Goal: Task Accomplishment & Management: Manage account settings

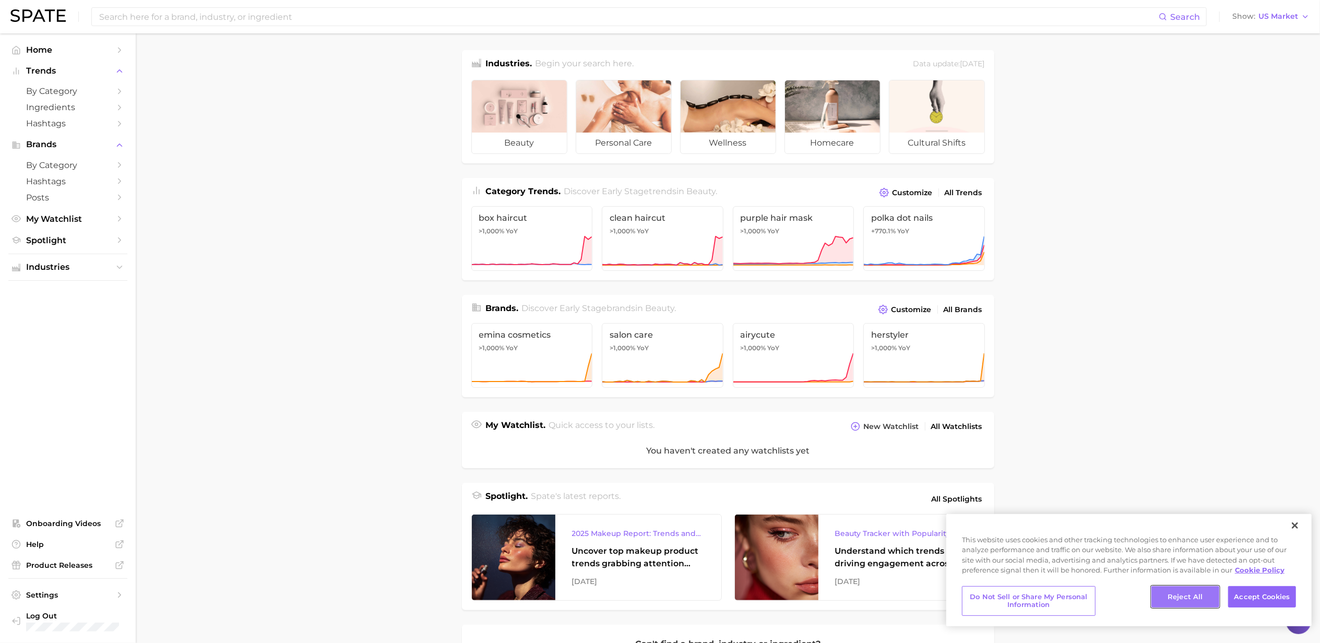
click at [1178, 597] on button "Reject All" at bounding box center [1185, 597] width 68 height 22
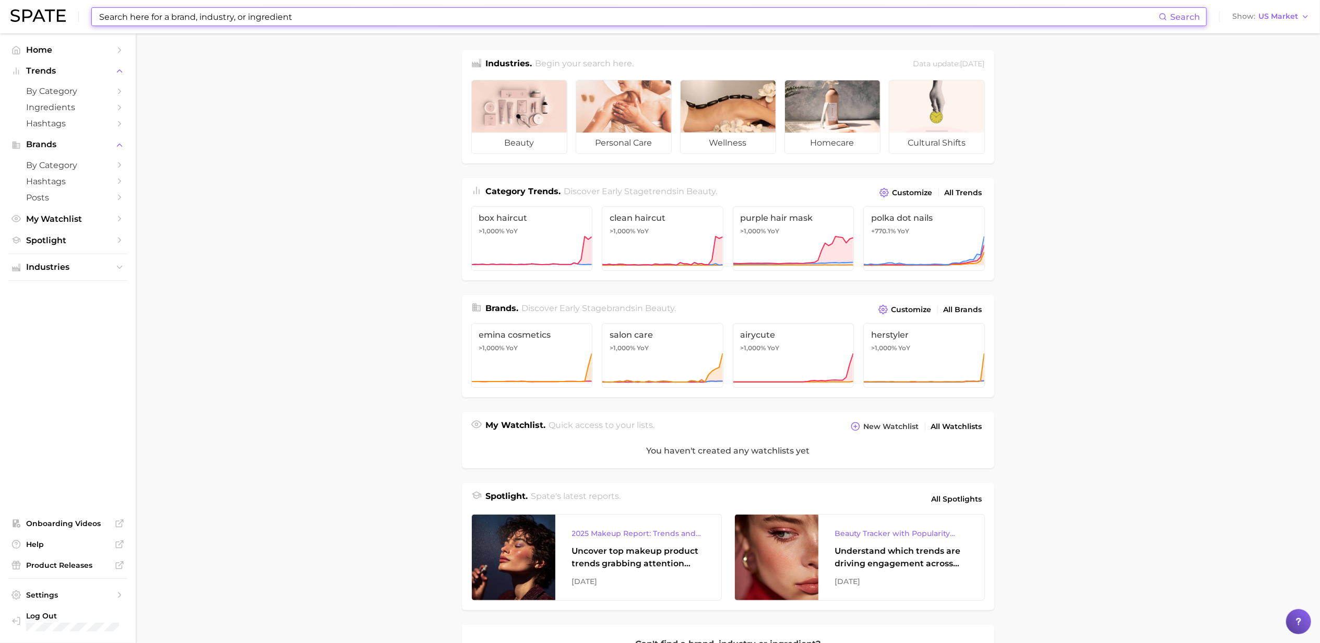
click at [389, 15] on input at bounding box center [628, 17] width 1060 height 18
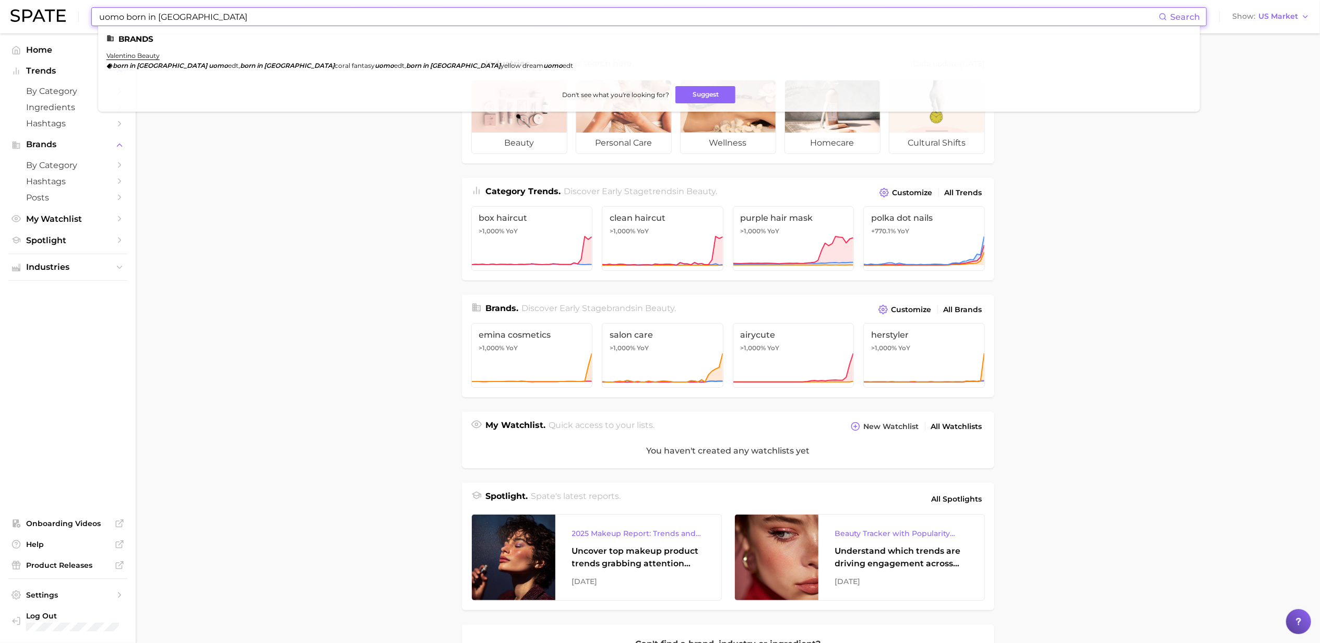
type input "uomo born in [GEOGRAPHIC_DATA]"
click at [430, 63] on em "[GEOGRAPHIC_DATA]" at bounding box center [465, 66] width 70 height 8
click at [129, 53] on link "valentino beauty" at bounding box center [132, 56] width 53 height 8
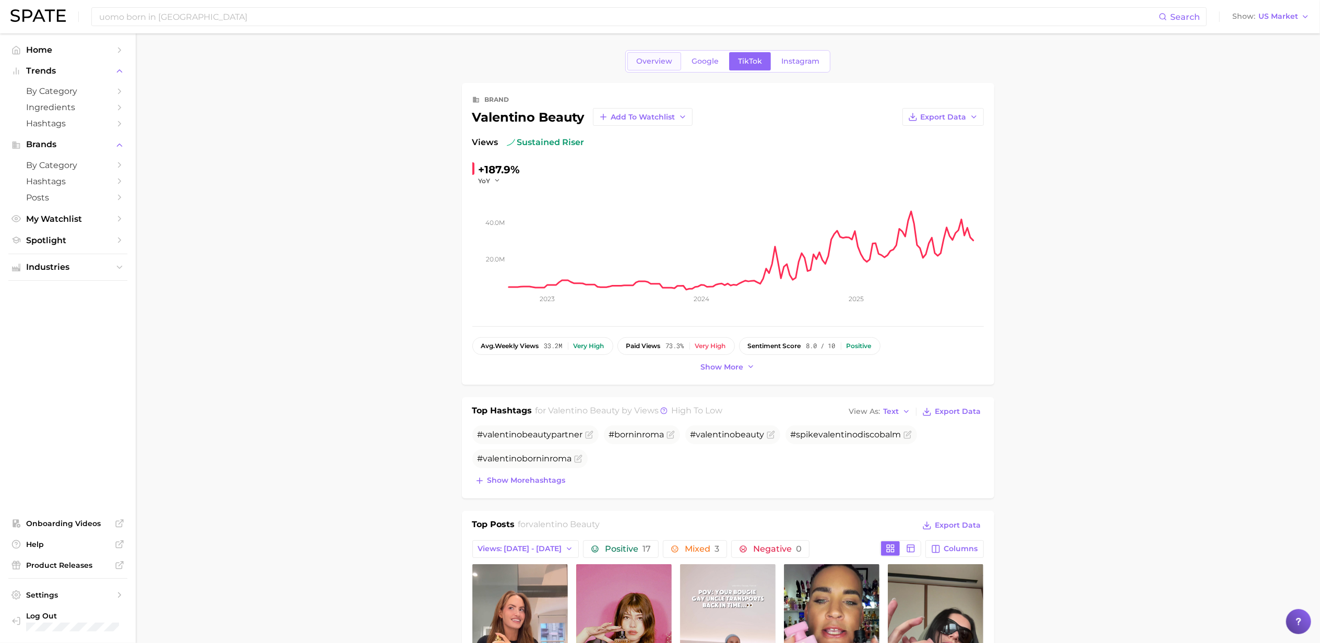
click at [656, 55] on link "Overview" at bounding box center [654, 61] width 54 height 18
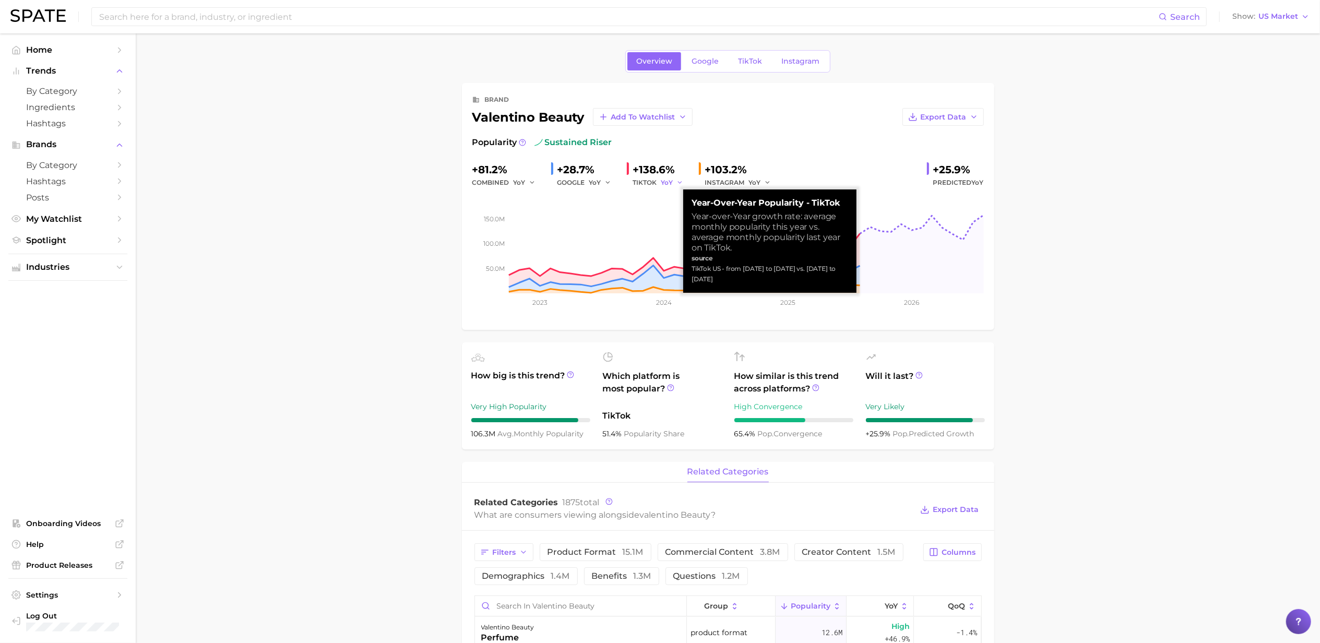
click at [673, 179] on button "YoY" at bounding box center [672, 182] width 22 height 13
click at [653, 167] on div "+138.6%" at bounding box center [661, 169] width 57 height 17
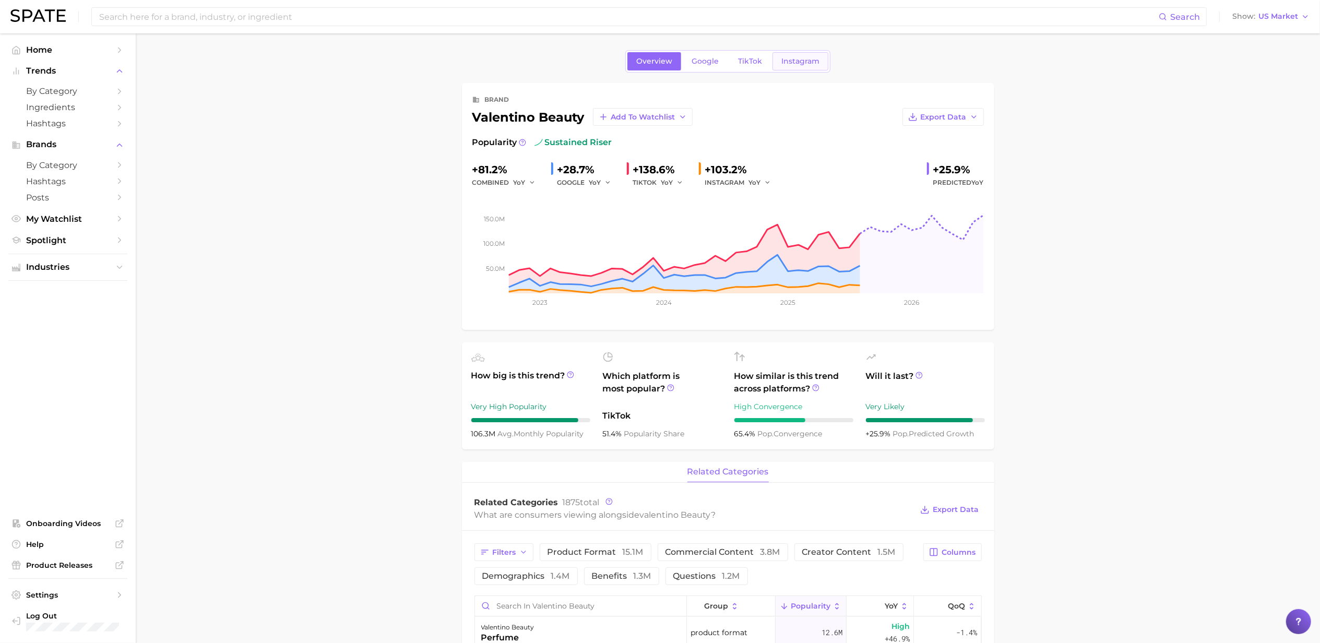
click at [790, 65] on span "Instagram" at bounding box center [800, 61] width 38 height 9
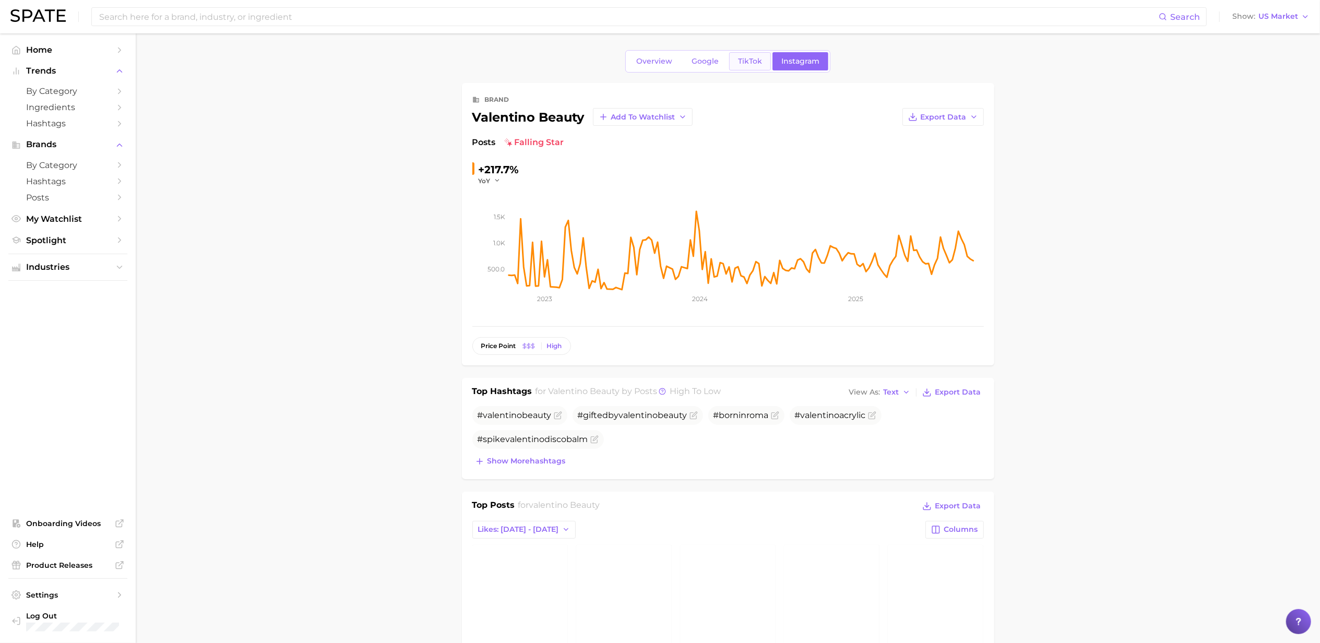
click at [759, 64] on span "TikTok" at bounding box center [750, 61] width 24 height 9
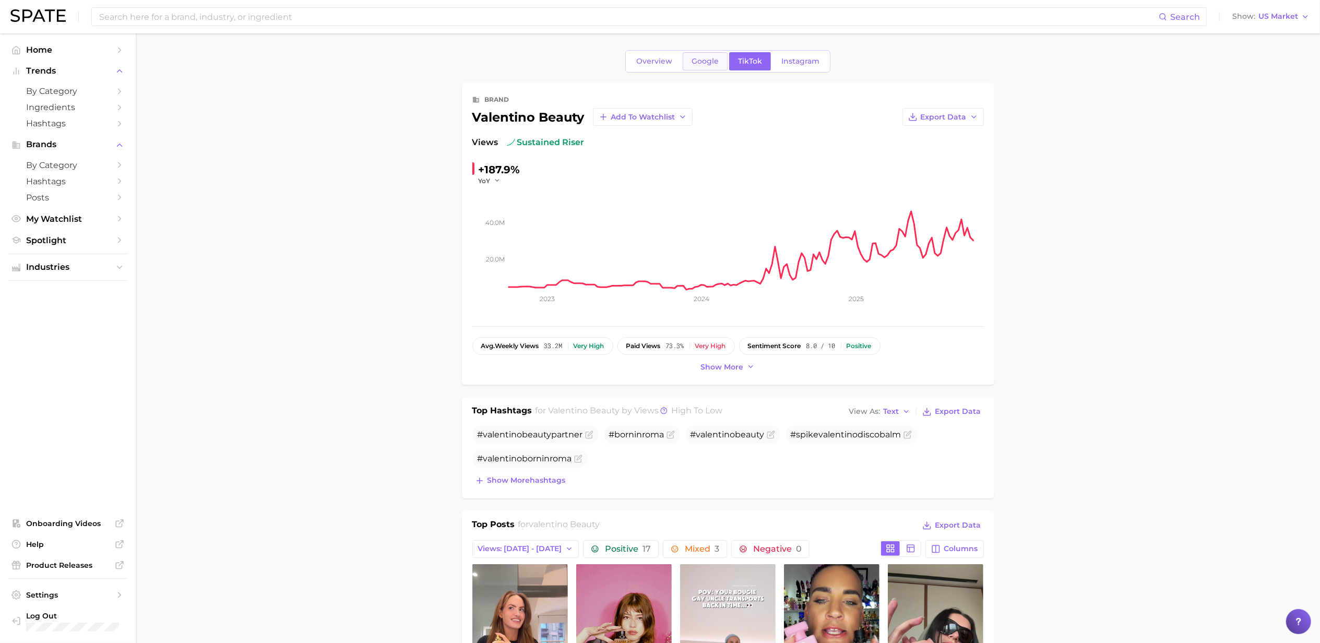
click at [714, 63] on span "Google" at bounding box center [704, 61] width 27 height 9
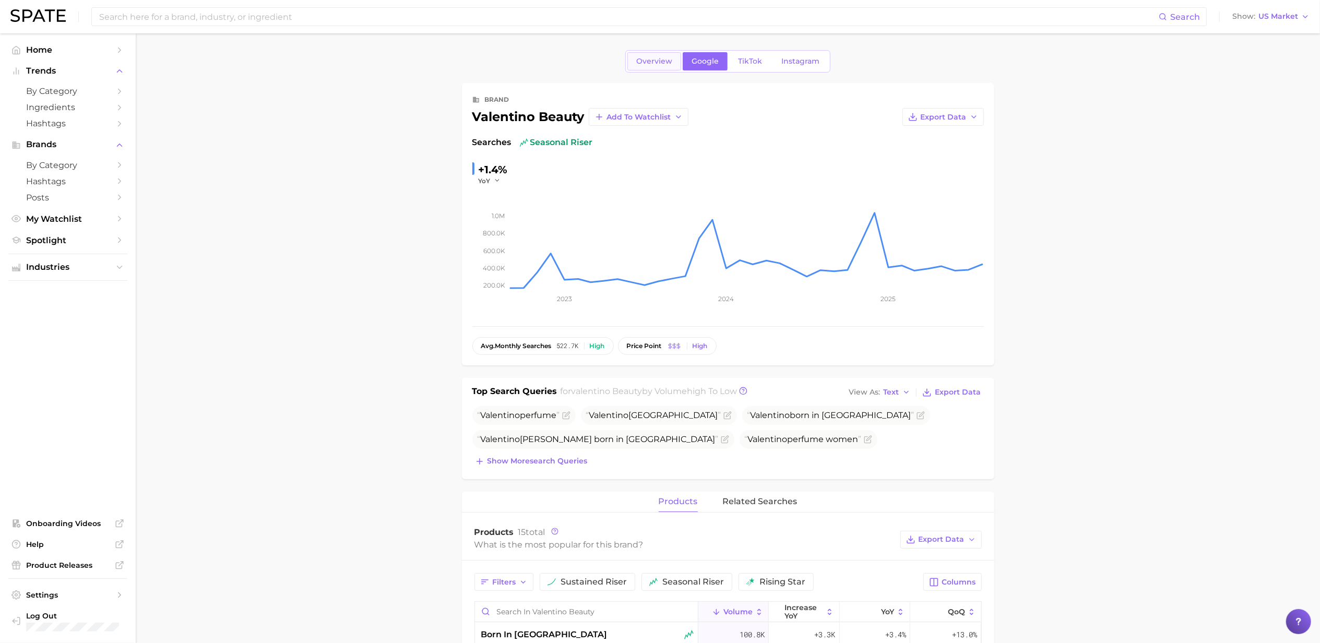
click at [666, 64] on span "Overview" at bounding box center [654, 61] width 36 height 9
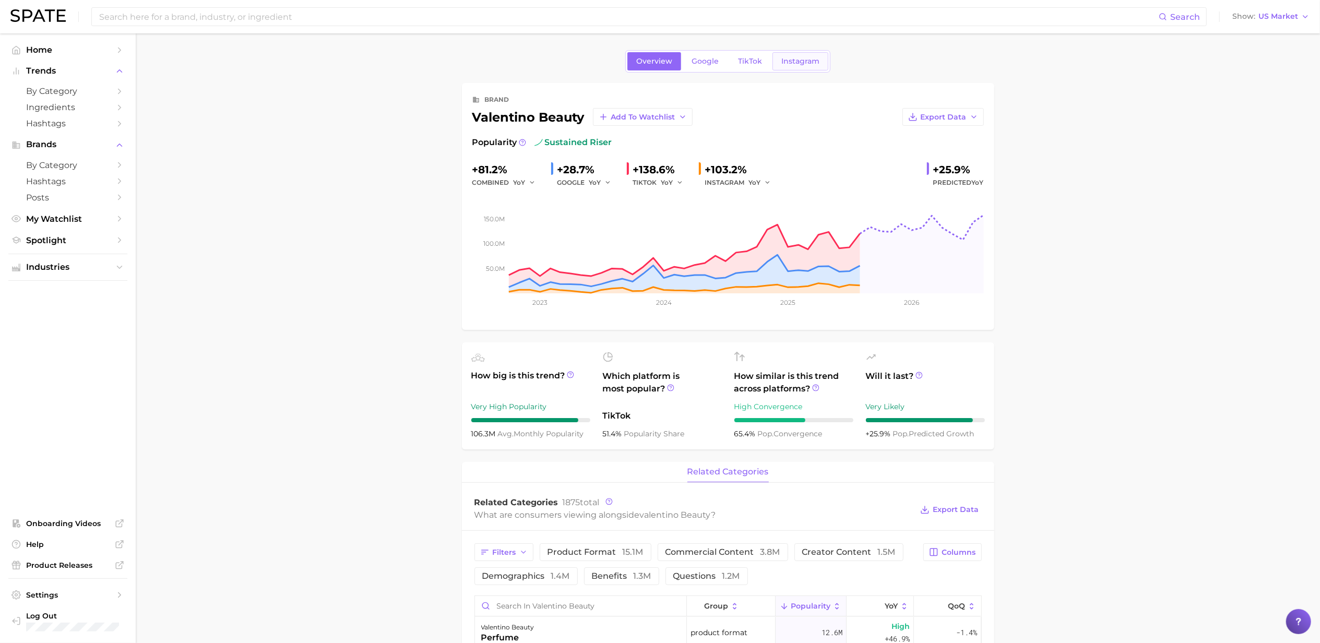
click at [796, 59] on span "Instagram" at bounding box center [800, 61] width 38 height 9
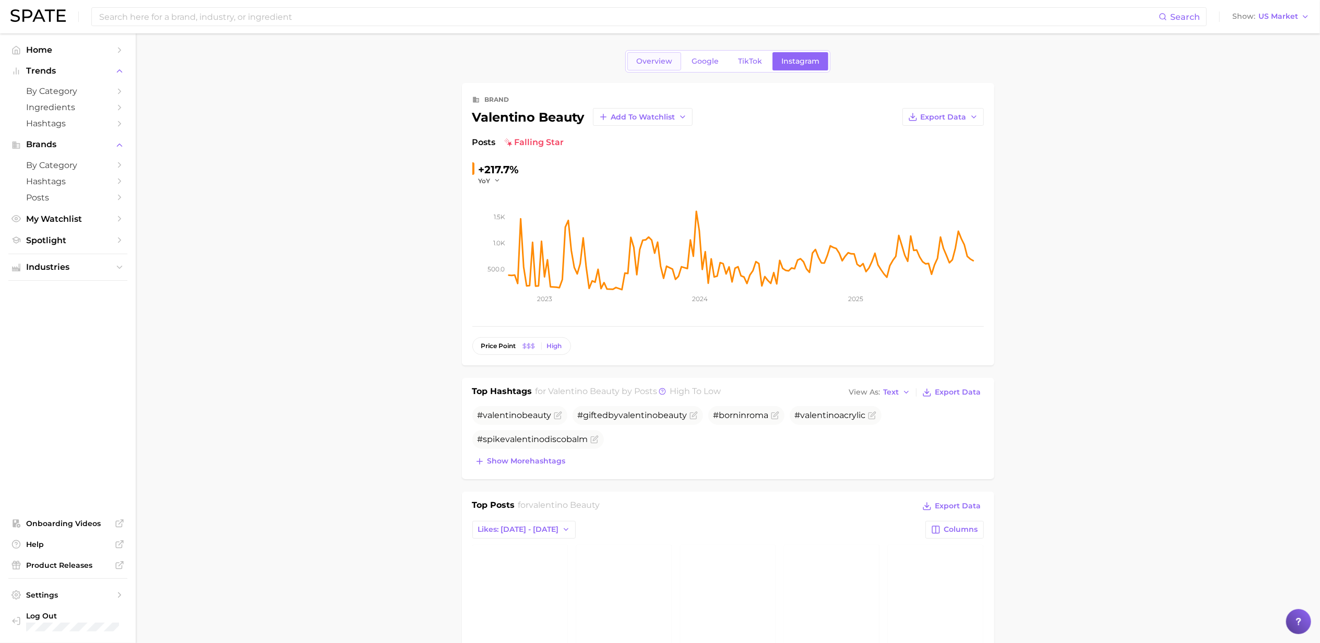
click at [641, 53] on link "Overview" at bounding box center [654, 61] width 54 height 18
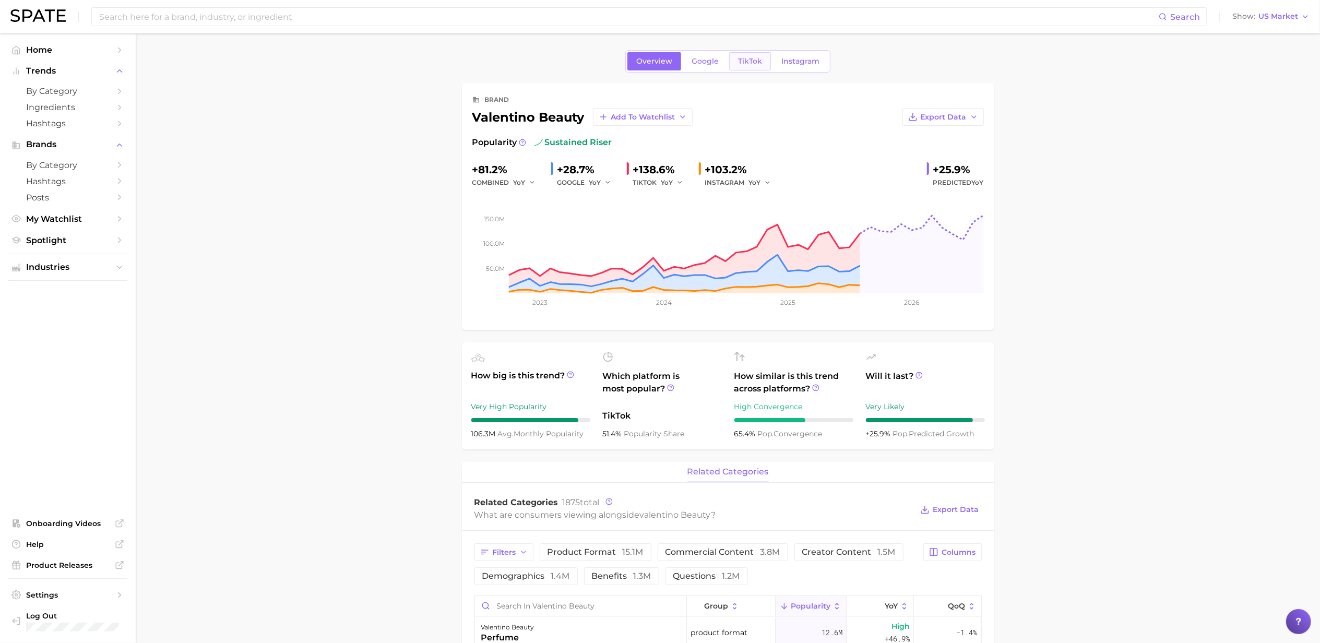
click at [751, 68] on link "TikTok" at bounding box center [750, 61] width 42 height 18
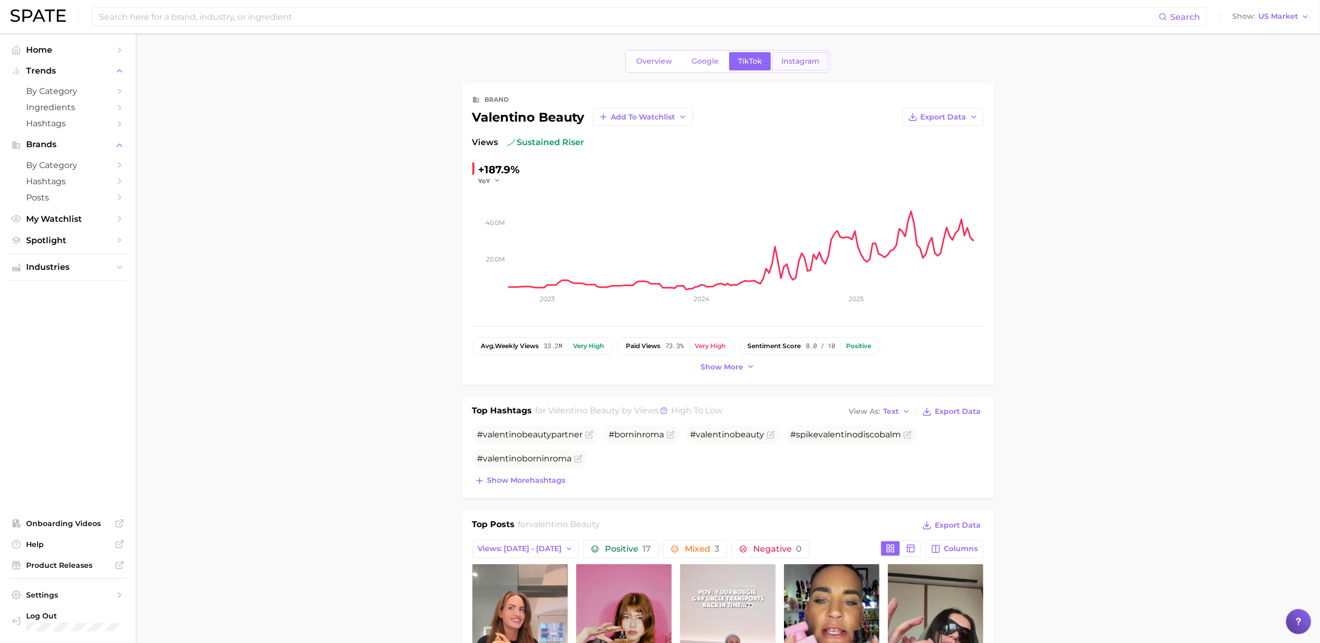
click at [799, 59] on span "Instagram" at bounding box center [800, 61] width 38 height 9
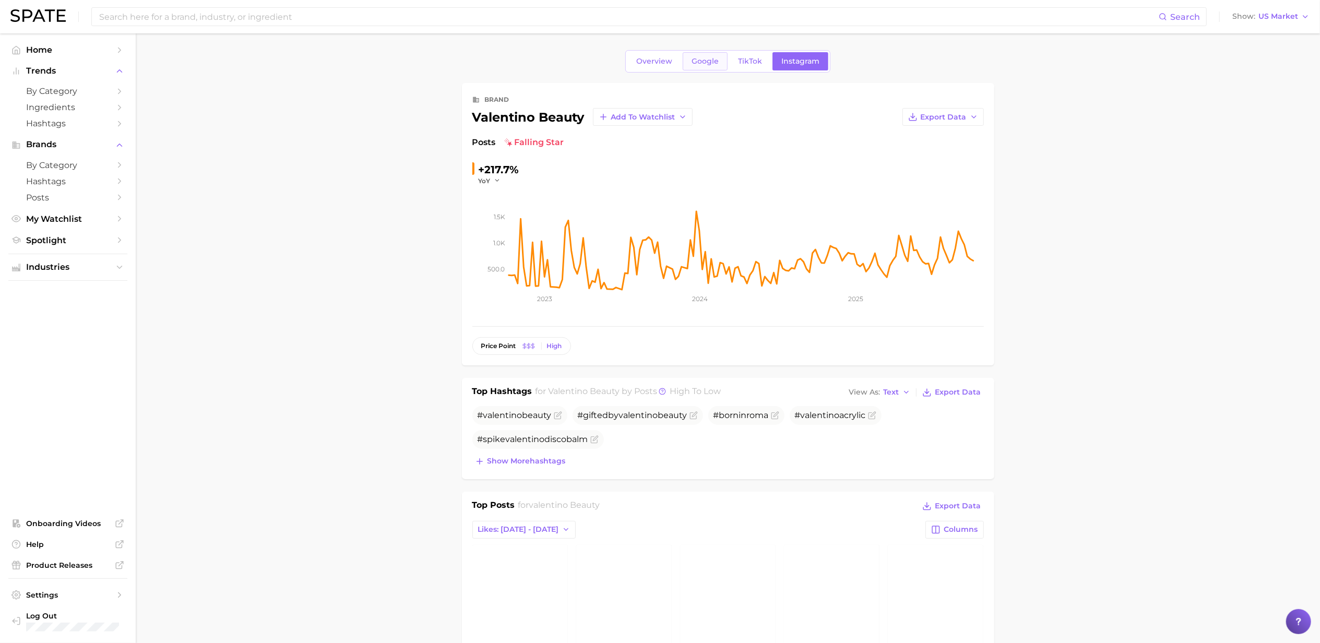
click at [710, 52] on link "Google" at bounding box center [705, 61] width 45 height 18
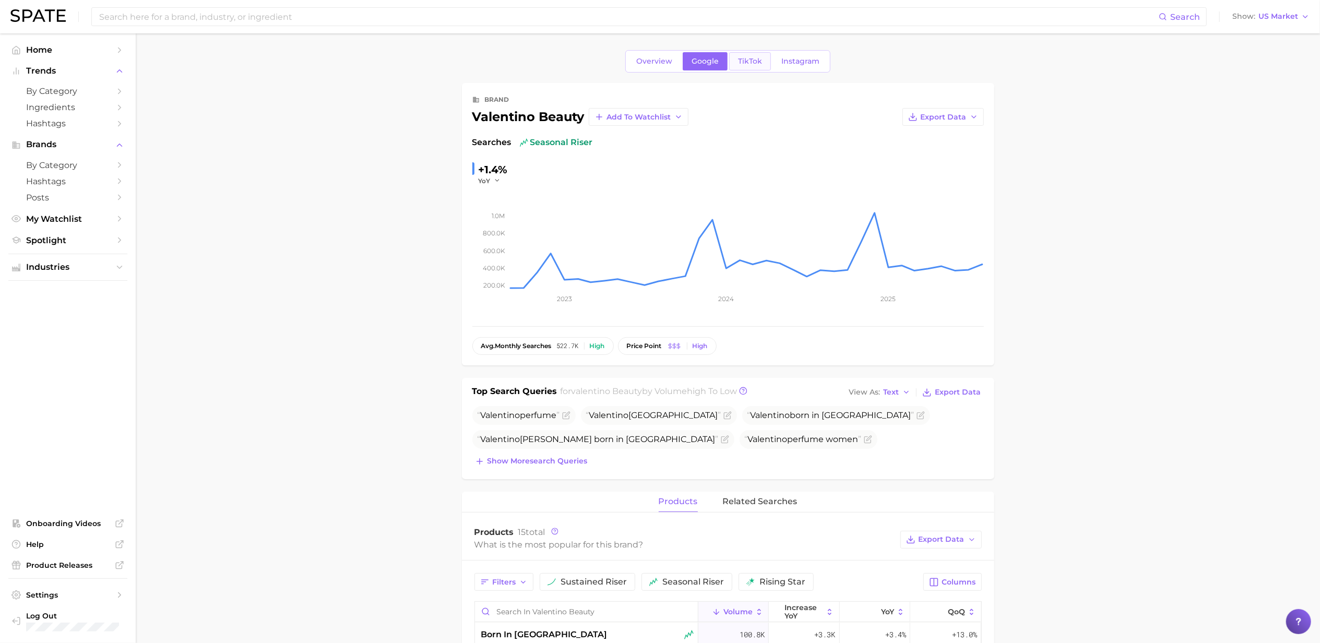
click at [748, 67] on link "TikTok" at bounding box center [750, 61] width 42 height 18
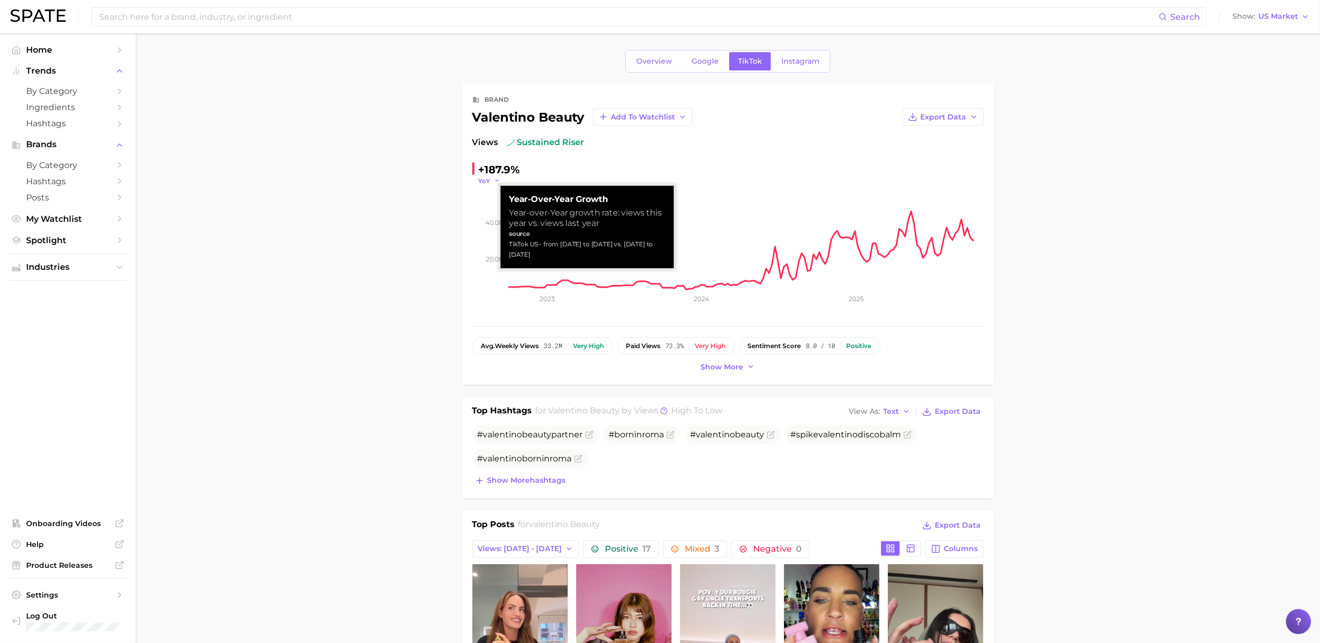
click at [494, 184] on icon "button" at bounding box center [497, 180] width 7 height 7
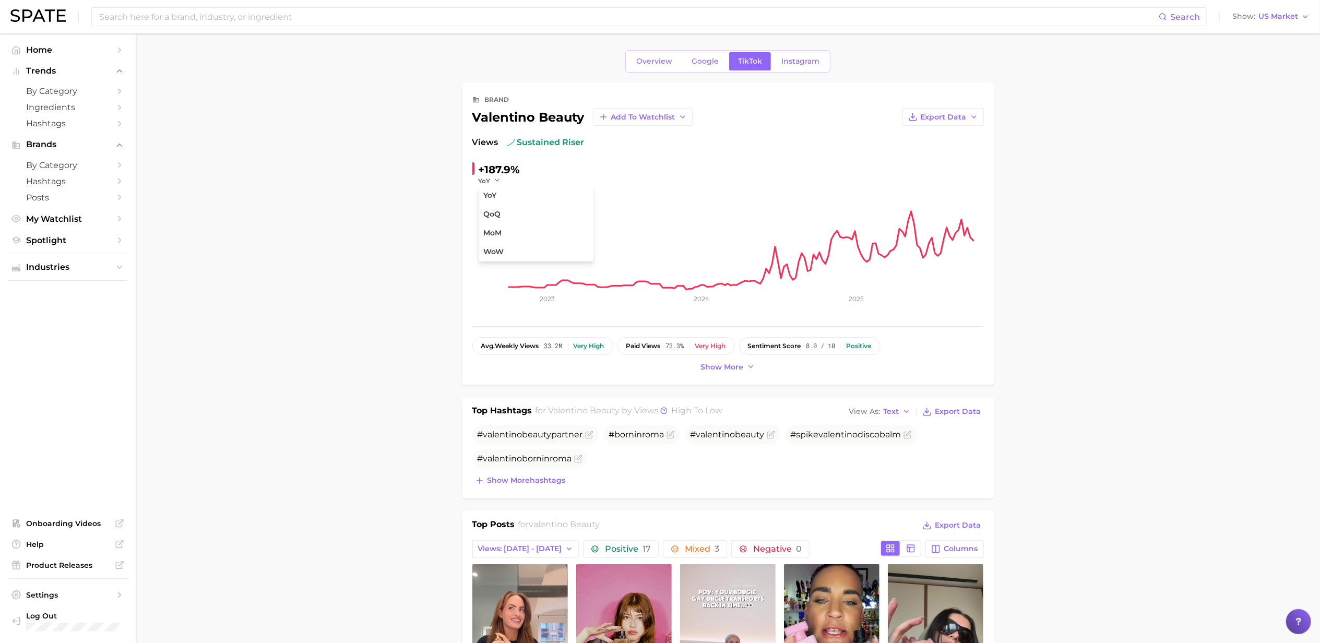
click at [794, 55] on link "Instagram" at bounding box center [800, 61] width 56 height 18
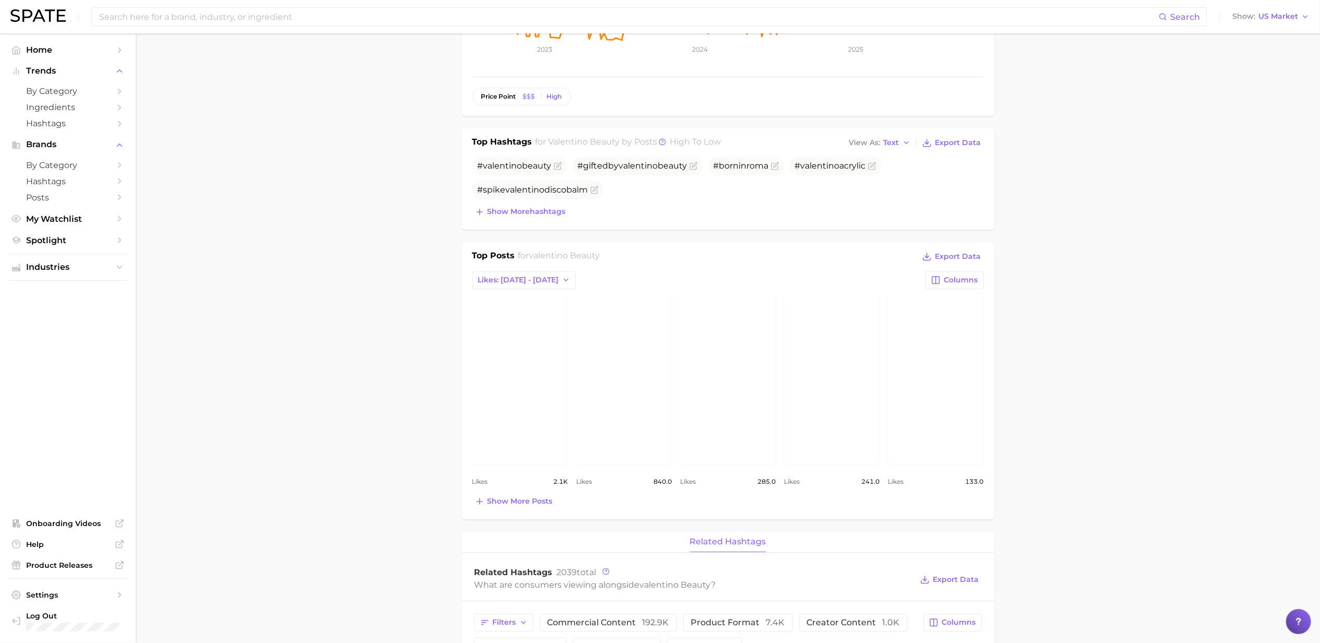
scroll to position [248, 0]
click at [484, 209] on button "Show more hashtags" at bounding box center [520, 213] width 96 height 15
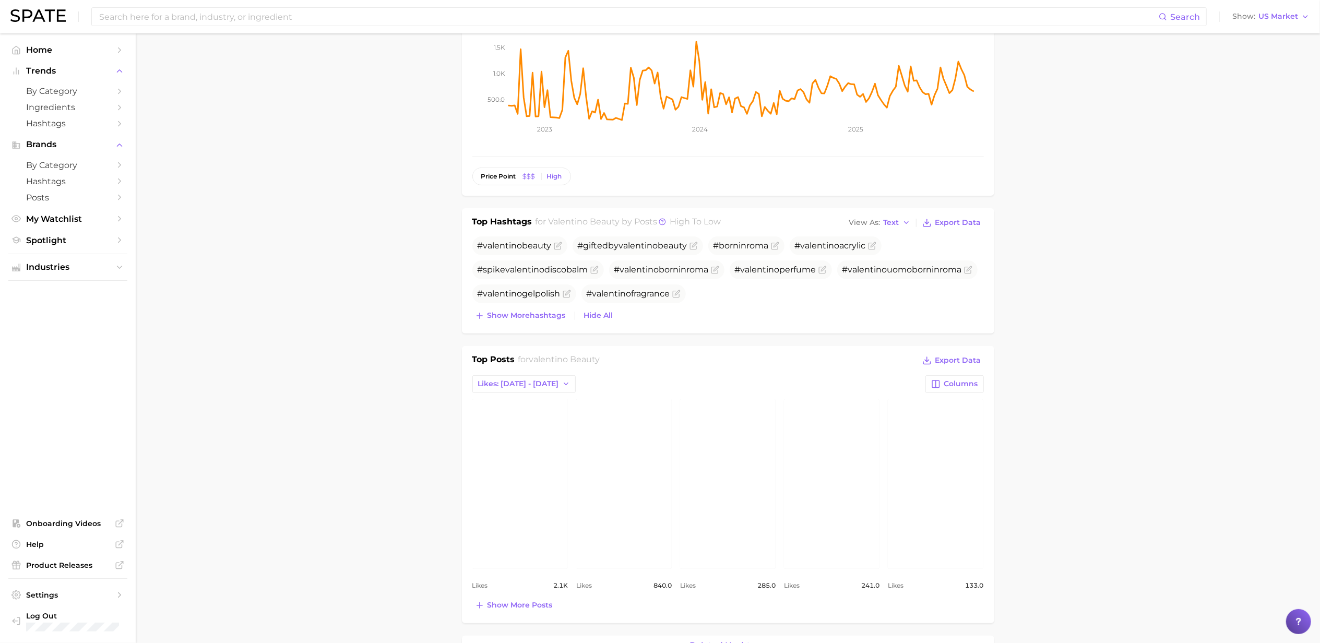
scroll to position [0, 0]
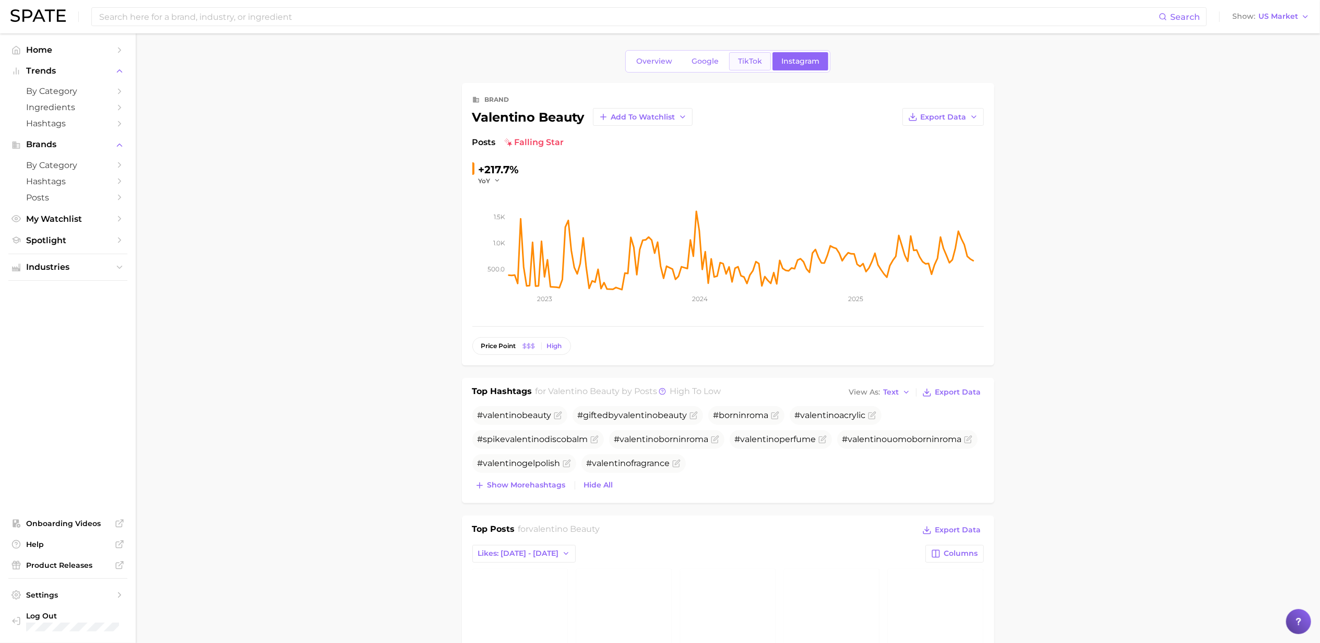
click at [751, 69] on link "TikTok" at bounding box center [750, 61] width 42 height 18
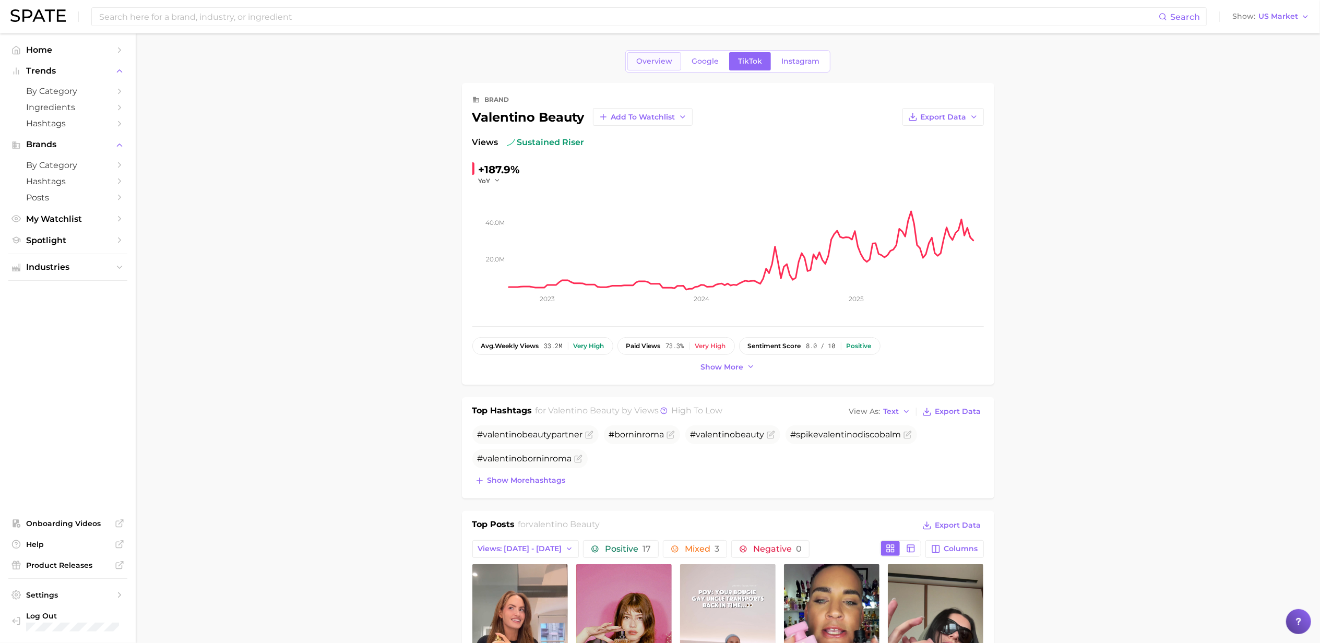
click at [656, 55] on link "Overview" at bounding box center [654, 61] width 54 height 18
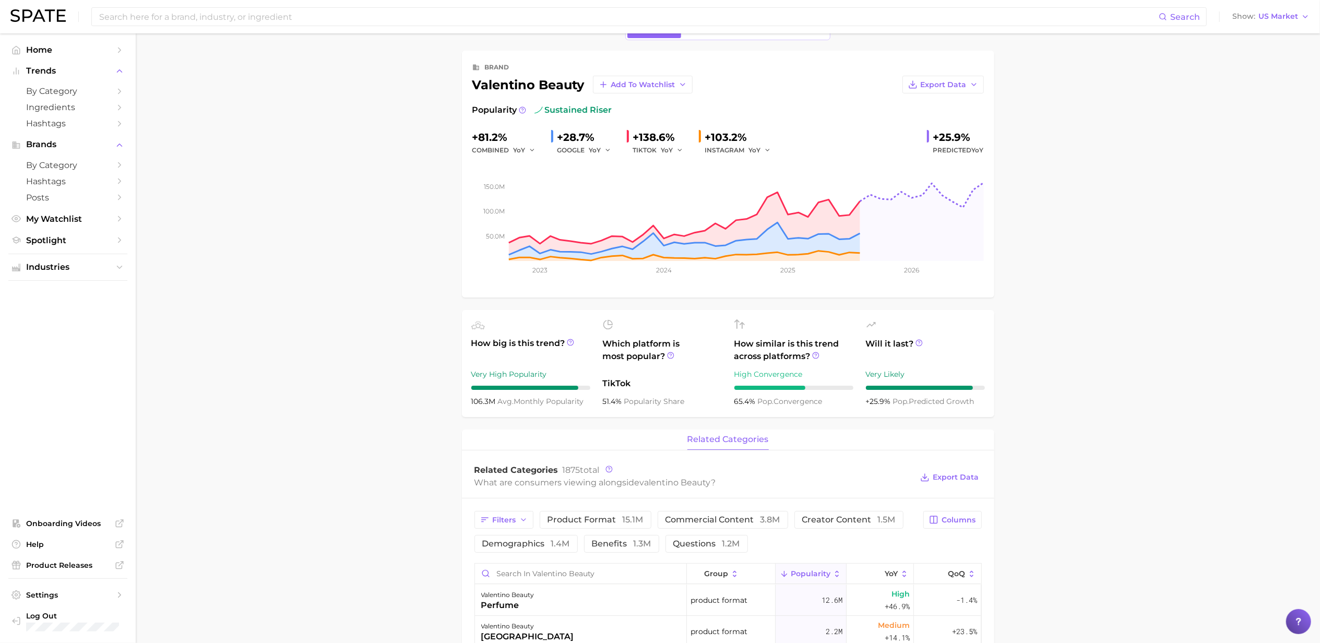
scroll to position [30, 0]
click at [660, 138] on div "+138.6%" at bounding box center [661, 139] width 57 height 17
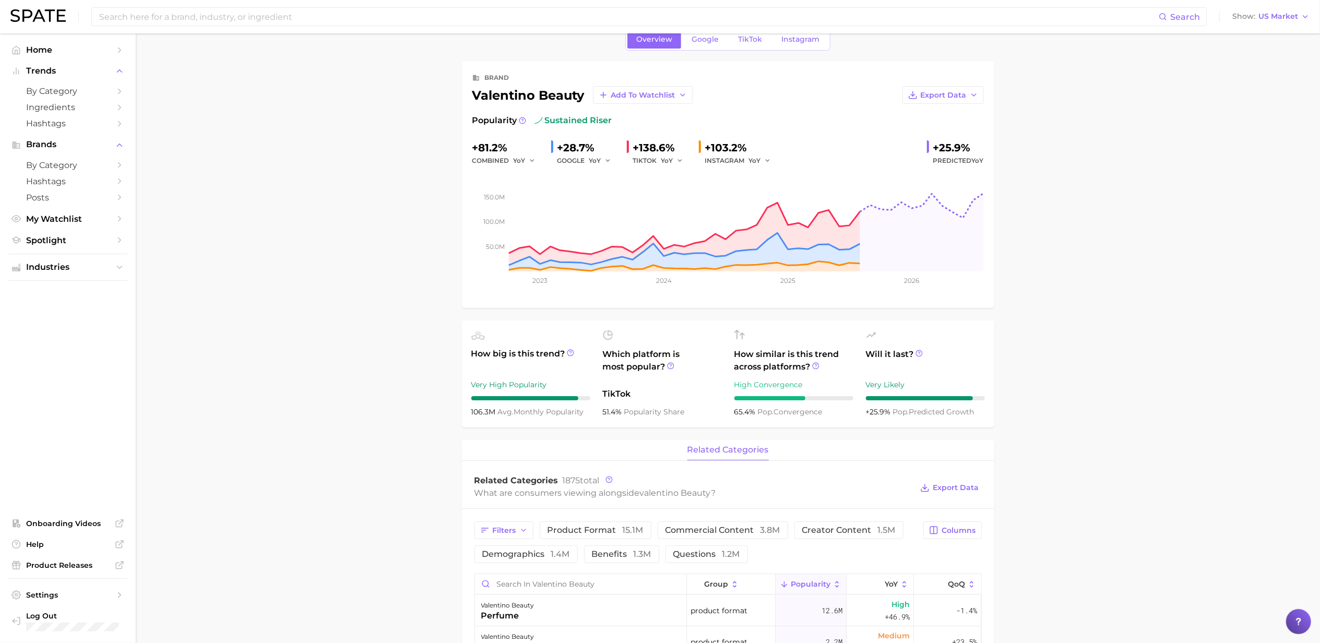
scroll to position [0, 0]
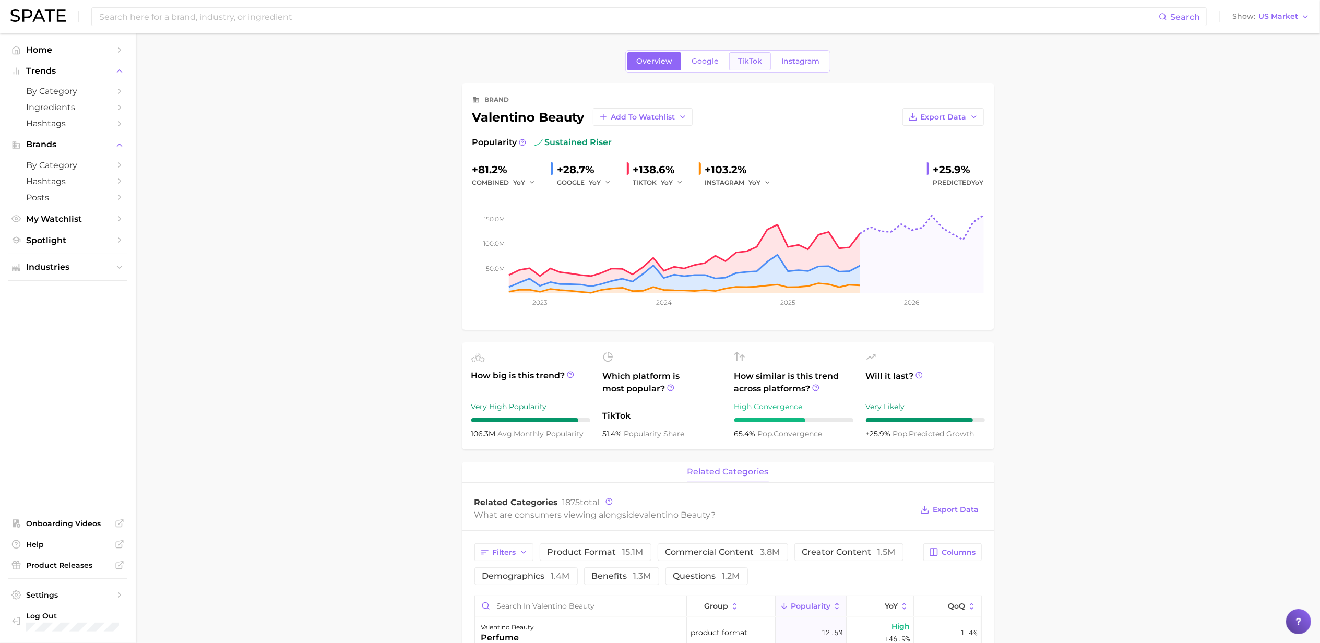
click at [756, 53] on link "TikTok" at bounding box center [750, 61] width 42 height 18
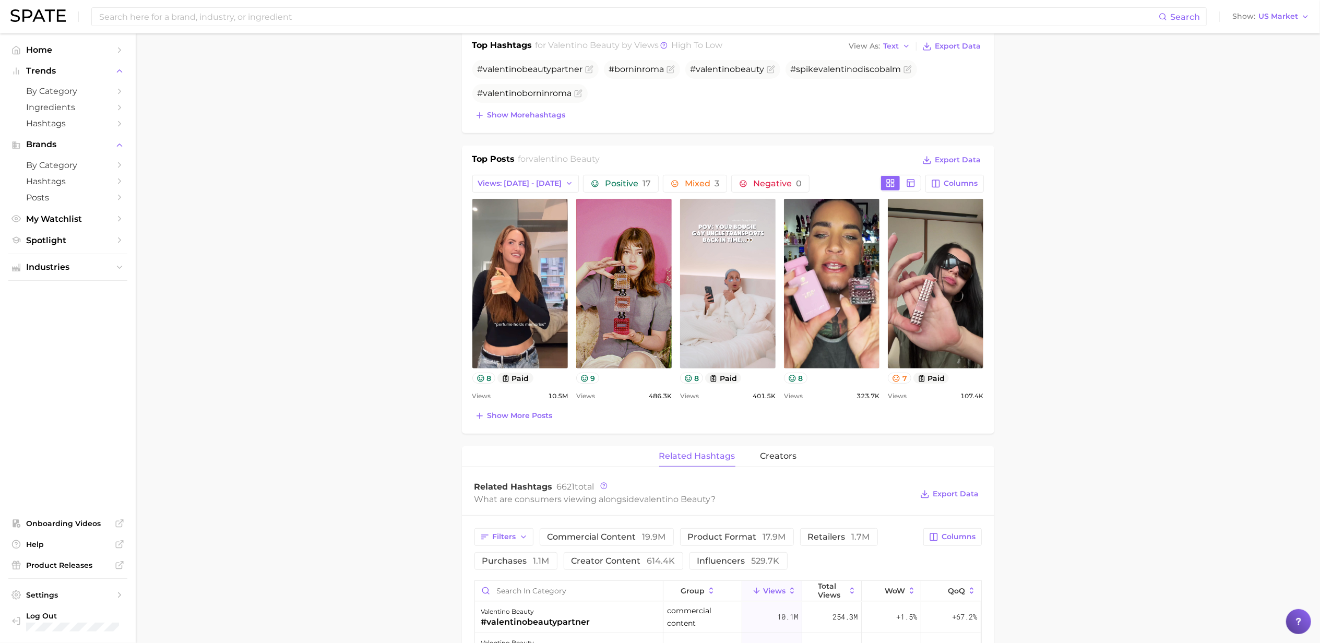
scroll to position [153, 0]
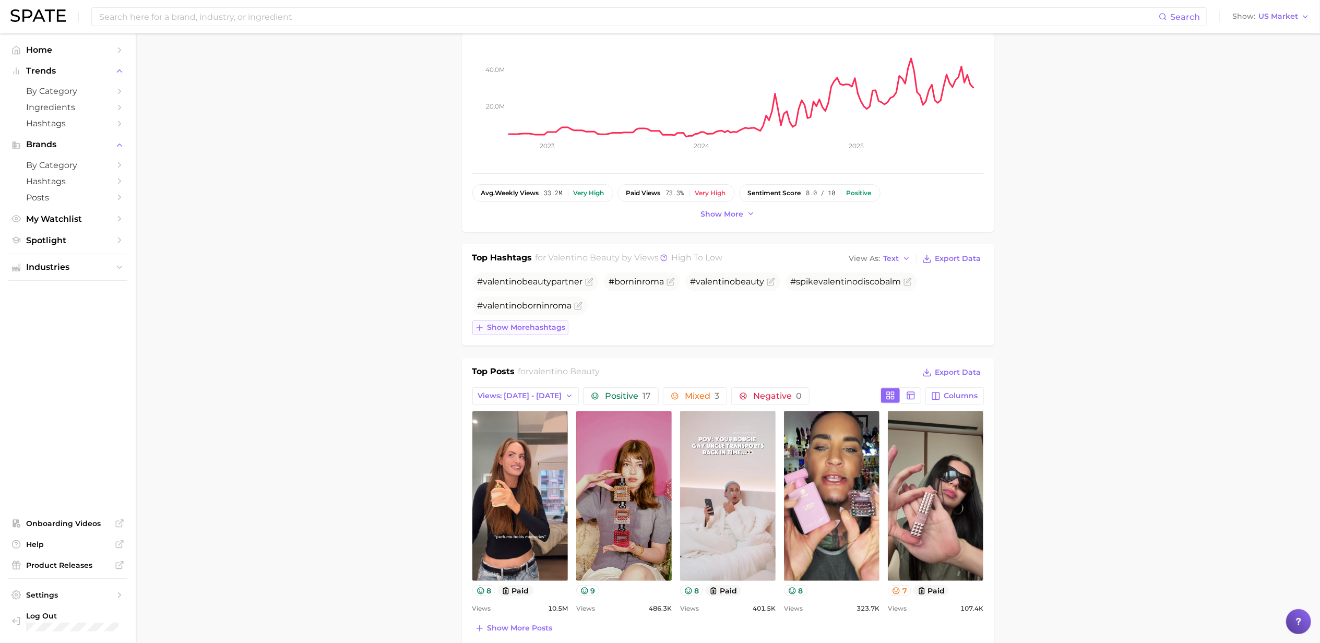
click at [536, 329] on span "Show more hashtags" at bounding box center [526, 327] width 78 height 9
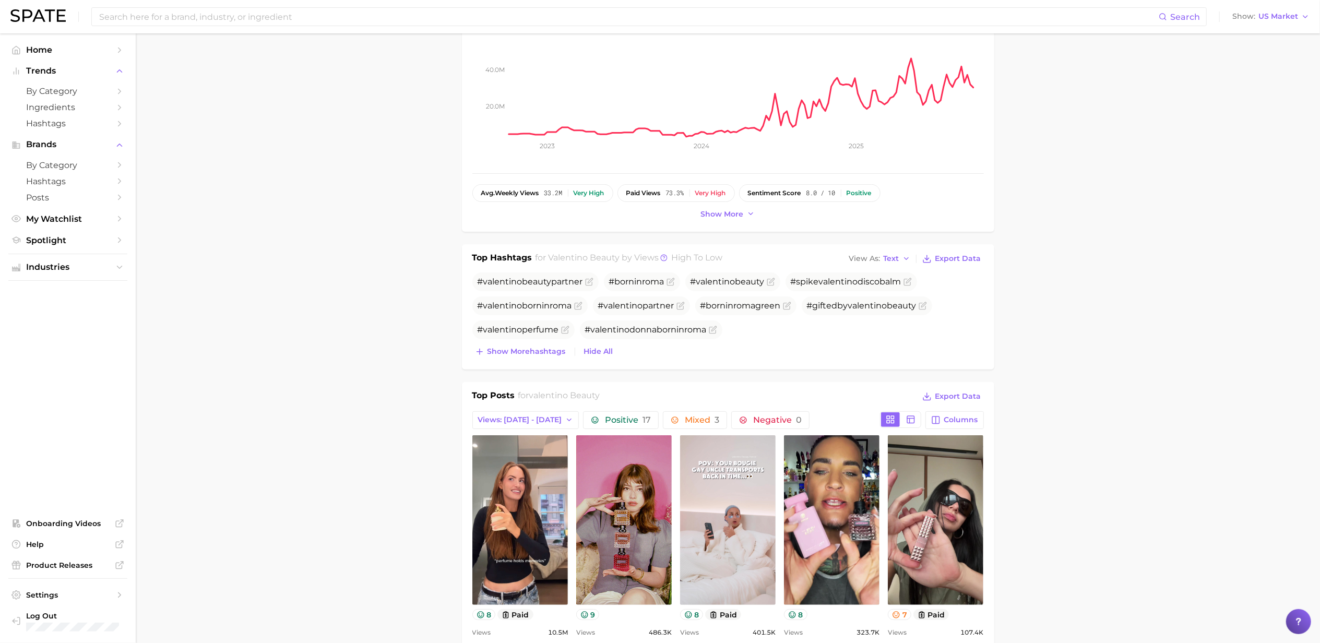
scroll to position [0, 0]
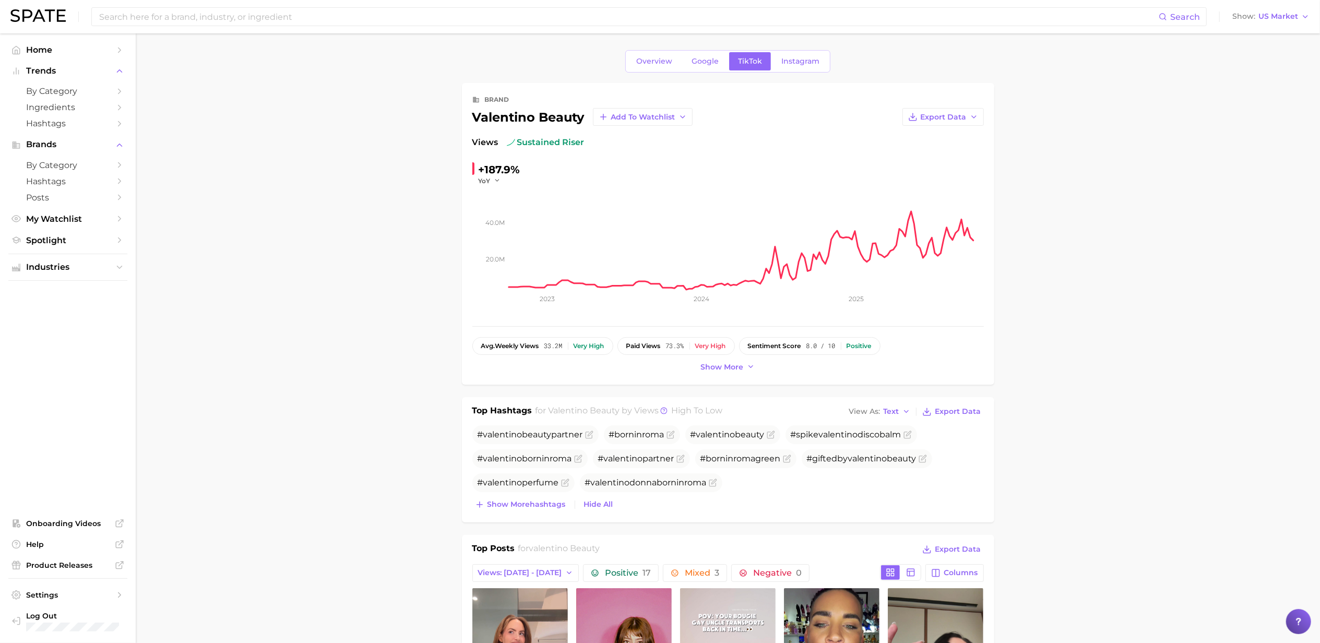
click at [115, 168] on icon "Sidebar" at bounding box center [119, 164] width 9 height 9
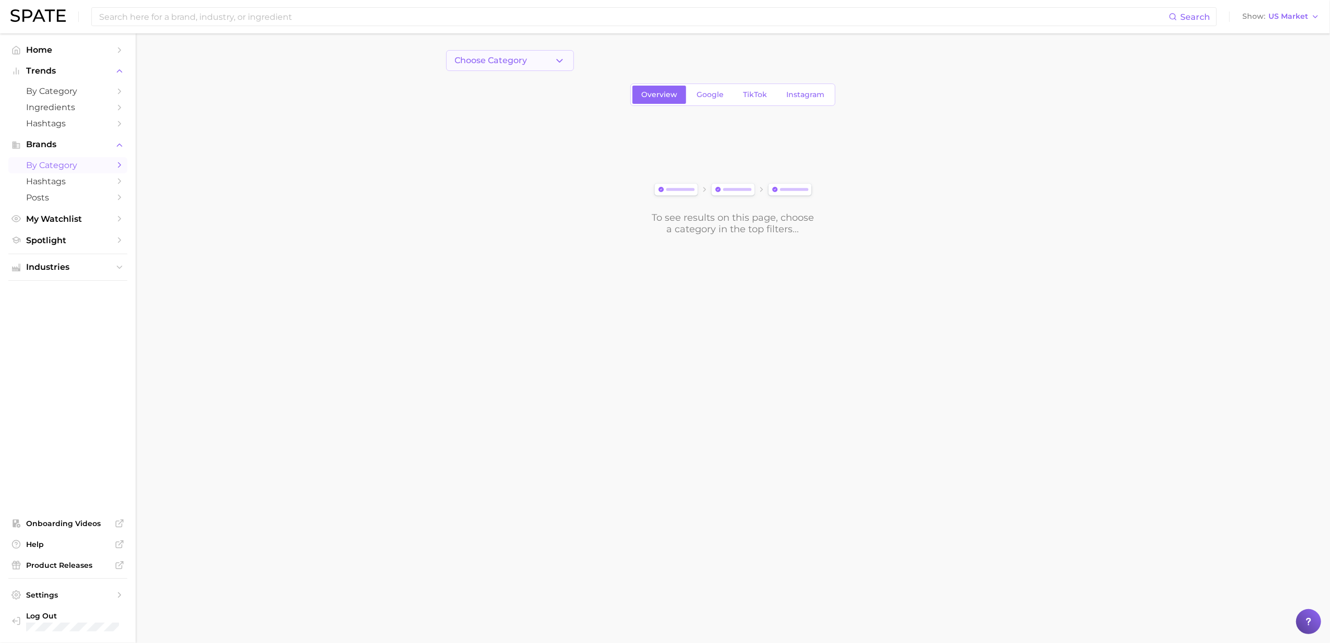
click at [552, 59] on button "Choose Category" at bounding box center [510, 60] width 128 height 21
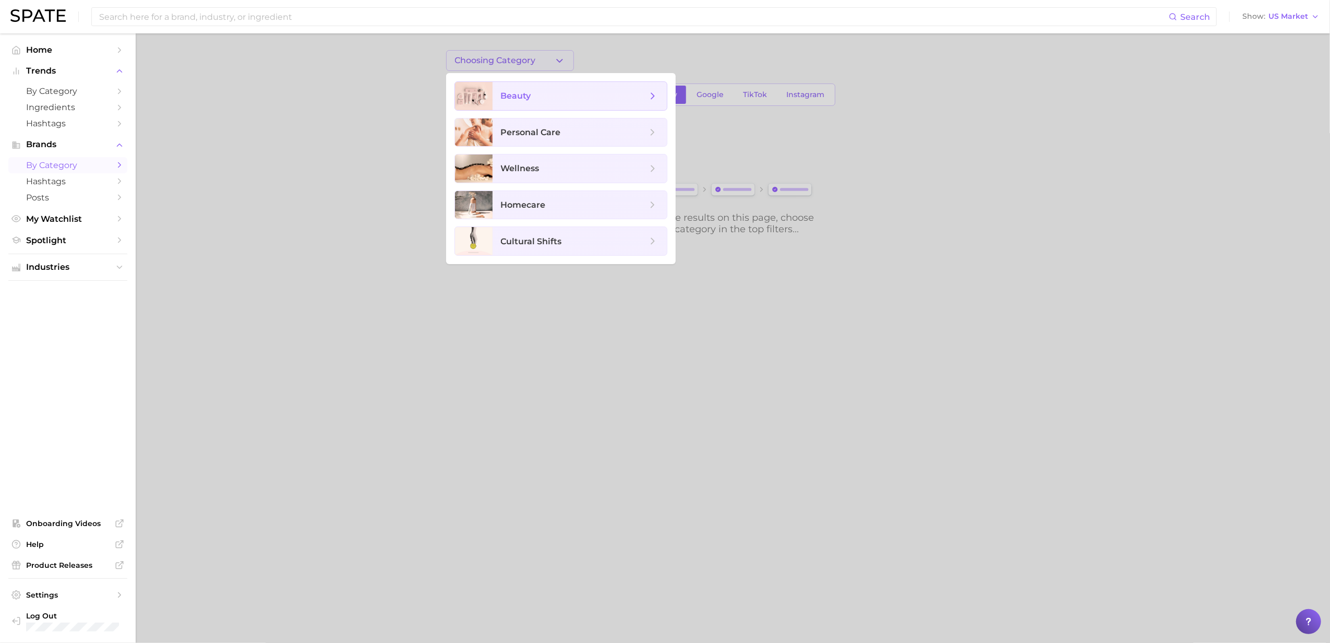
click at [544, 104] on span "beauty" at bounding box center [580, 96] width 174 height 28
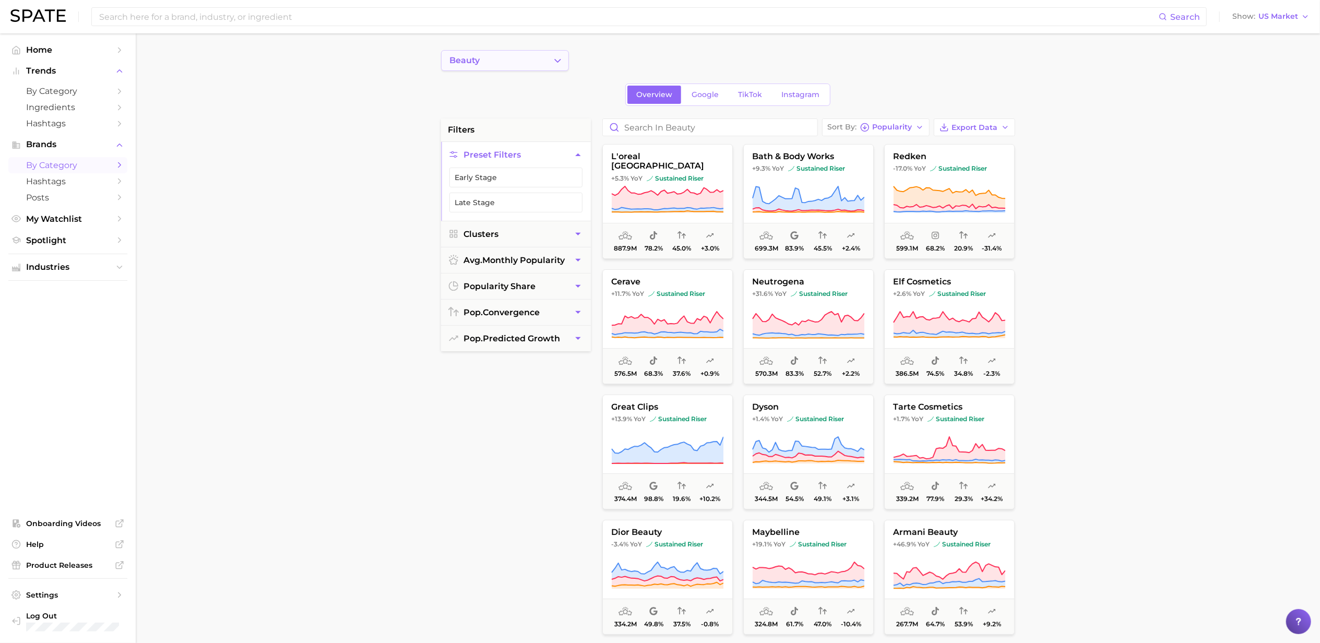
click at [564, 67] on button "beauty" at bounding box center [505, 60] width 128 height 21
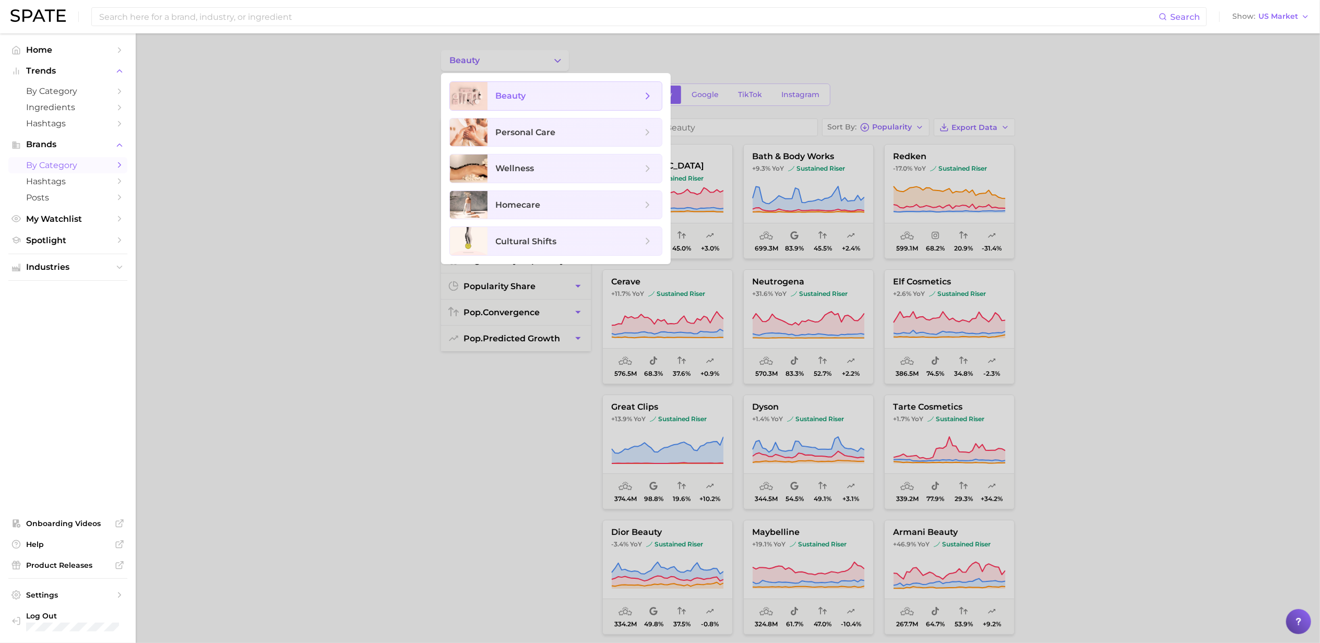
click at [648, 94] on icon at bounding box center [647, 95] width 11 height 11
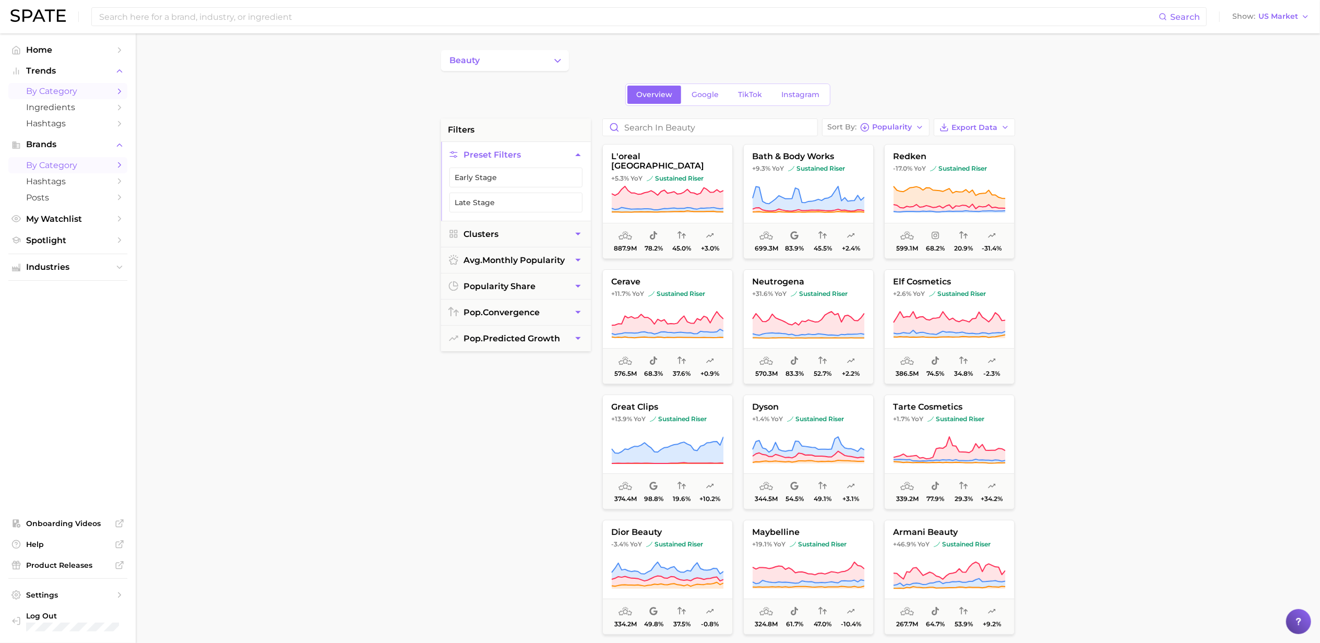
click at [119, 93] on polyline "Sidebar" at bounding box center [119, 91] width 3 height 5
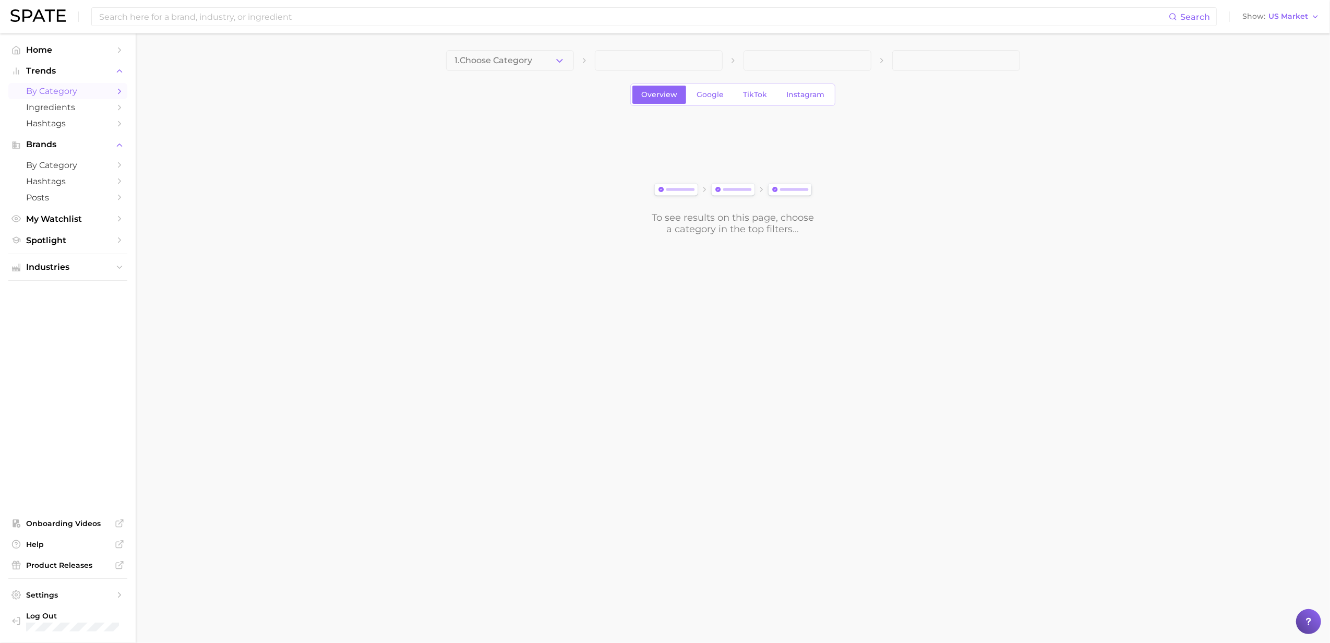
click at [119, 93] on polyline "Sidebar" at bounding box center [119, 91] width 3 height 5
click at [562, 56] on icon "button" at bounding box center [559, 60] width 11 height 11
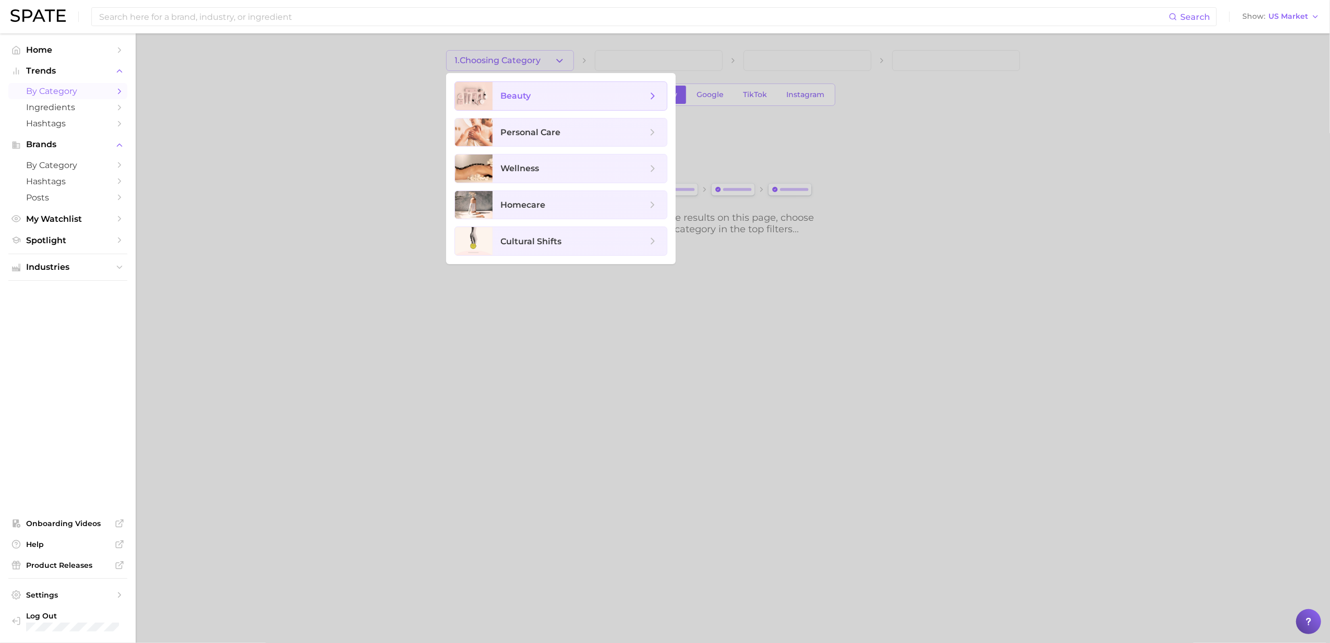
click at [561, 94] on span "beauty" at bounding box center [574, 95] width 146 height 11
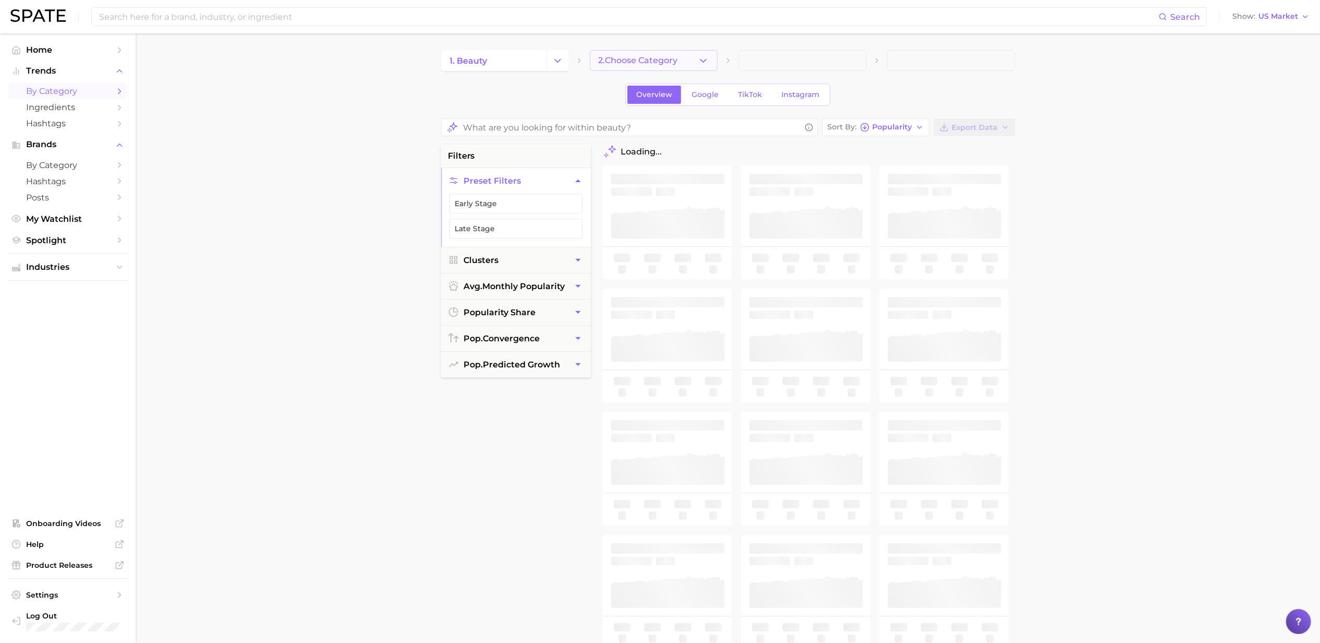
click at [698, 61] on icon "button" at bounding box center [703, 60] width 11 height 11
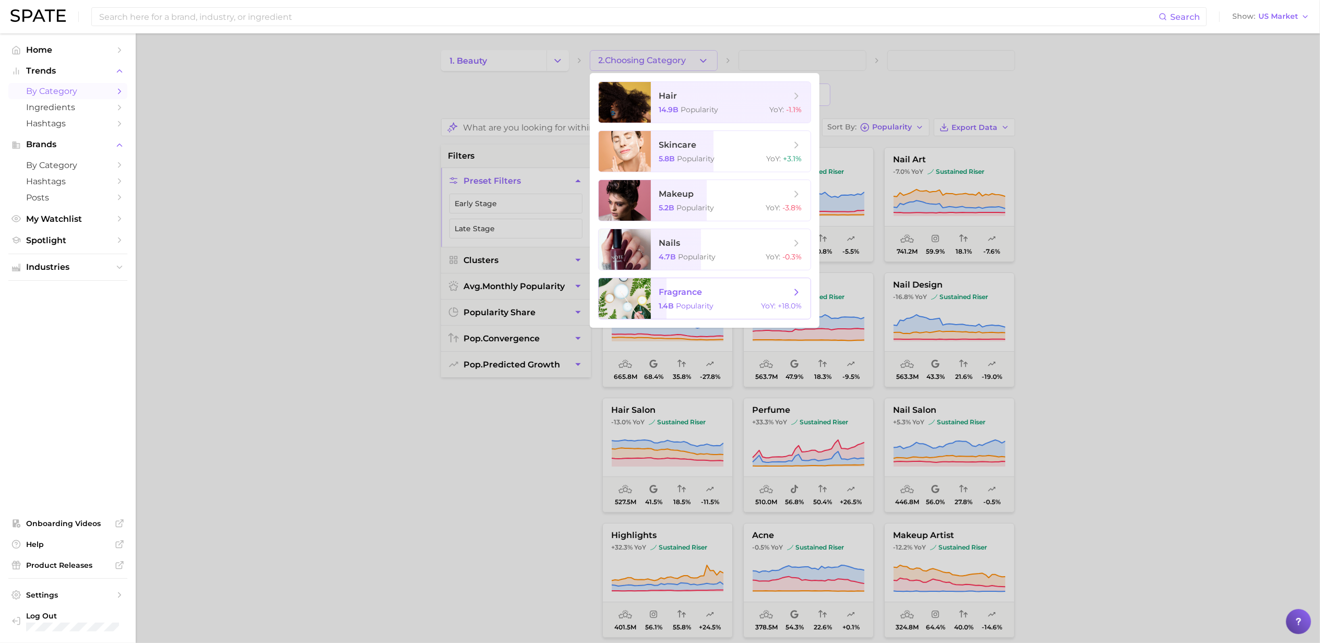
click at [685, 290] on span "fragrance" at bounding box center [680, 292] width 43 height 10
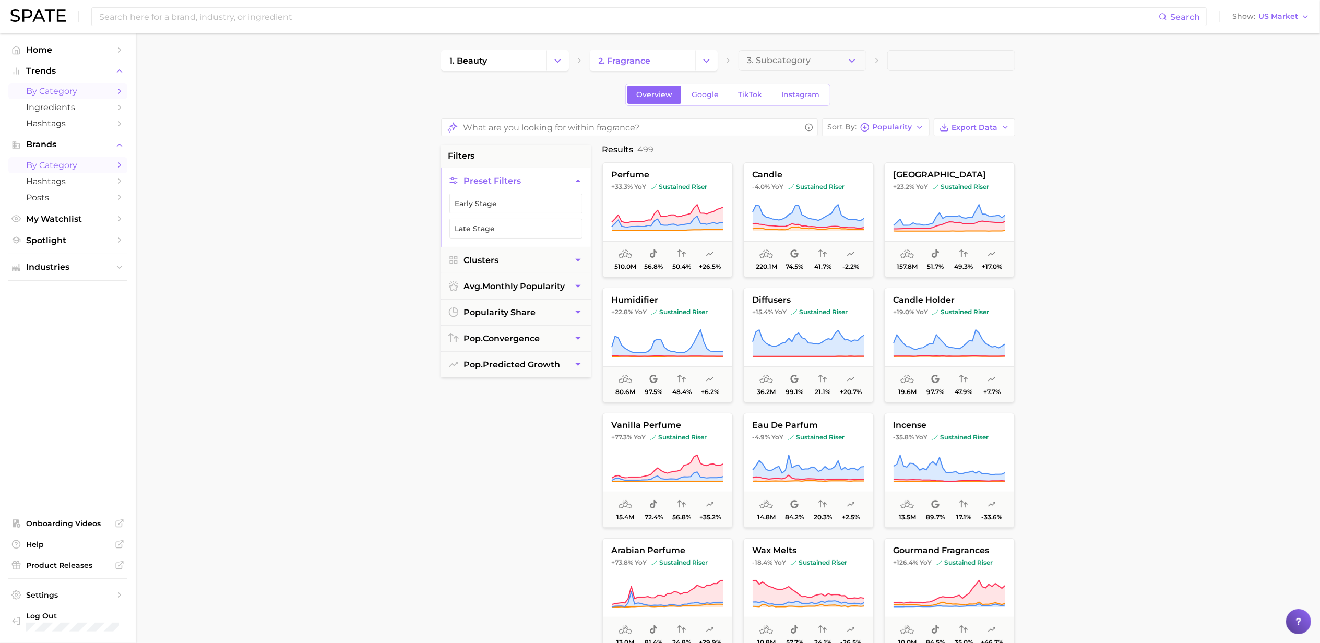
click at [117, 173] on link "by Category" at bounding box center [67, 165] width 119 height 16
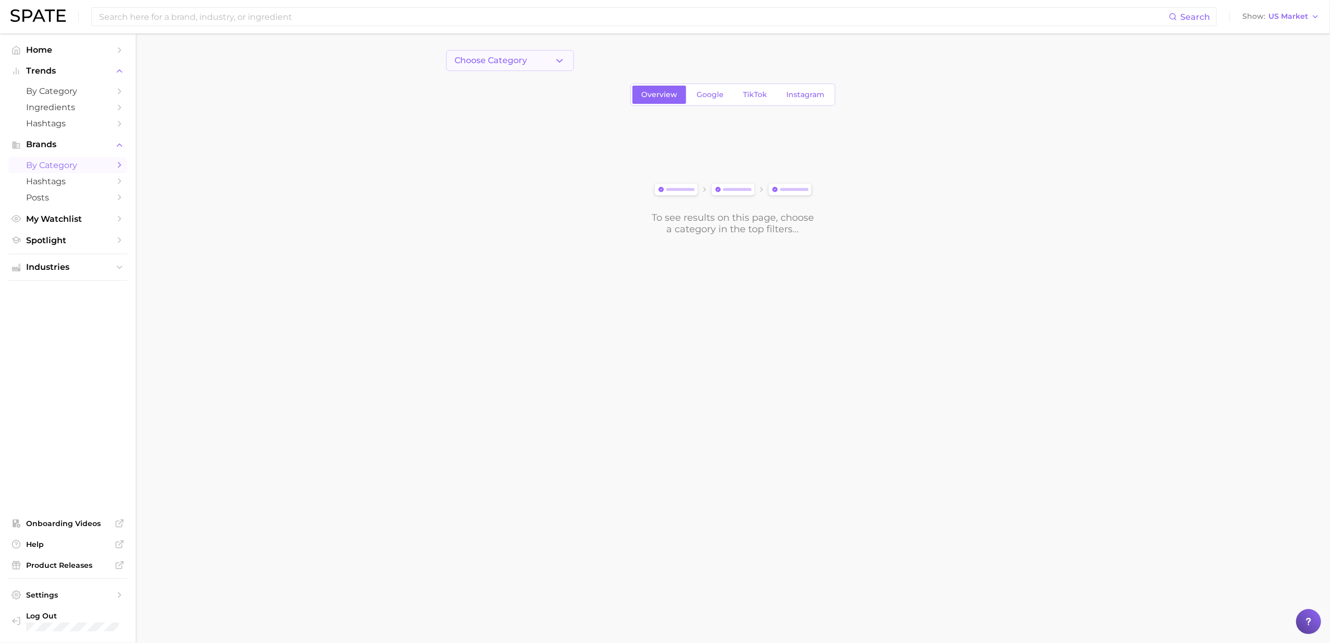
click at [558, 57] on icon "button" at bounding box center [559, 60] width 11 height 11
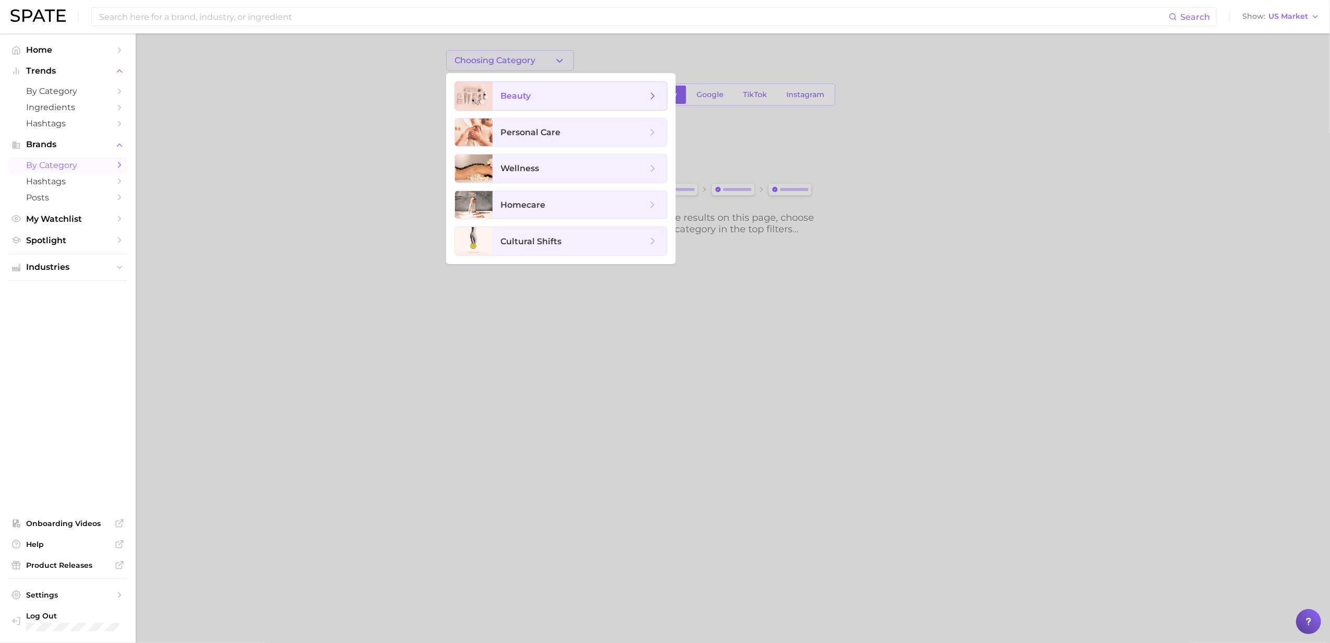
click at [659, 100] on span "beauty" at bounding box center [580, 96] width 174 height 28
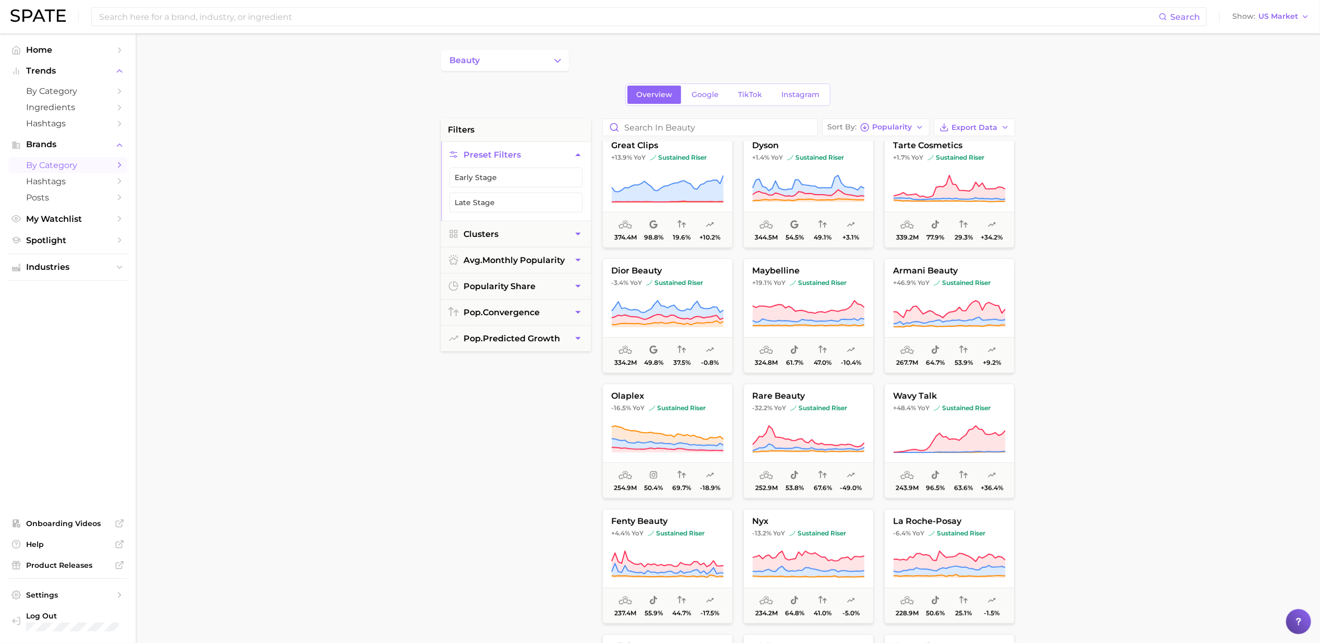
scroll to position [262, 0]
click at [62, 90] on span "by Category" at bounding box center [67, 91] width 83 height 10
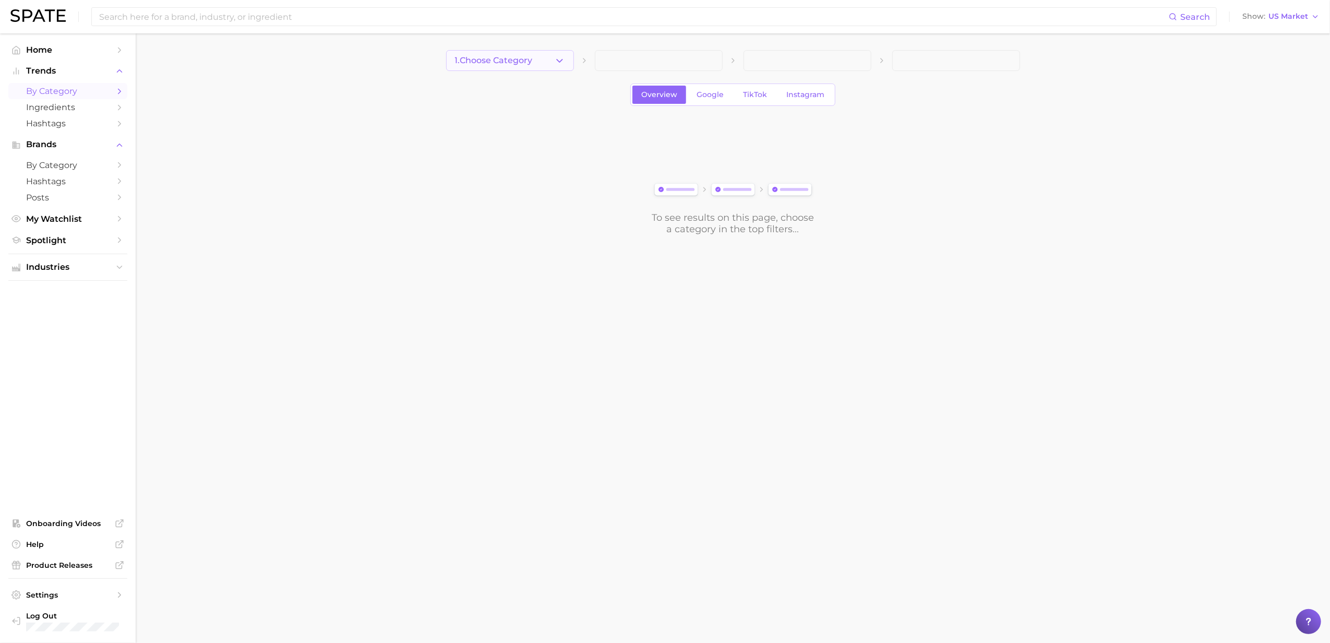
click at [569, 59] on button "1. Choose Category" at bounding box center [510, 60] width 128 height 21
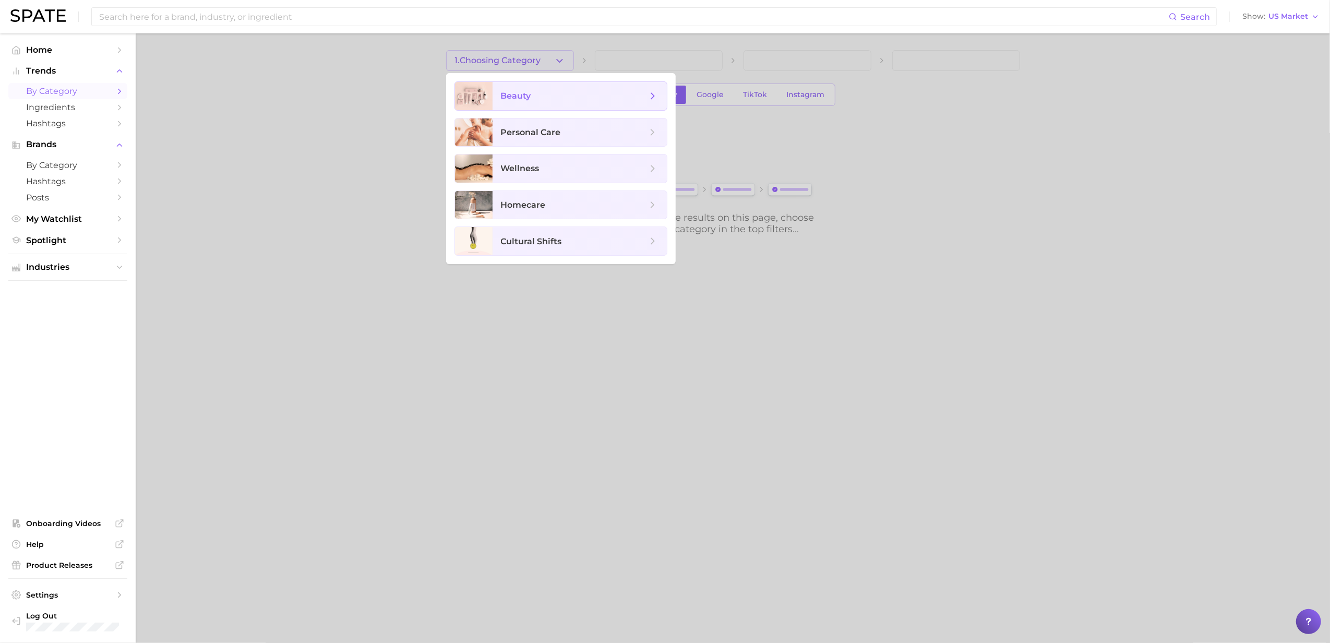
click at [574, 93] on span "beauty" at bounding box center [574, 95] width 146 height 11
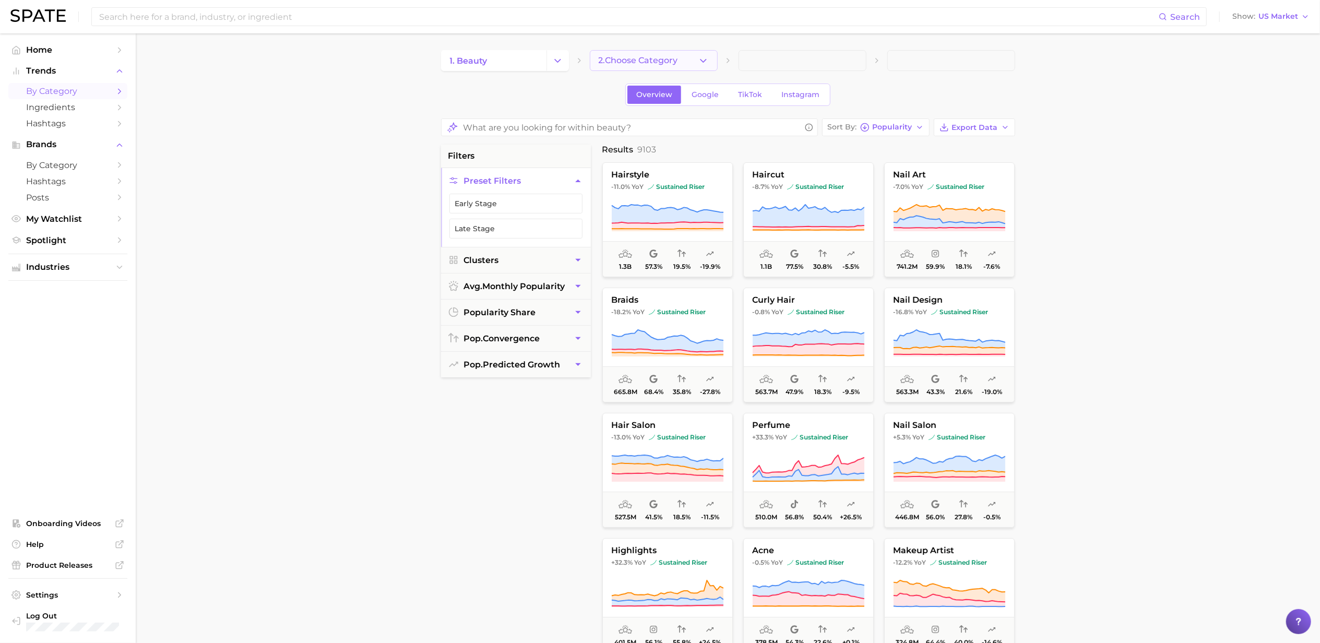
click at [699, 58] on icon "button" at bounding box center [703, 60] width 11 height 11
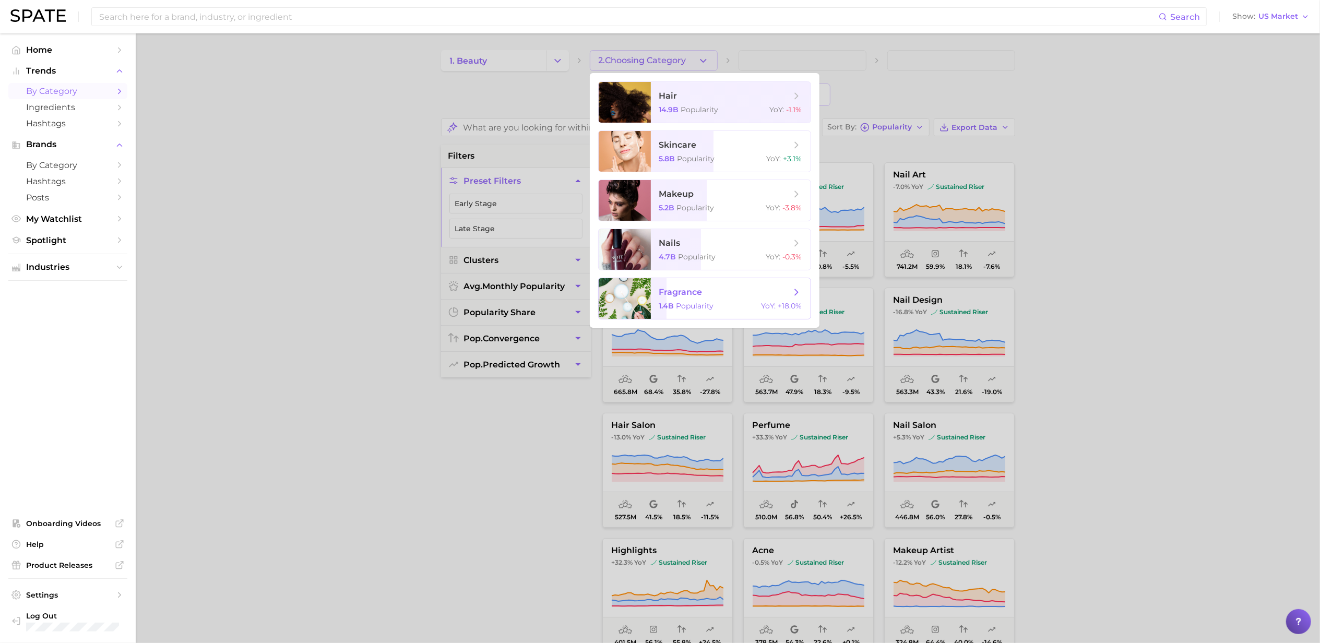
click at [691, 306] on span "Popularity" at bounding box center [695, 305] width 38 height 9
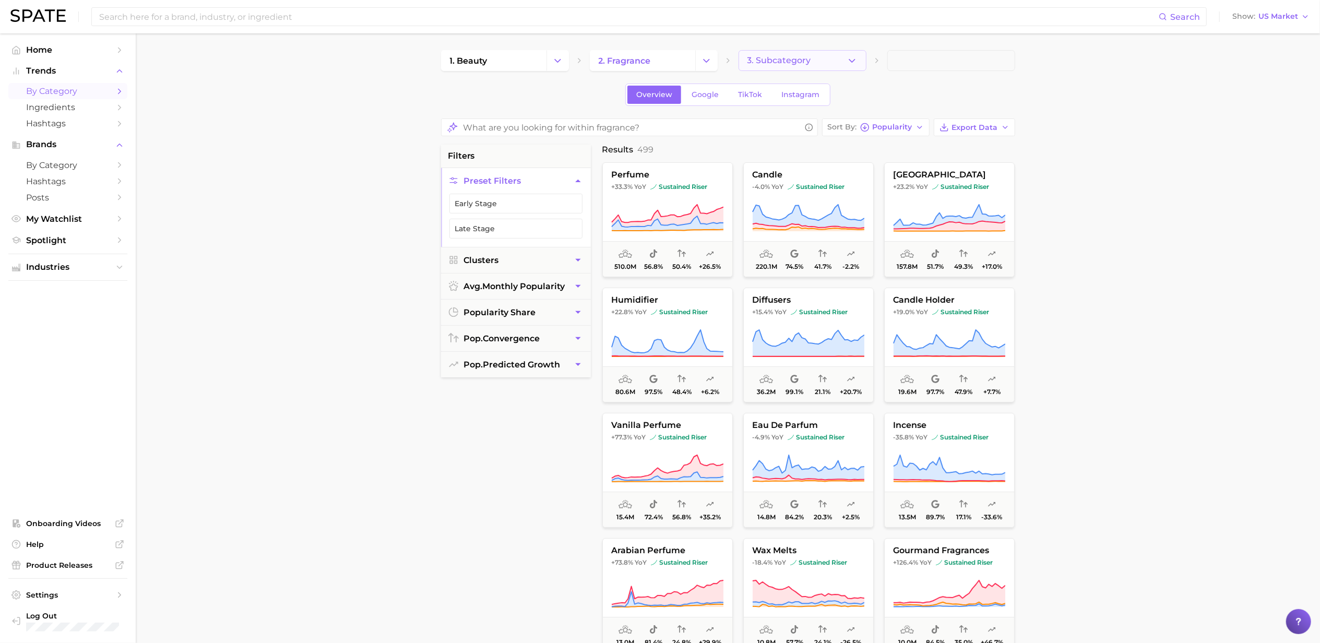
click at [847, 61] on icon "button" at bounding box center [851, 60] width 11 height 11
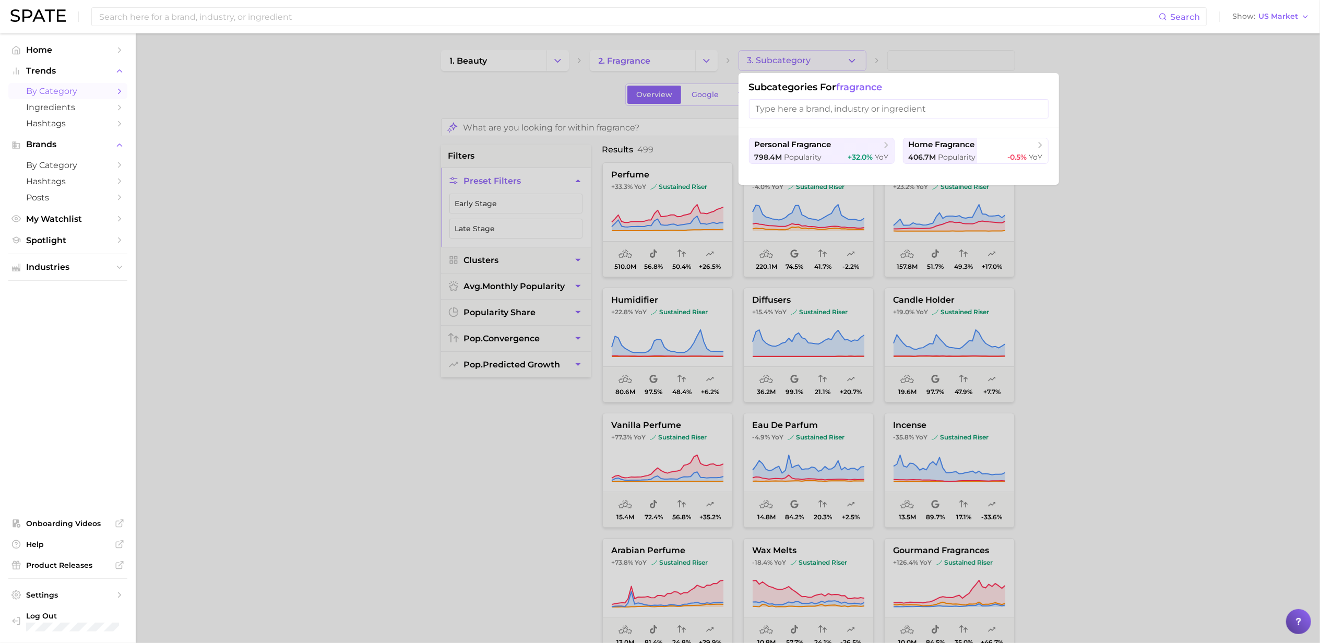
click at [847, 61] on div at bounding box center [660, 321] width 1320 height 643
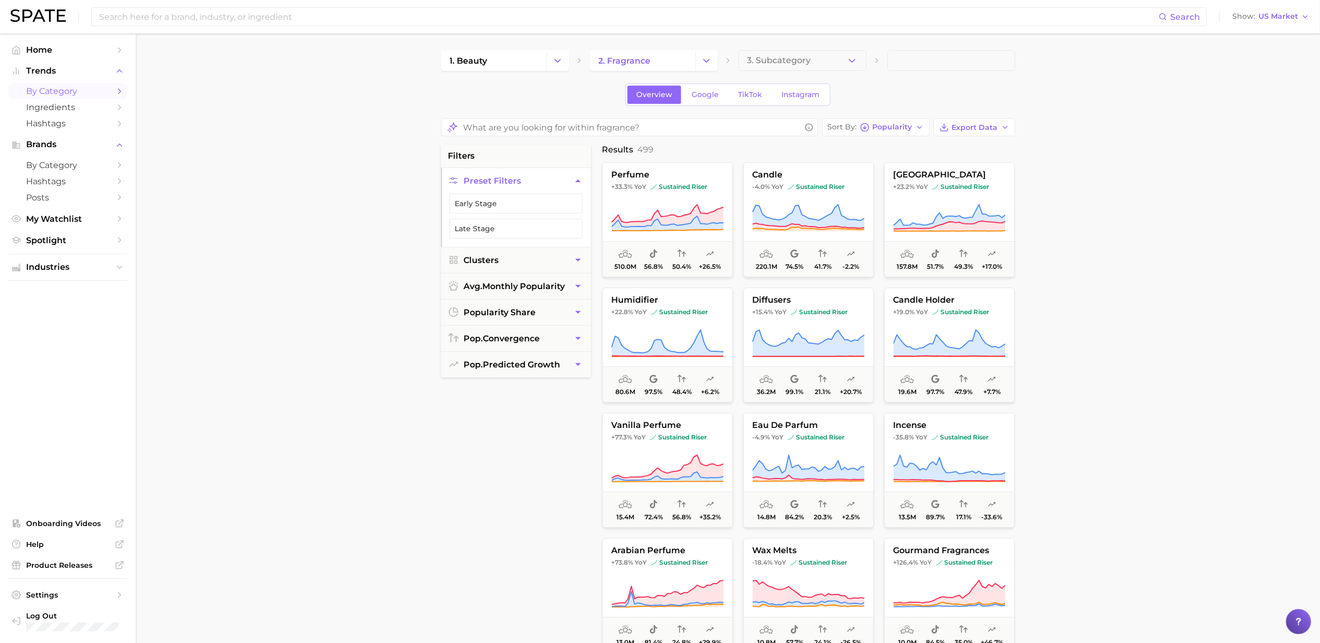
click at [934, 57] on span at bounding box center [951, 60] width 128 height 21
drag, startPoint x: 877, startPoint y: 61, endPoint x: 850, endPoint y: 59, distance: 26.6
click at [850, 59] on div "1. beauty 2. fragrance 3. Subcategory" at bounding box center [728, 60] width 574 height 21
click at [850, 59] on icon "button" at bounding box center [851, 60] width 11 height 11
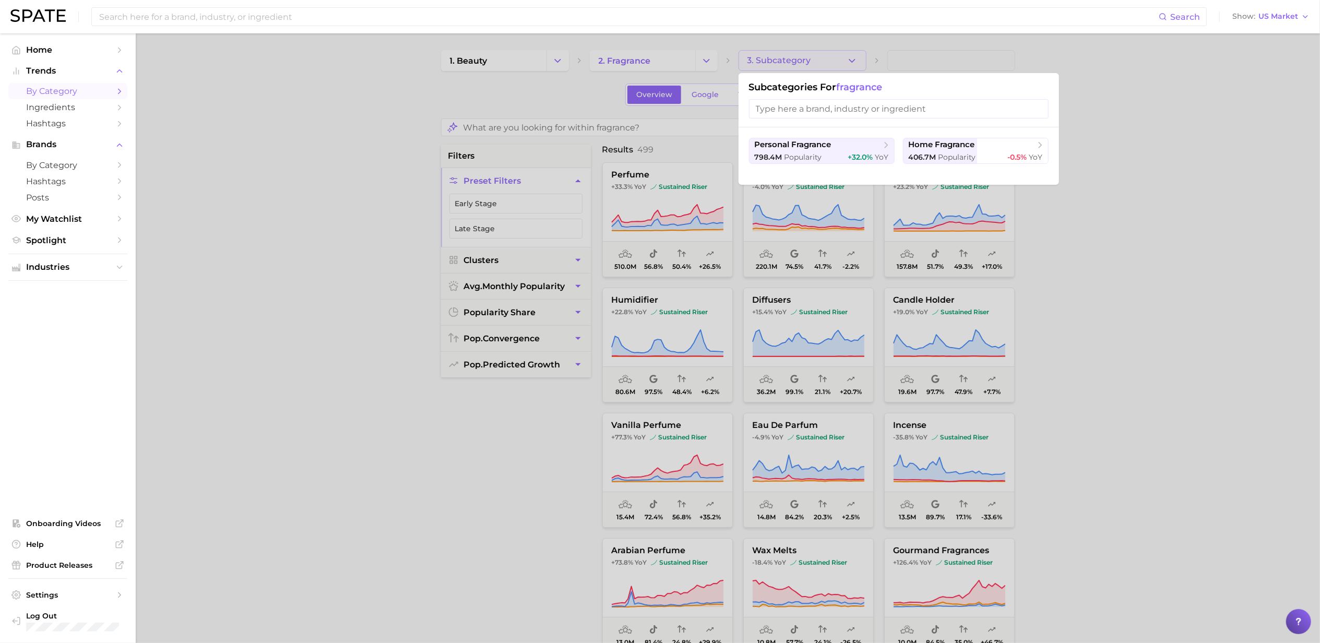
click at [858, 114] on input "search" at bounding box center [899, 108] width 300 height 19
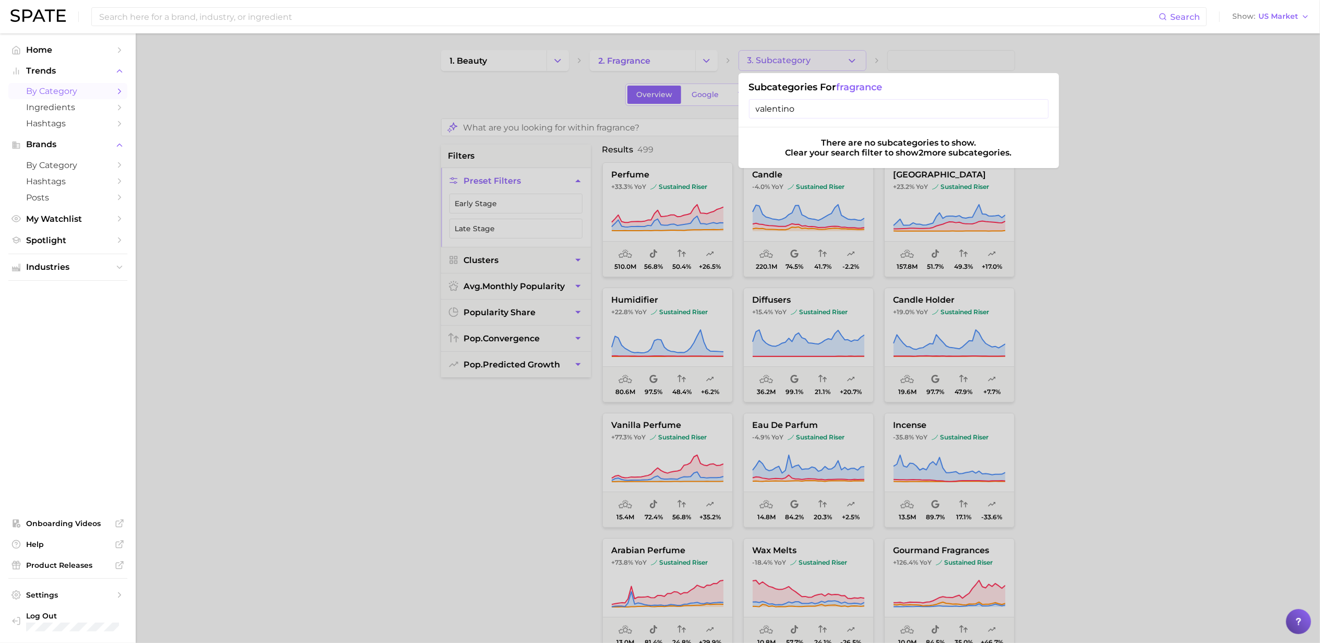
type input "valentino"
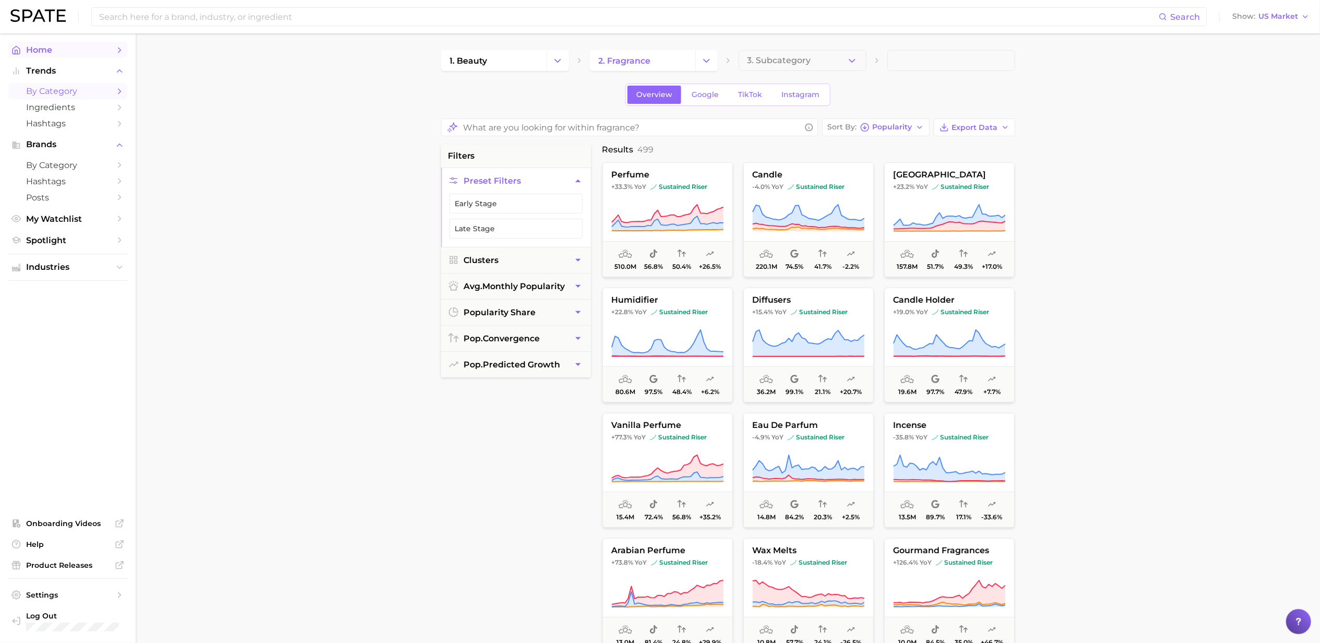
click at [47, 54] on span "Home" at bounding box center [67, 50] width 83 height 10
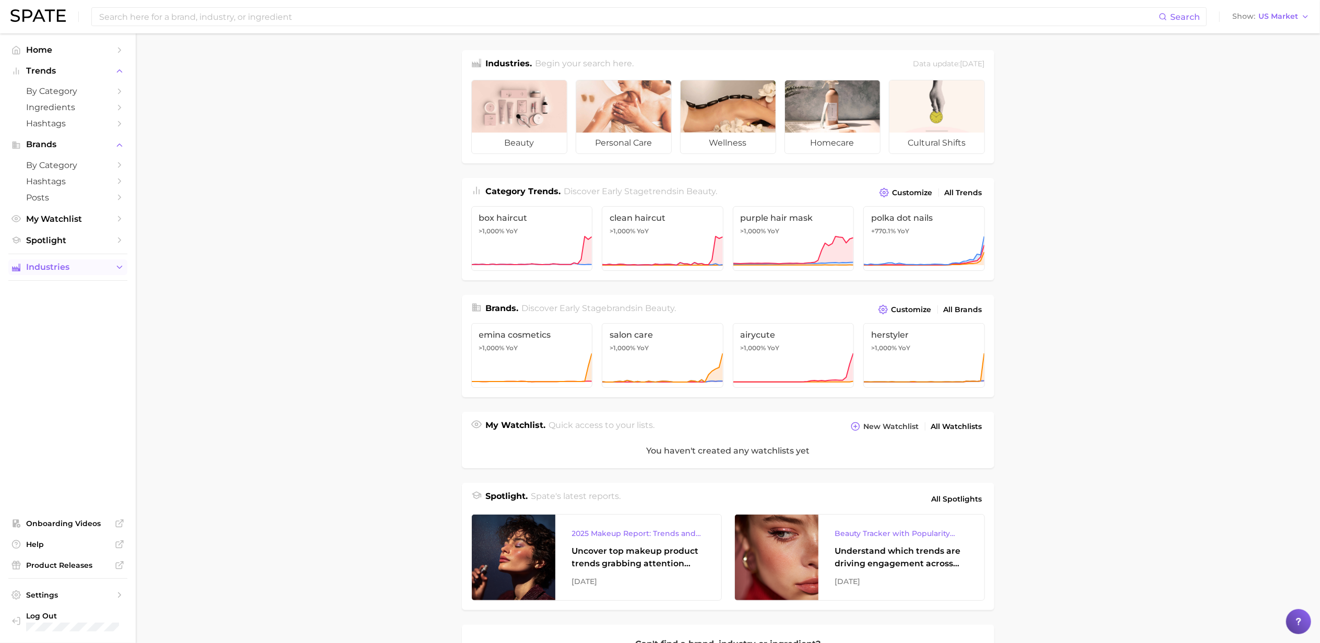
click at [121, 269] on polyline "Sidebar" at bounding box center [119, 267] width 5 height 3
click at [119, 290] on polyline "Sidebar" at bounding box center [119, 287] width 3 height 5
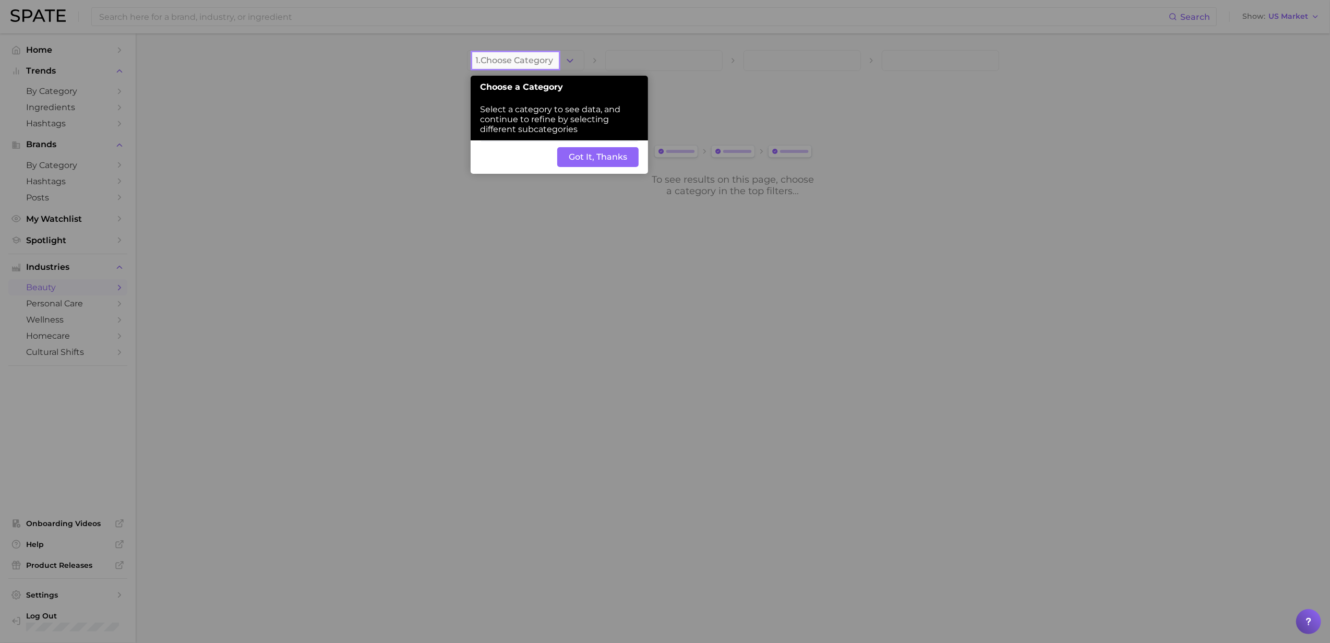
click at [605, 153] on button "Got It, Thanks" at bounding box center [597, 157] width 81 height 20
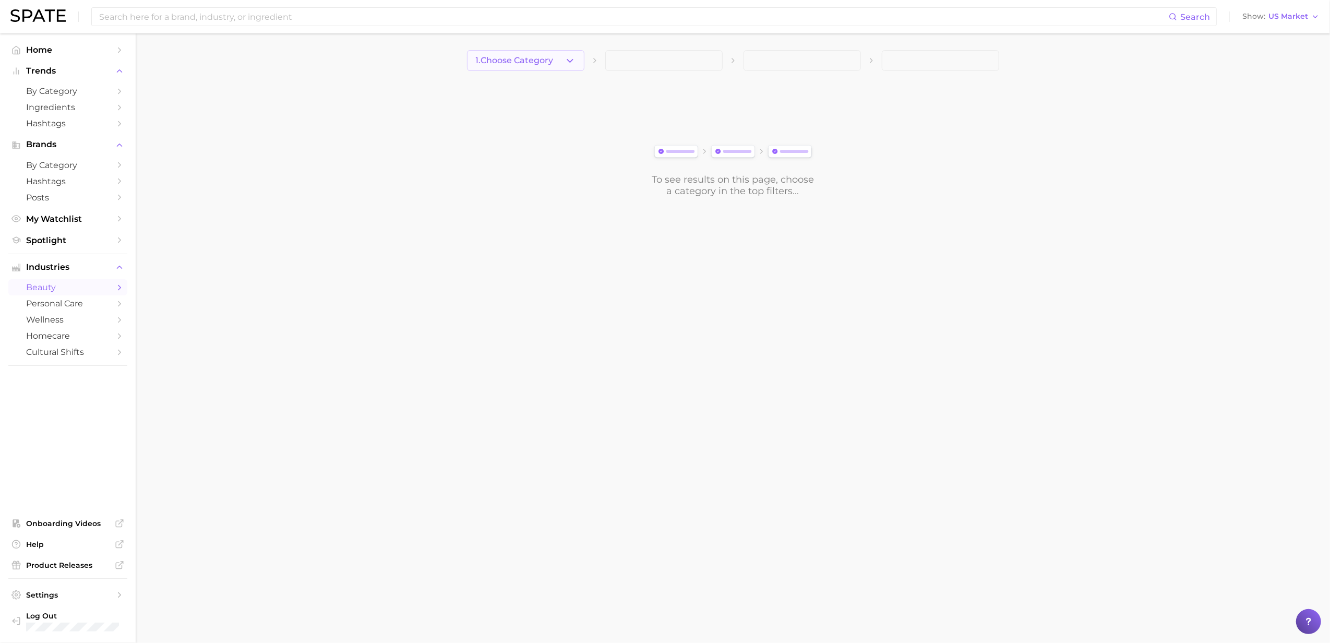
click at [564, 64] on button "1. Choose Category" at bounding box center [525, 60] width 117 height 21
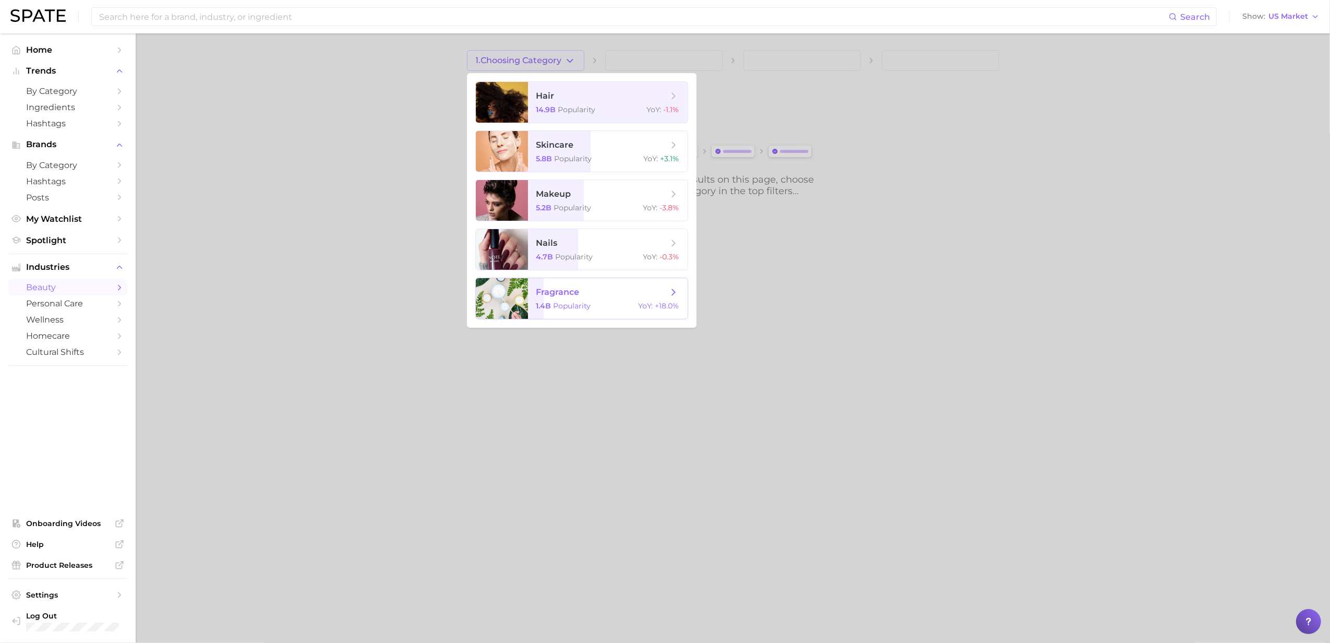
click at [606, 295] on span "fragrance" at bounding box center [601, 291] width 131 height 11
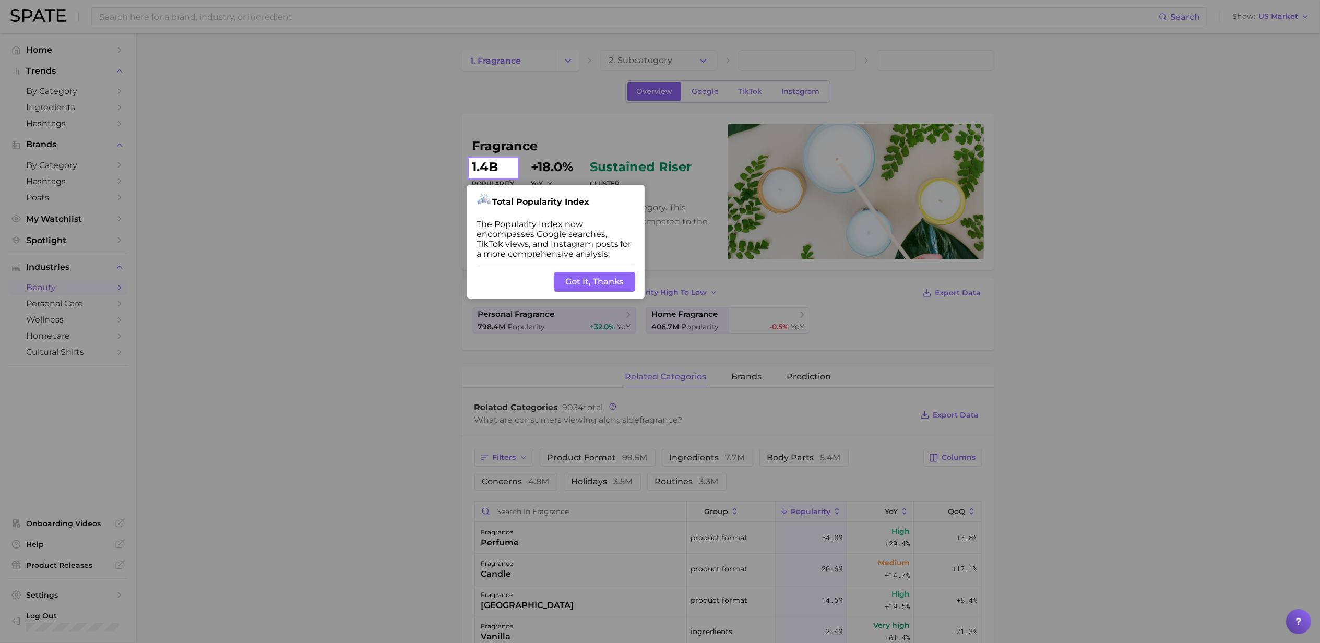
click at [605, 285] on button "Got It, Thanks" at bounding box center [594, 282] width 81 height 20
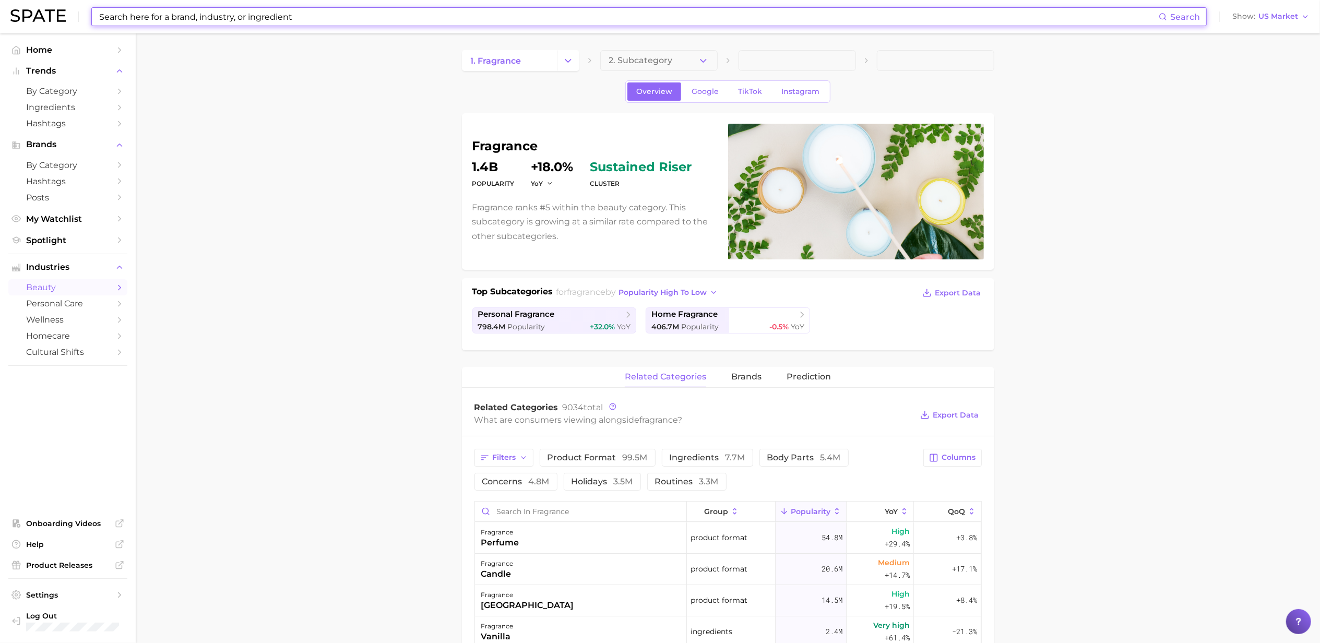
click at [197, 20] on input at bounding box center [628, 17] width 1060 height 18
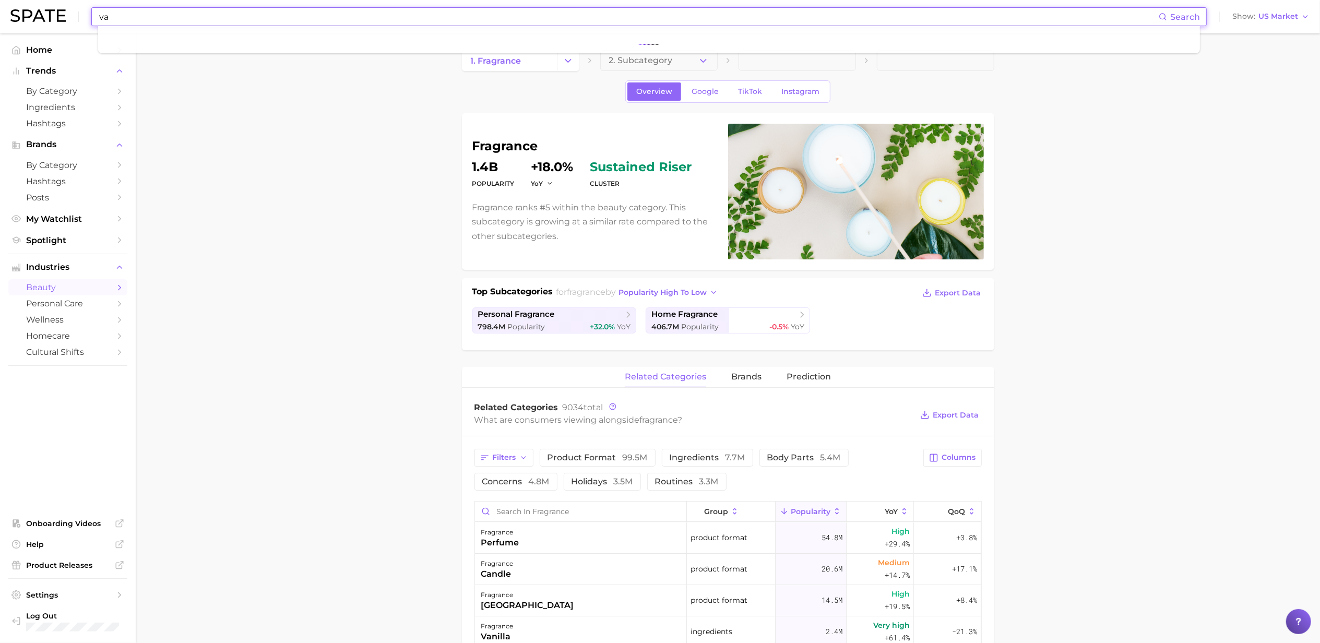
type input "v"
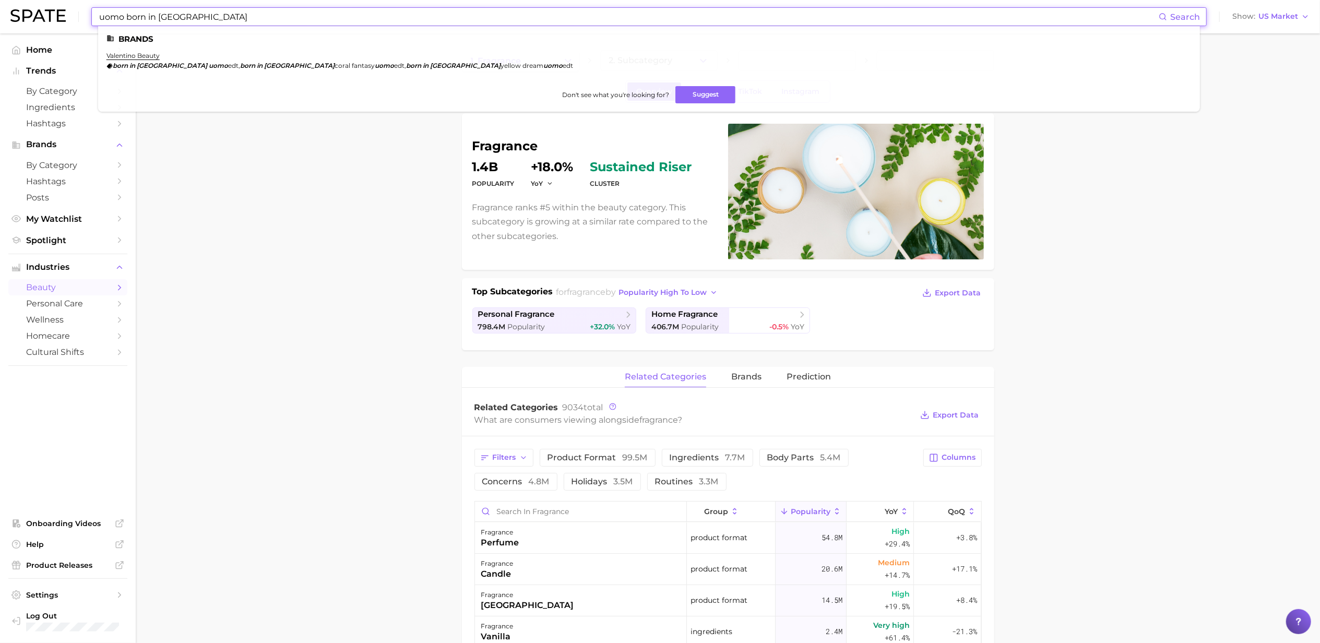
type input "uomo born in [GEOGRAPHIC_DATA]"
click at [149, 59] on li "[PERSON_NAME] born in [GEOGRAPHIC_DATA] uomo edt , born in [GEOGRAPHIC_DATA] co…" at bounding box center [339, 61] width 466 height 18
click at [147, 54] on link "valentino beauty" at bounding box center [132, 56] width 53 height 8
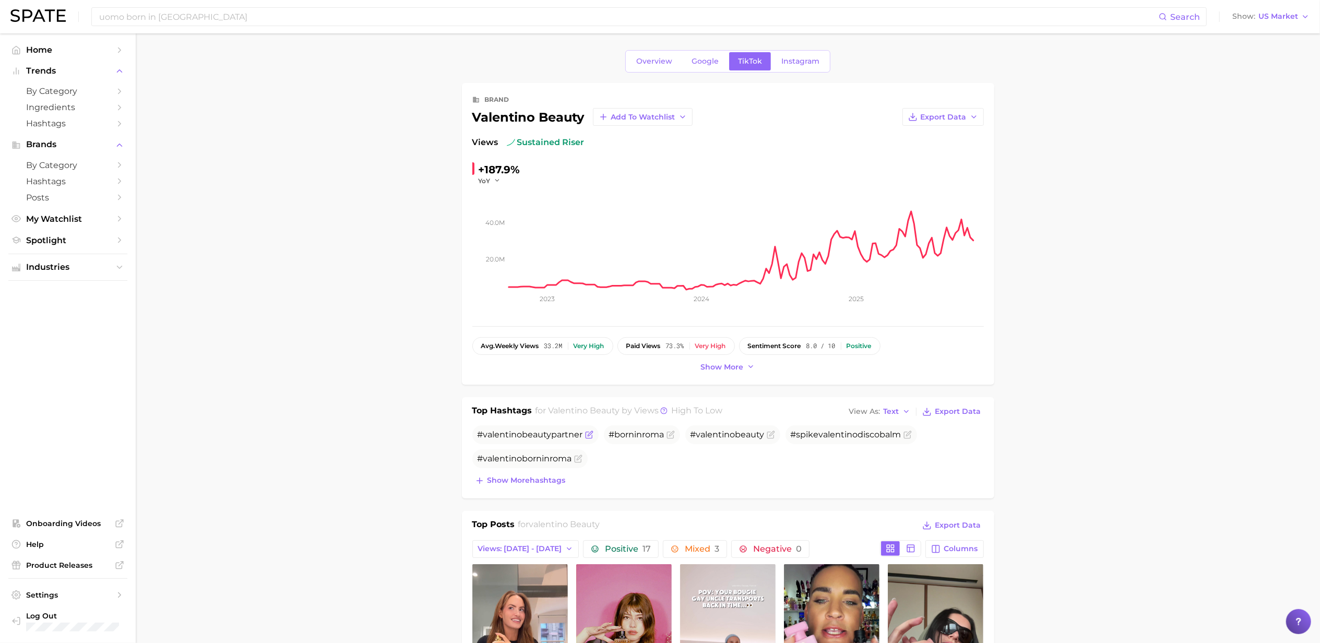
click at [590, 437] on icon "Flag as miscategorized or irrelevant" at bounding box center [589, 434] width 8 height 8
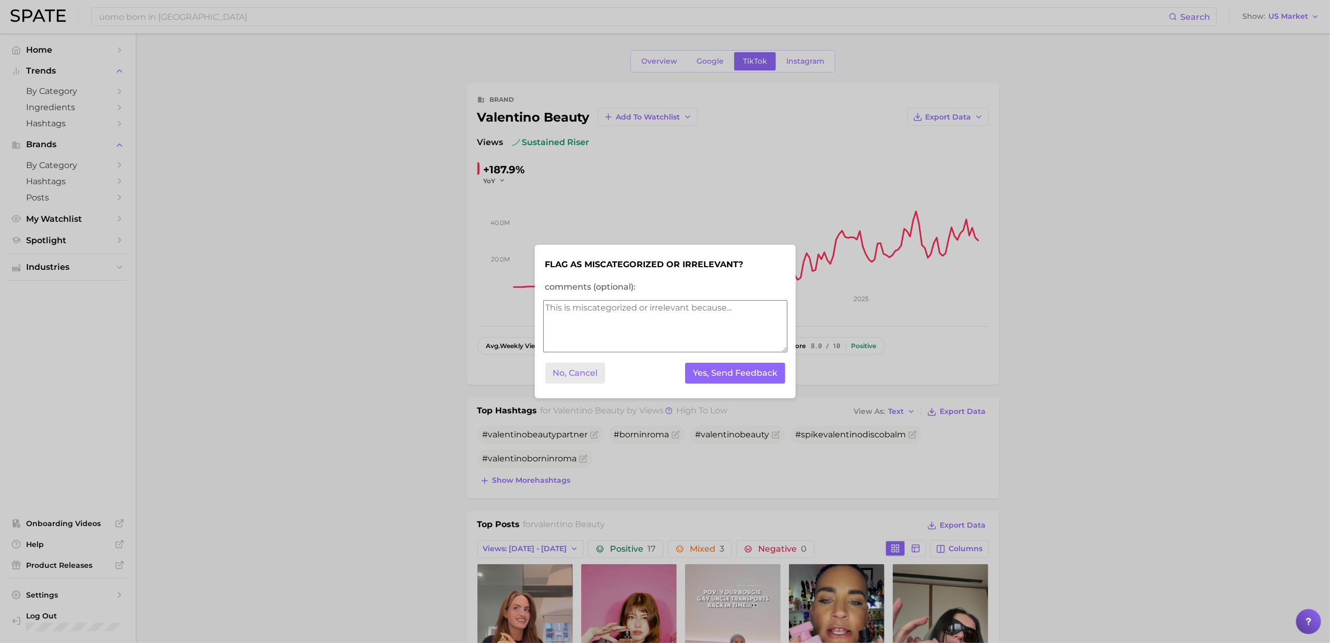
click at [597, 375] on button "No, Cancel" at bounding box center [575, 373] width 61 height 21
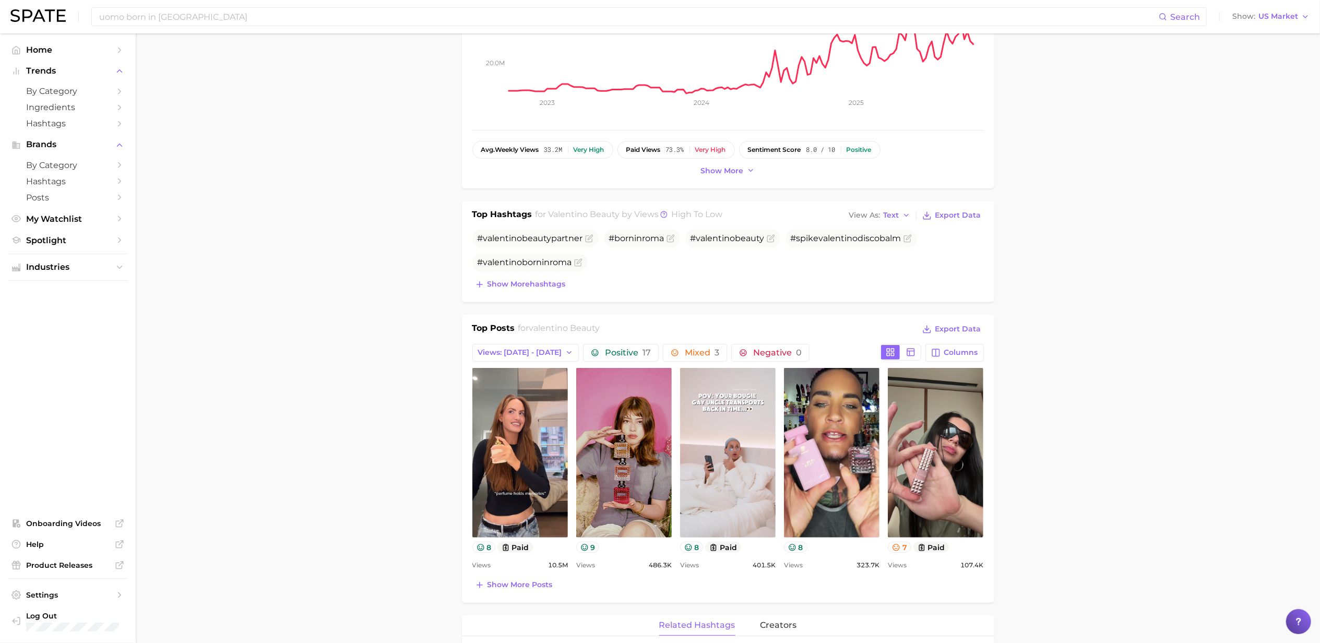
scroll to position [241, 0]
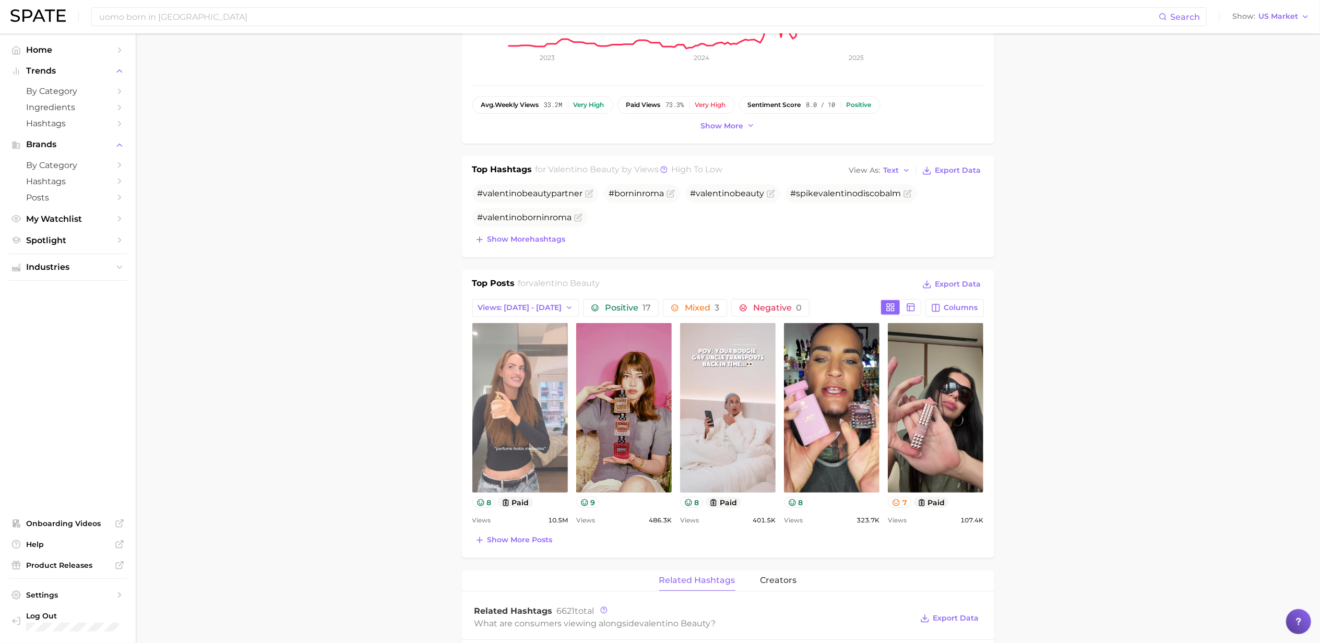
click at [516, 391] on link "view post on TikTok" at bounding box center [519, 408] width 95 height 170
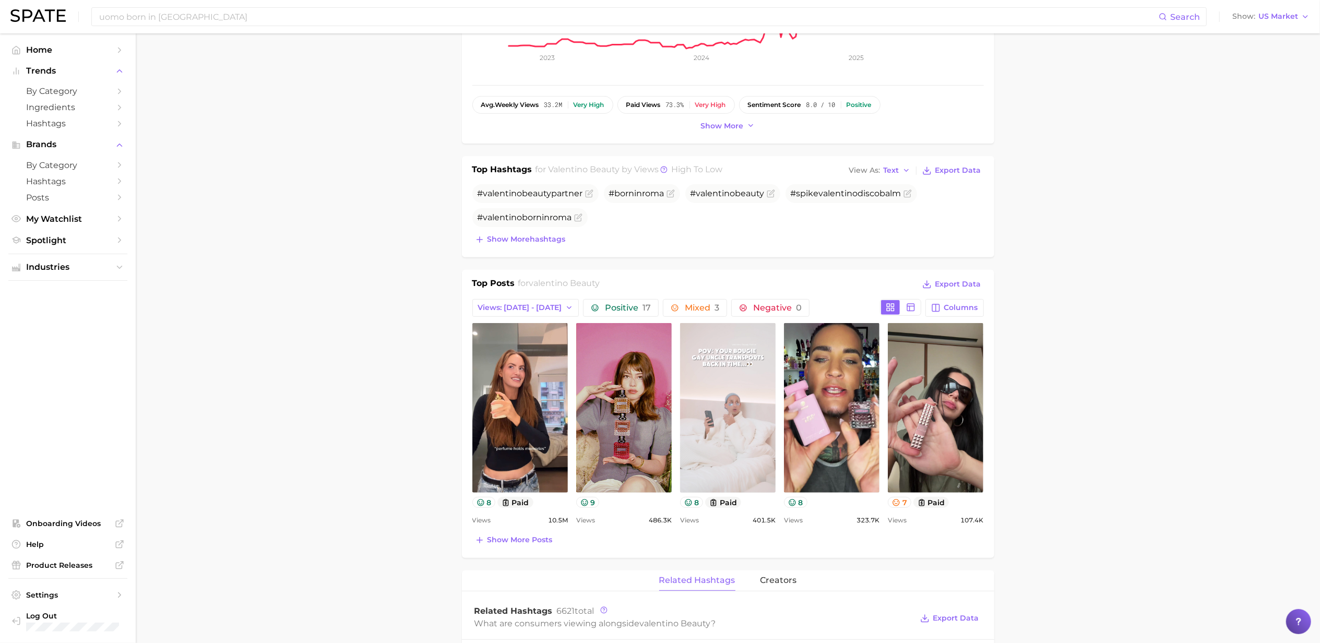
click at [737, 426] on link "view post on TikTok" at bounding box center [727, 408] width 95 height 170
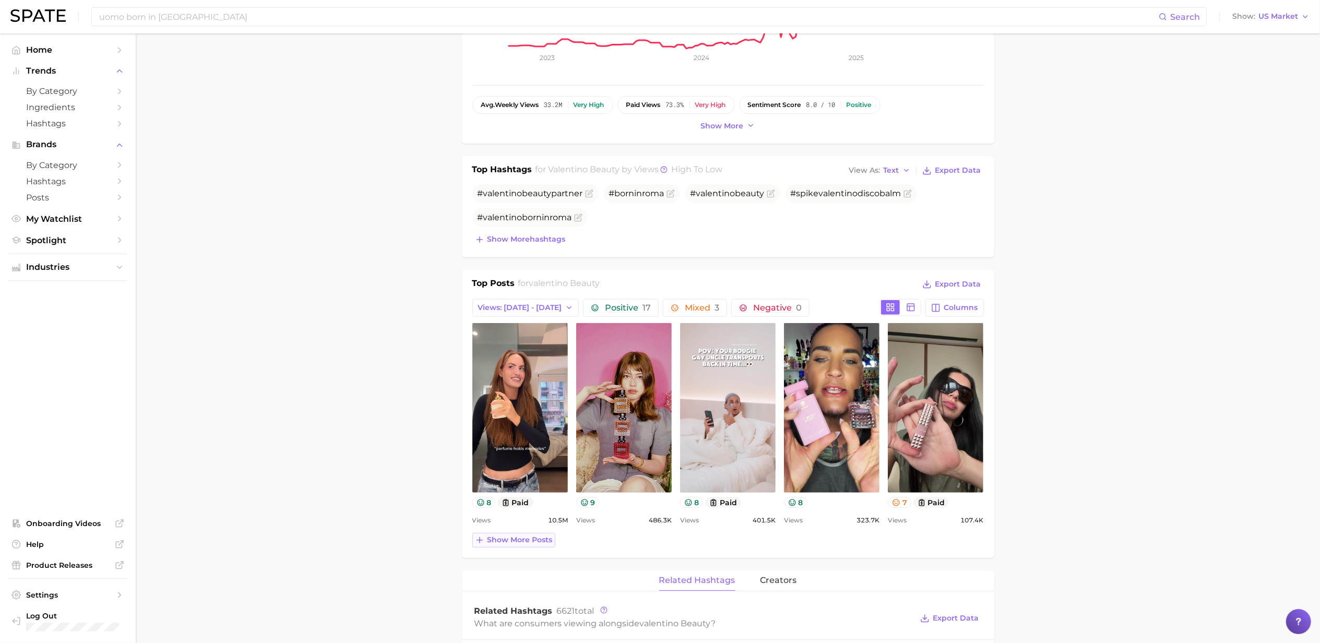
click at [521, 541] on span "Show more posts" at bounding box center [519, 539] width 65 height 9
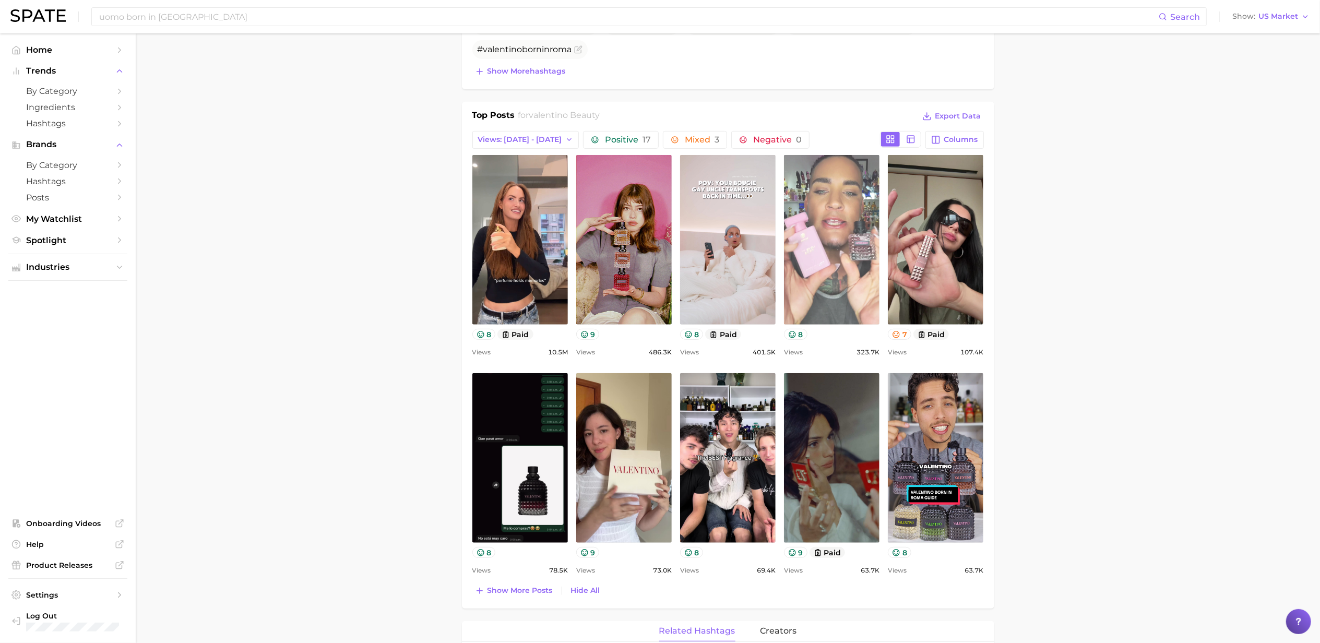
scroll to position [408, 0]
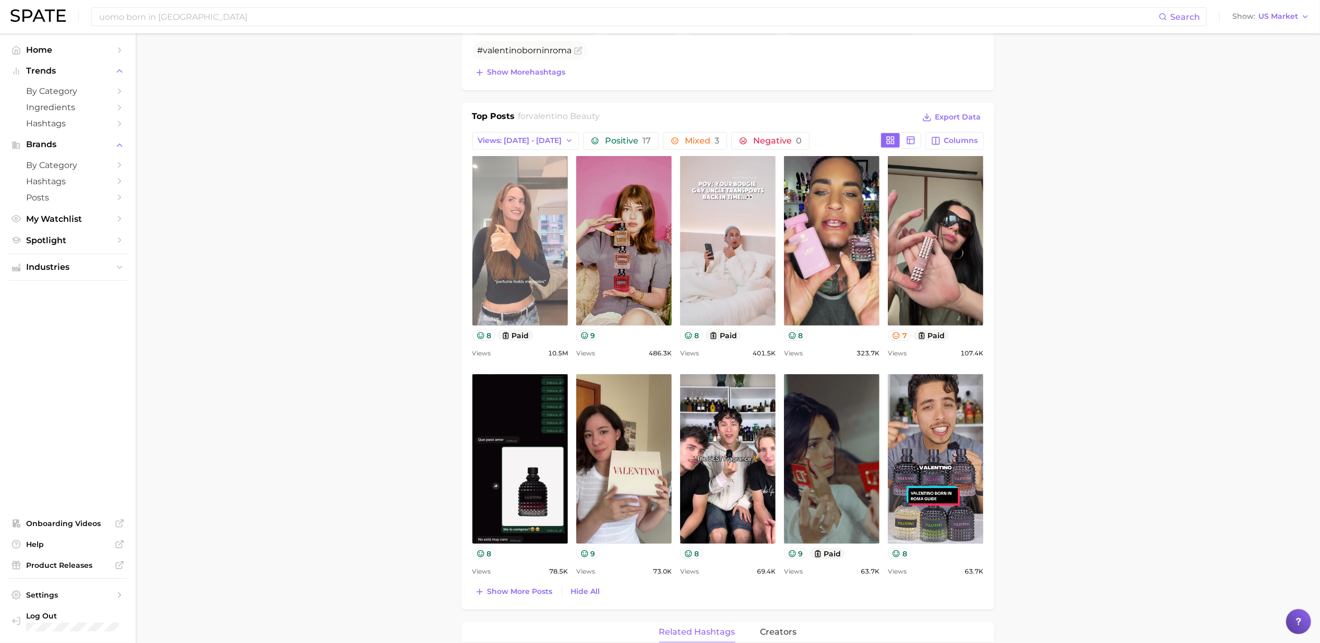
click at [535, 202] on link "view post on TikTok" at bounding box center [519, 241] width 95 height 170
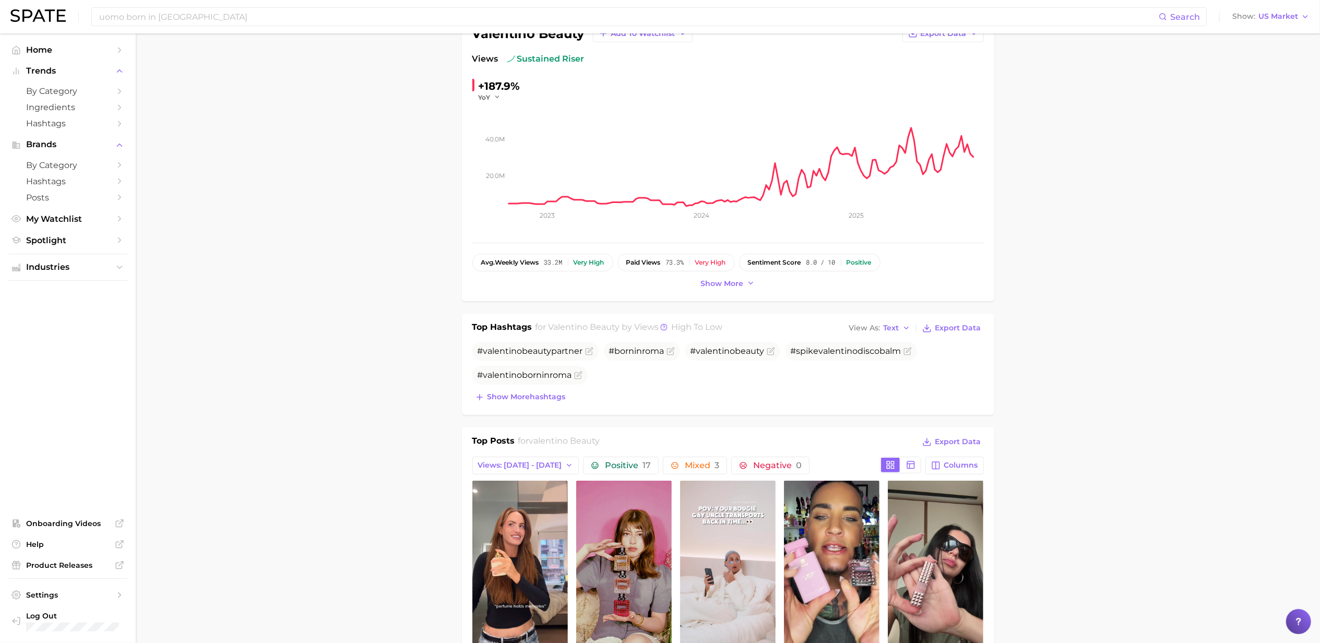
scroll to position [0, 0]
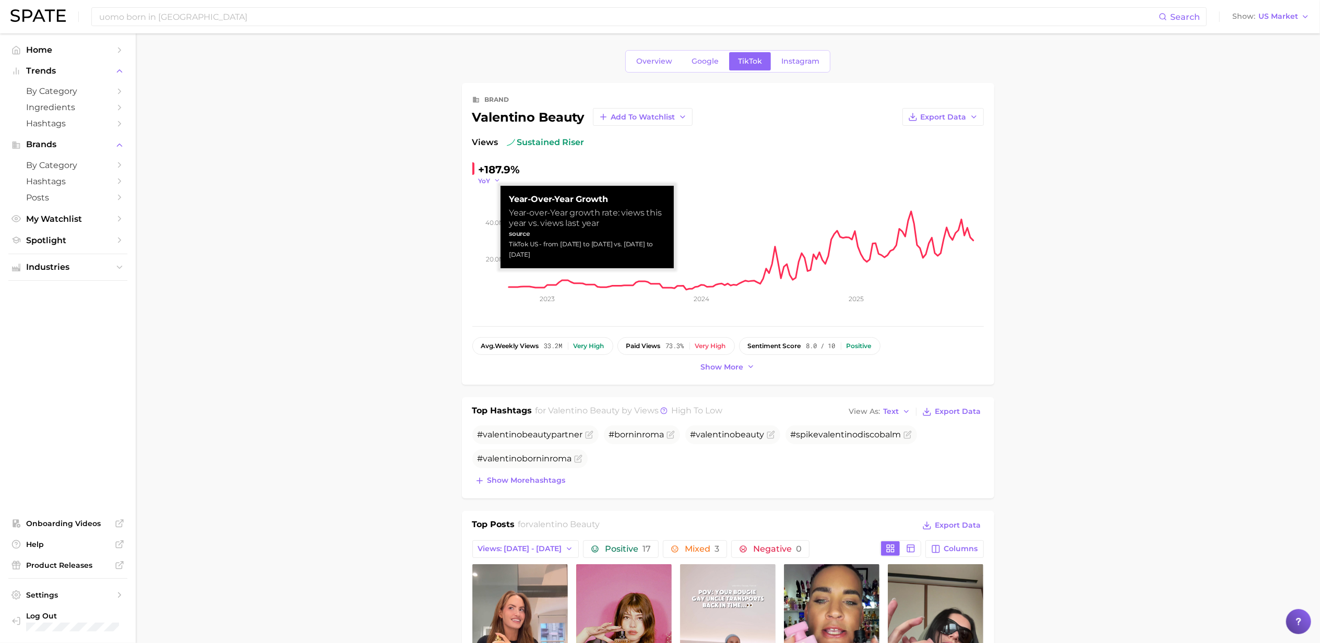
click at [489, 178] on span "YoY" at bounding box center [484, 180] width 12 height 9
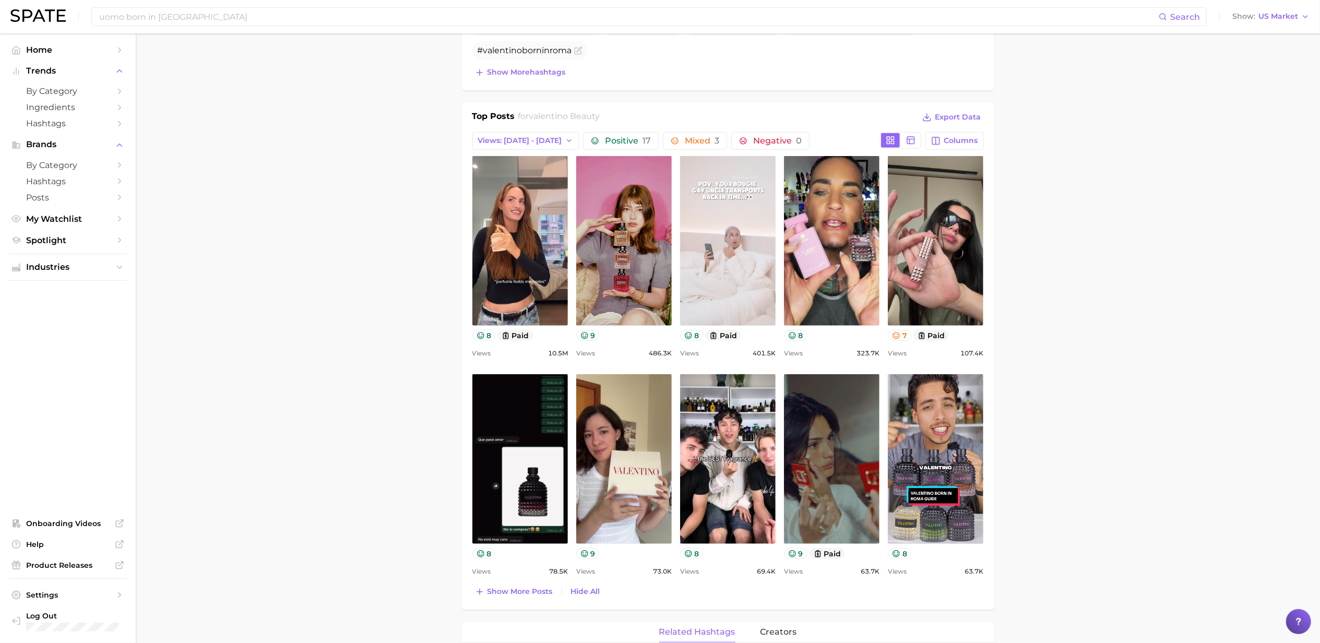
scroll to position [409, 0]
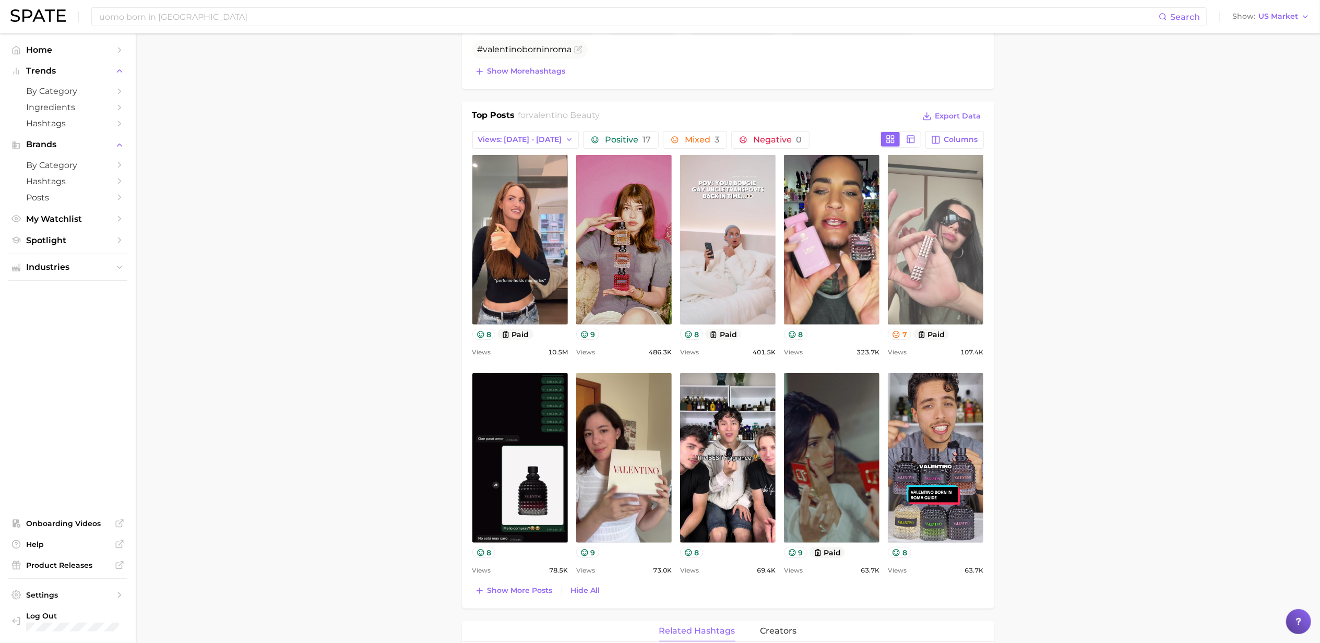
click at [956, 256] on link "view post on TikTok" at bounding box center [935, 240] width 95 height 170
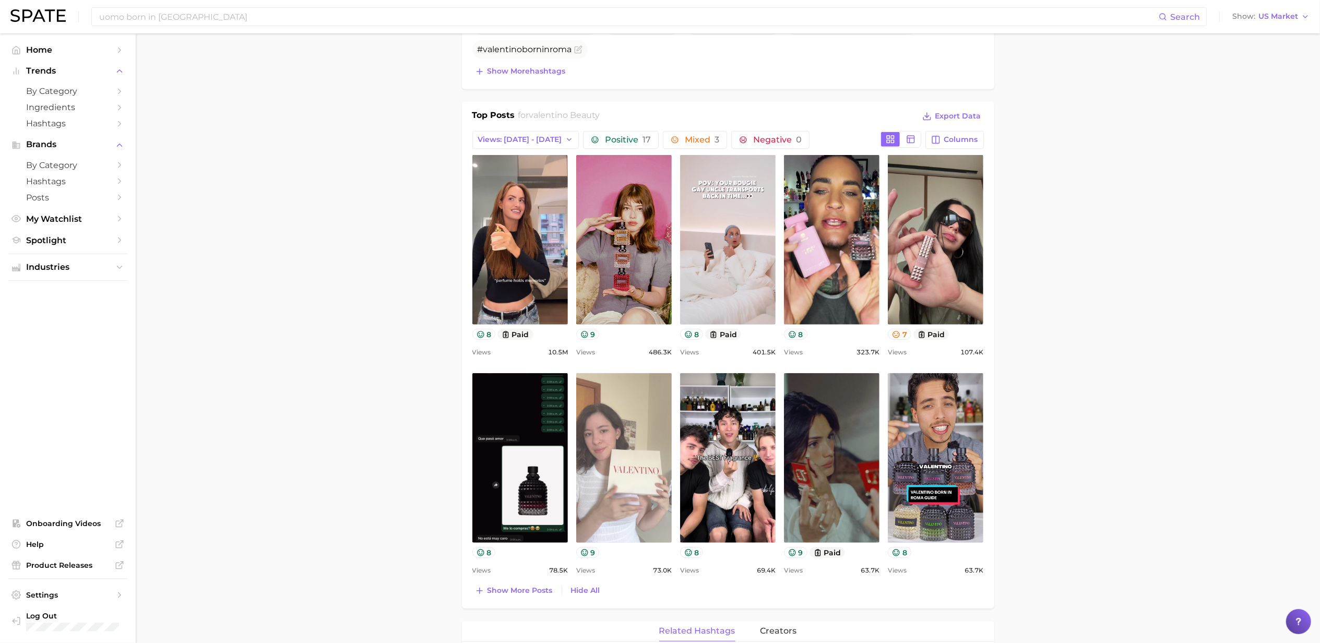
click at [651, 471] on link "view post on TikTok" at bounding box center [623, 458] width 95 height 170
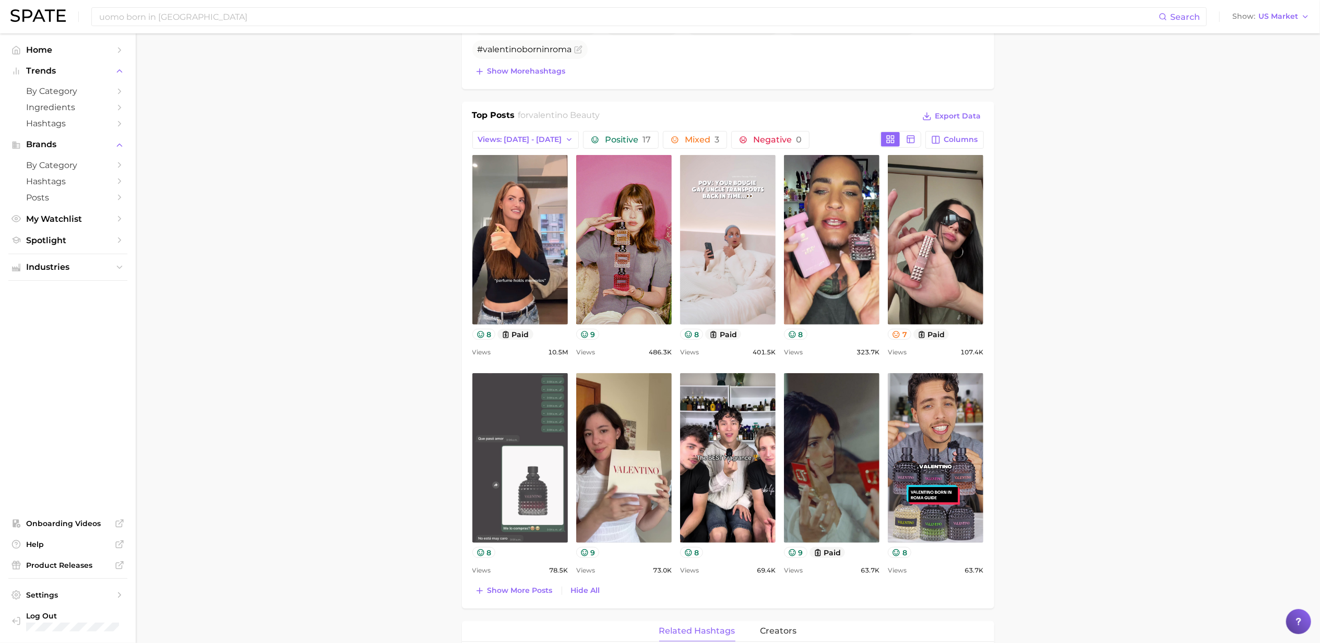
click at [499, 436] on link "view post on TikTok" at bounding box center [519, 458] width 95 height 170
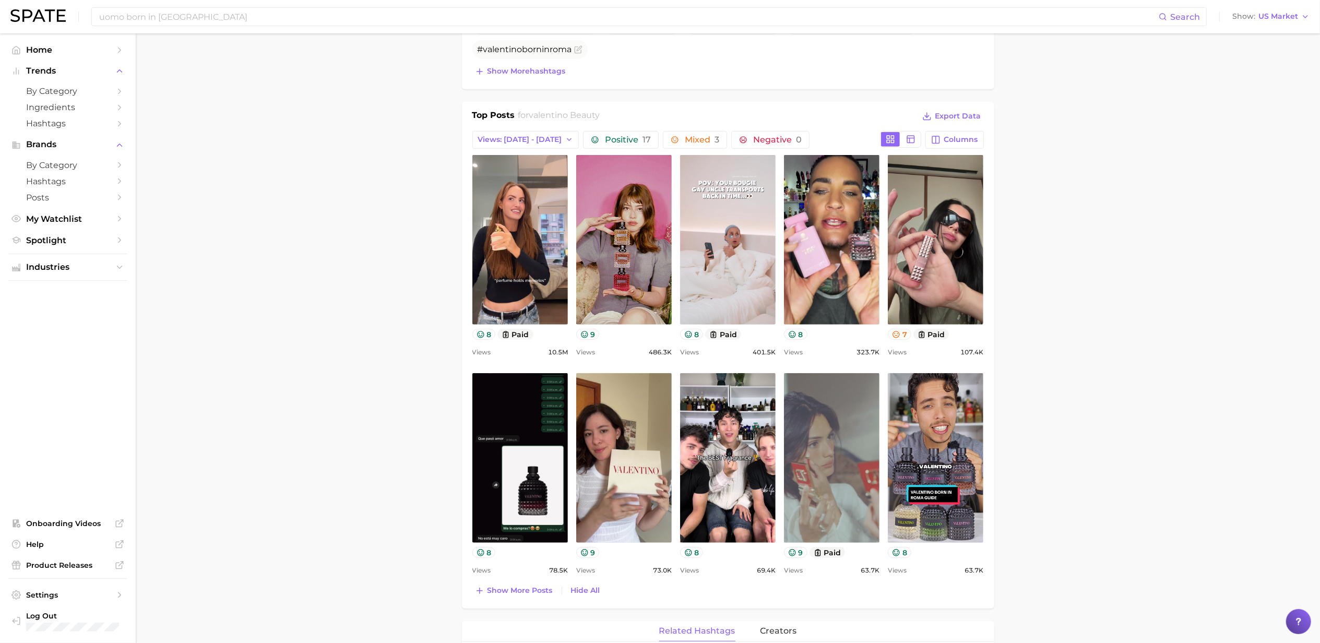
click at [814, 440] on link "view post on TikTok" at bounding box center [831, 458] width 95 height 170
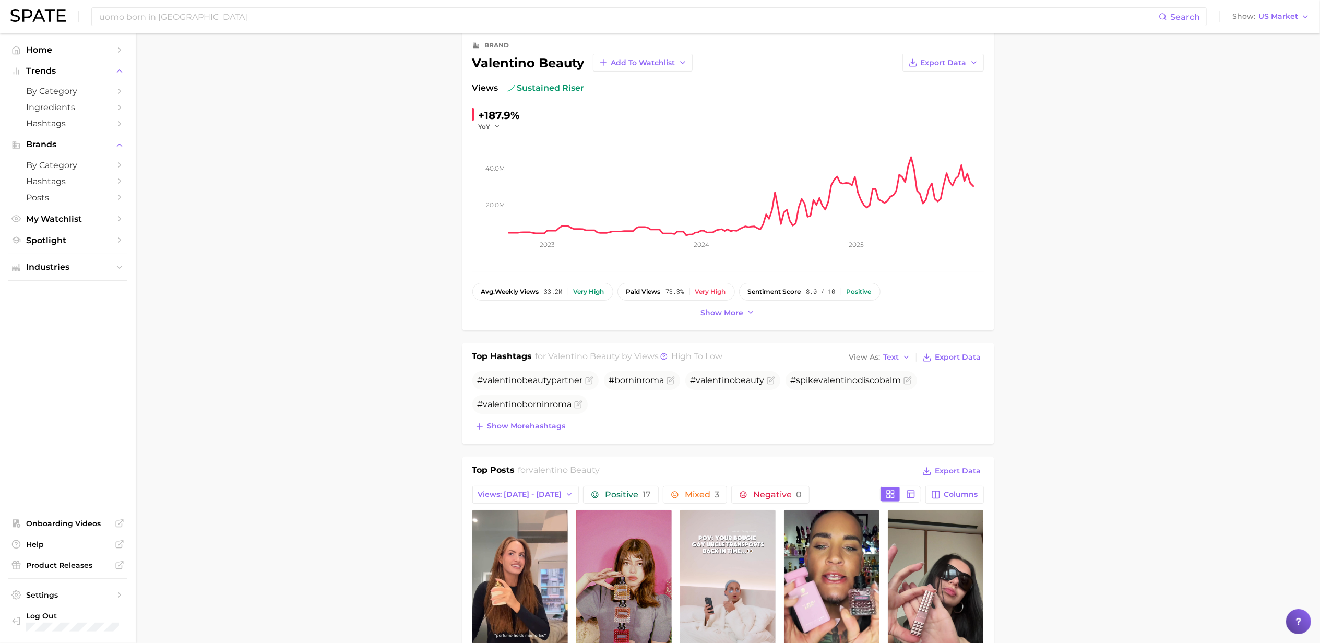
scroll to position [0, 0]
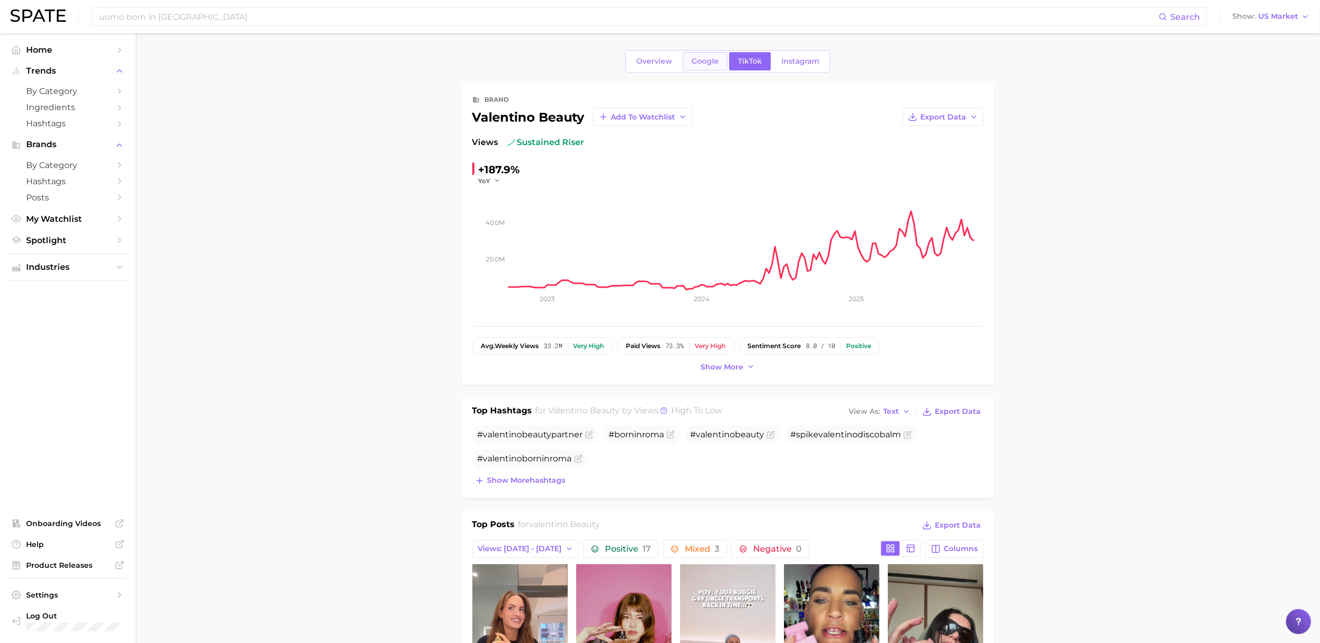
click at [701, 61] on span "Google" at bounding box center [704, 61] width 27 height 9
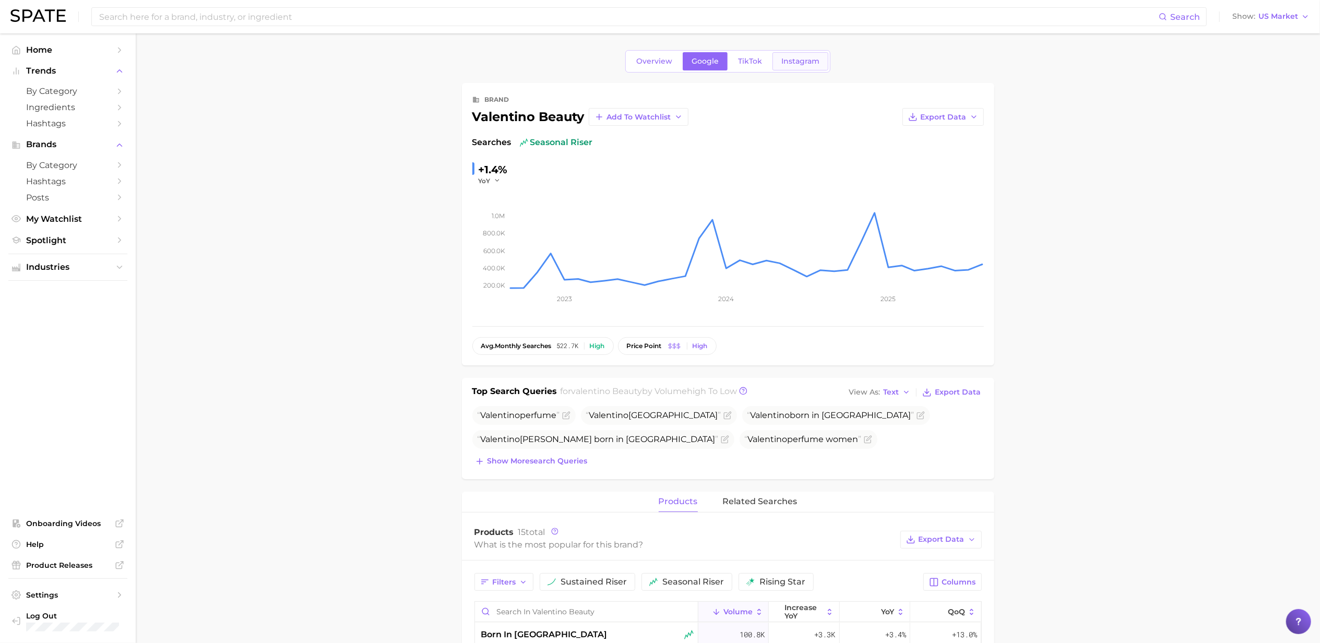
click at [797, 55] on link "Instagram" at bounding box center [800, 61] width 56 height 18
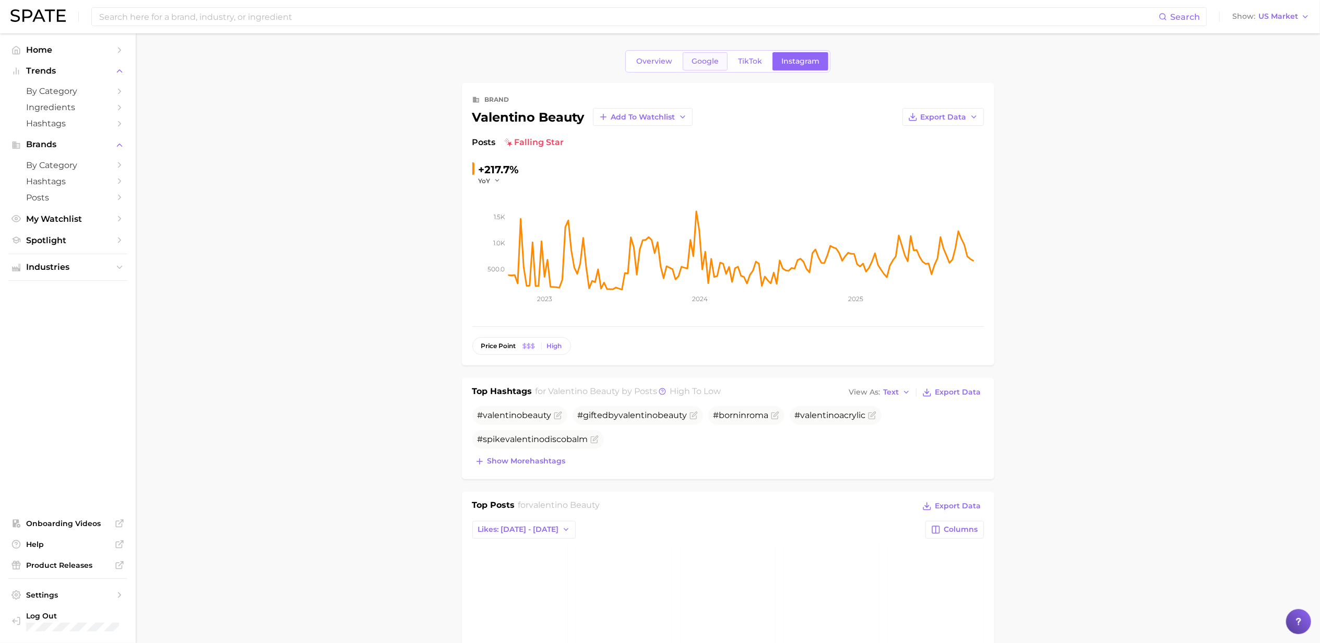
click at [705, 57] on span "Google" at bounding box center [704, 61] width 27 height 9
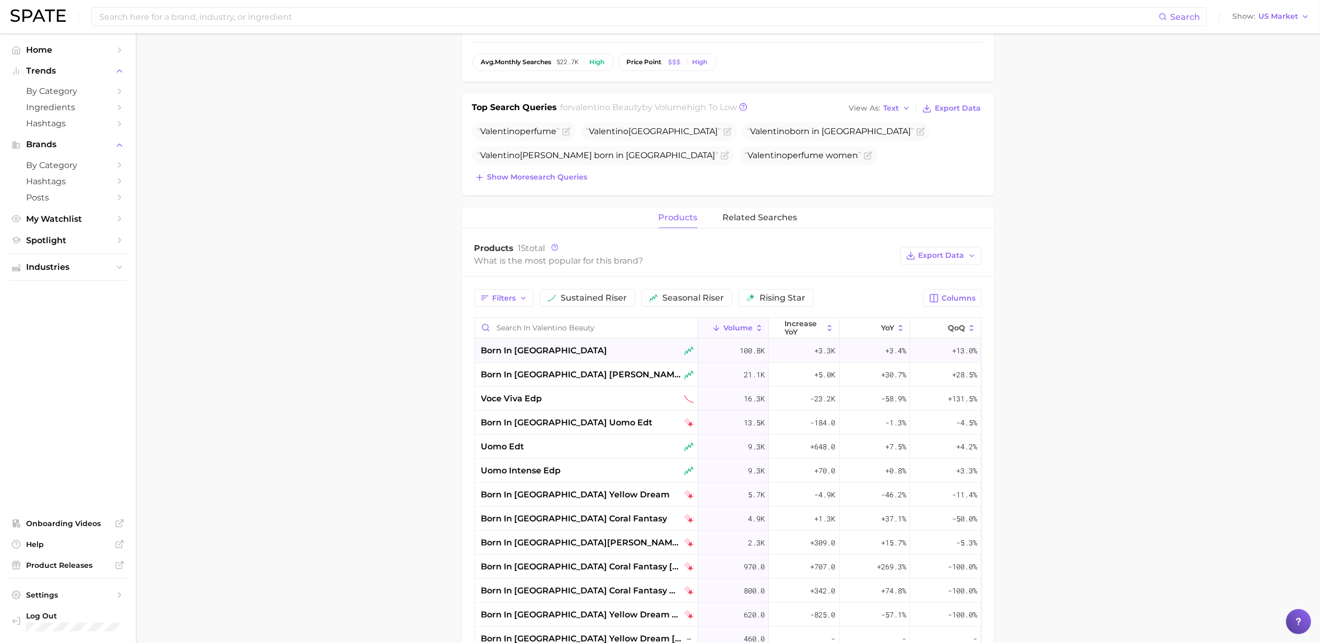
scroll to position [273, 0]
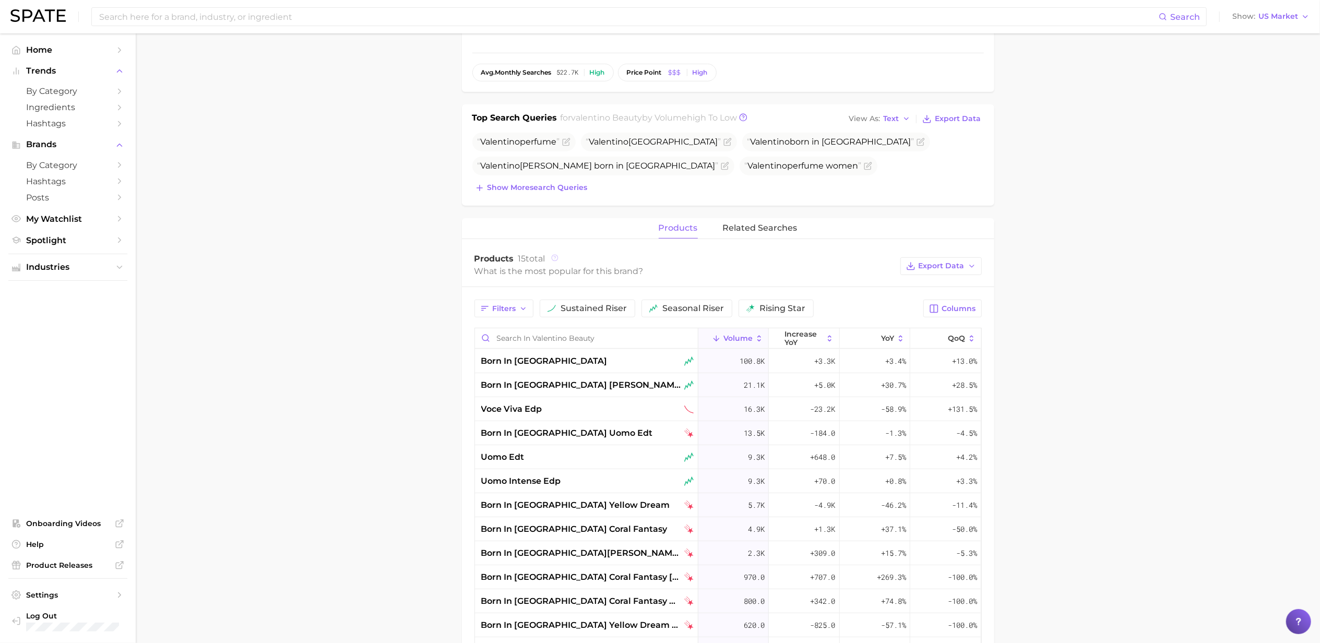
click at [558, 261] on icon at bounding box center [554, 257] width 7 height 7
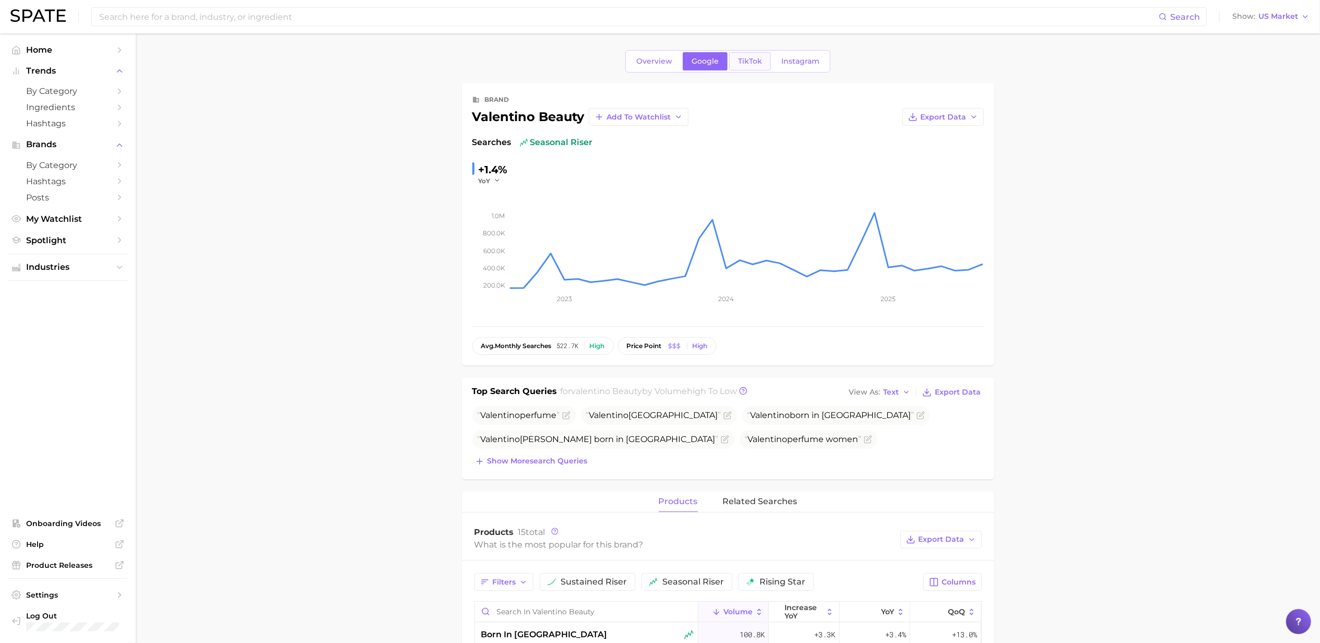
click at [749, 58] on span "TikTok" at bounding box center [750, 61] width 24 height 9
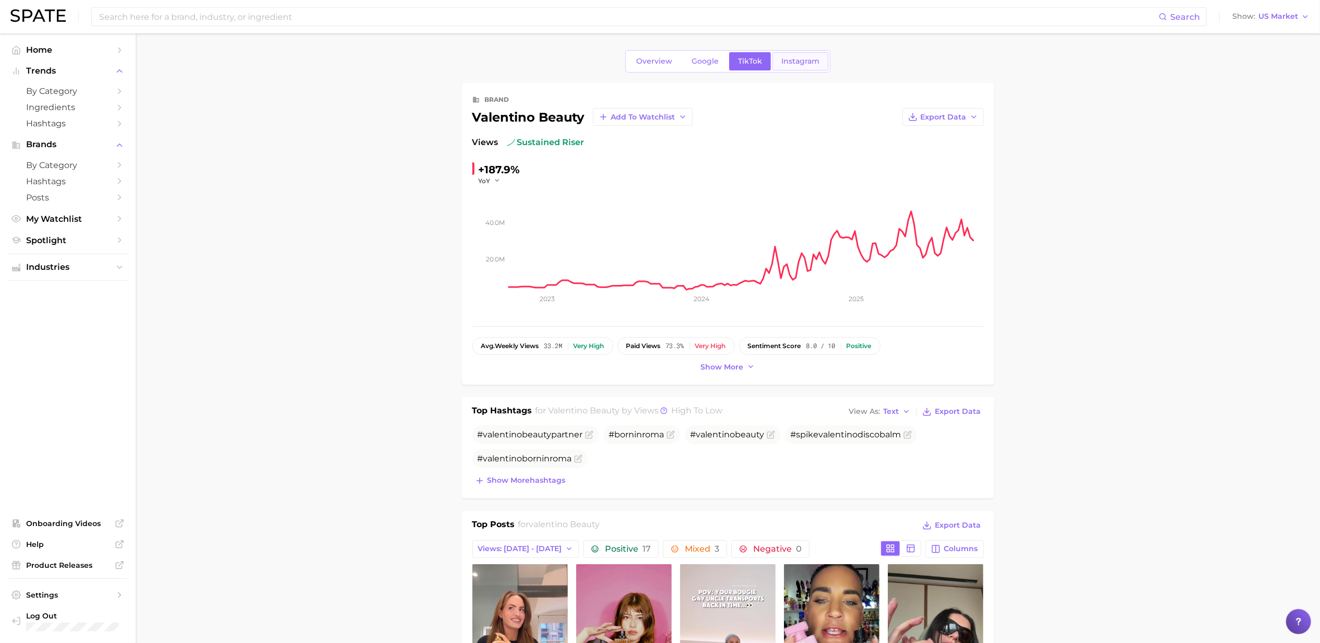
click at [812, 61] on span "Instagram" at bounding box center [800, 61] width 38 height 9
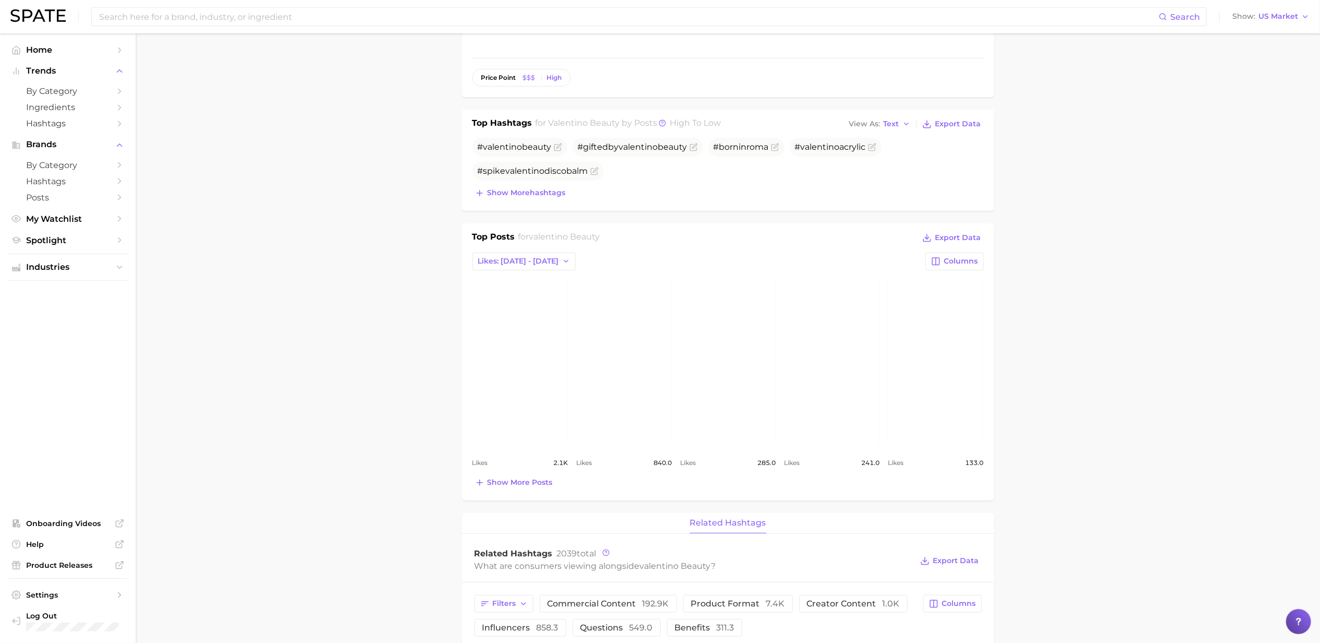
scroll to position [266, 0]
click at [517, 483] on span "Show more posts" at bounding box center [519, 484] width 65 height 9
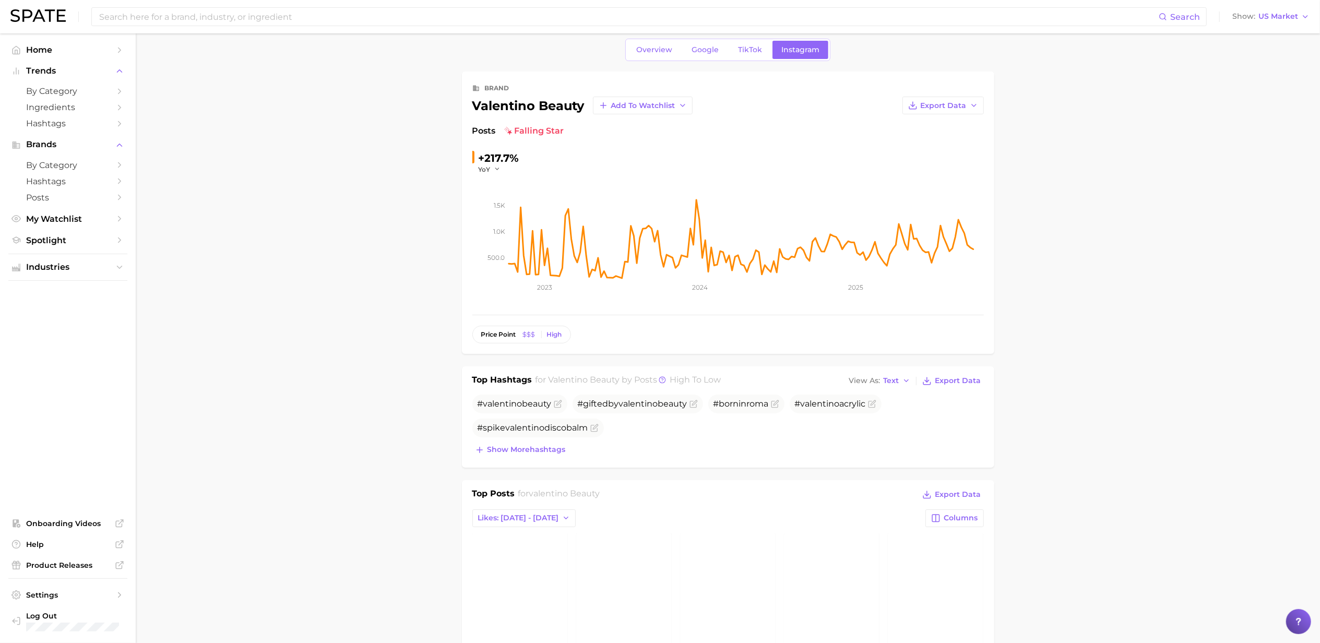
scroll to position [0, 0]
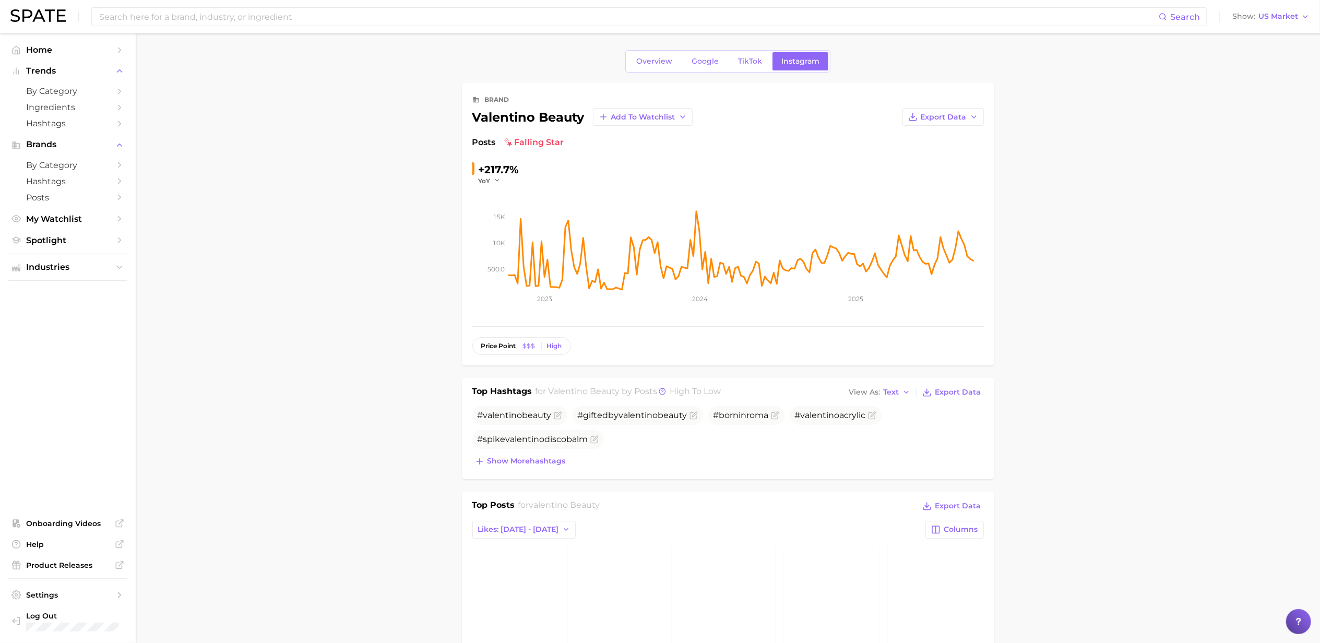
click at [543, 143] on span "falling star" at bounding box center [534, 142] width 60 height 13
click at [510, 145] on img at bounding box center [508, 142] width 8 height 8
click at [642, 59] on span "Overview" at bounding box center [654, 61] width 36 height 9
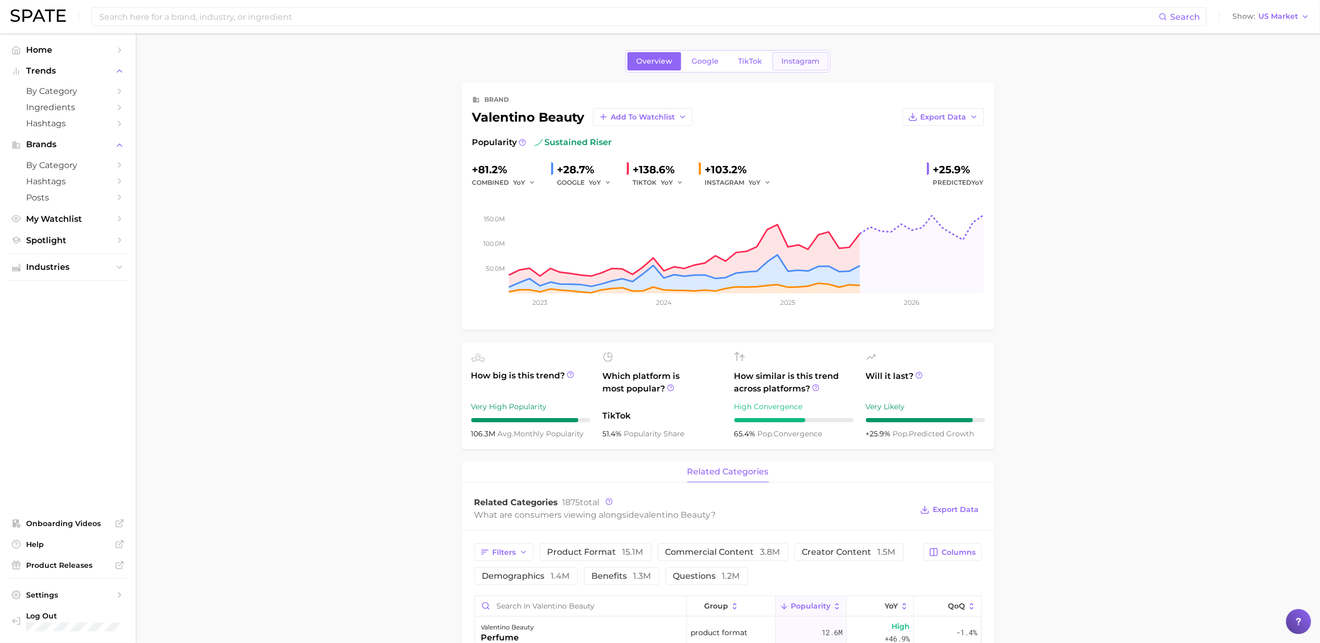
click at [807, 64] on span "Instagram" at bounding box center [800, 61] width 38 height 9
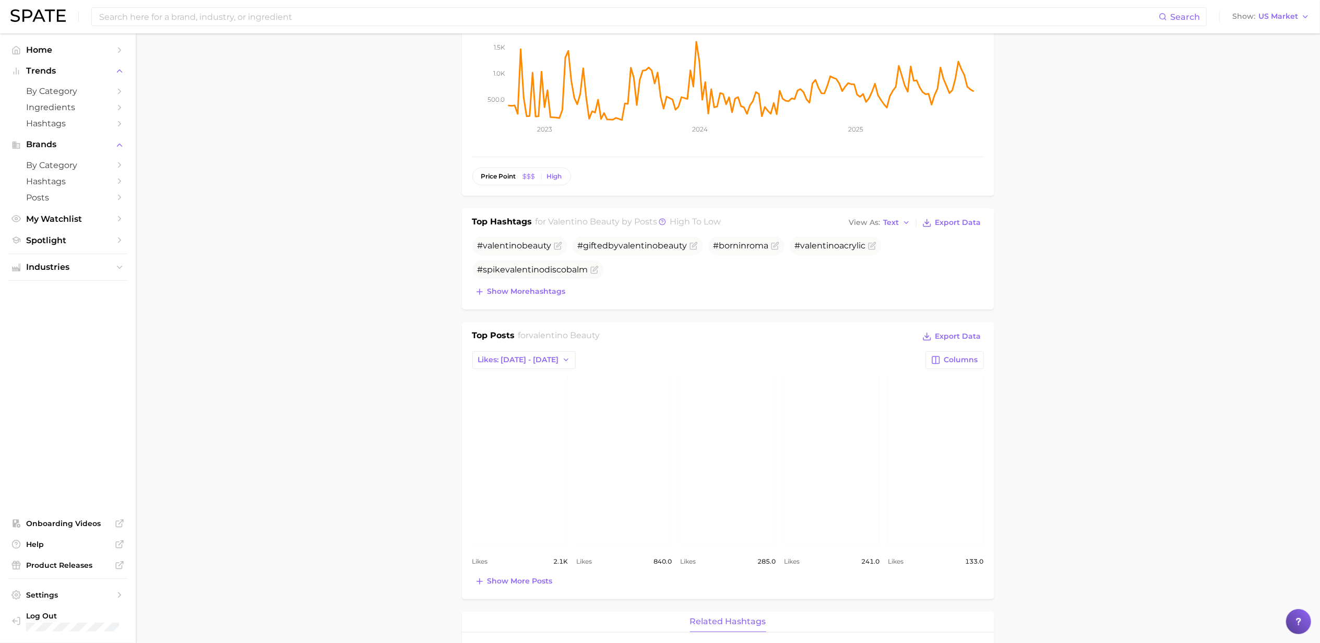
scroll to position [169, 0]
click at [516, 295] on span "Show more hashtags" at bounding box center [526, 292] width 78 height 9
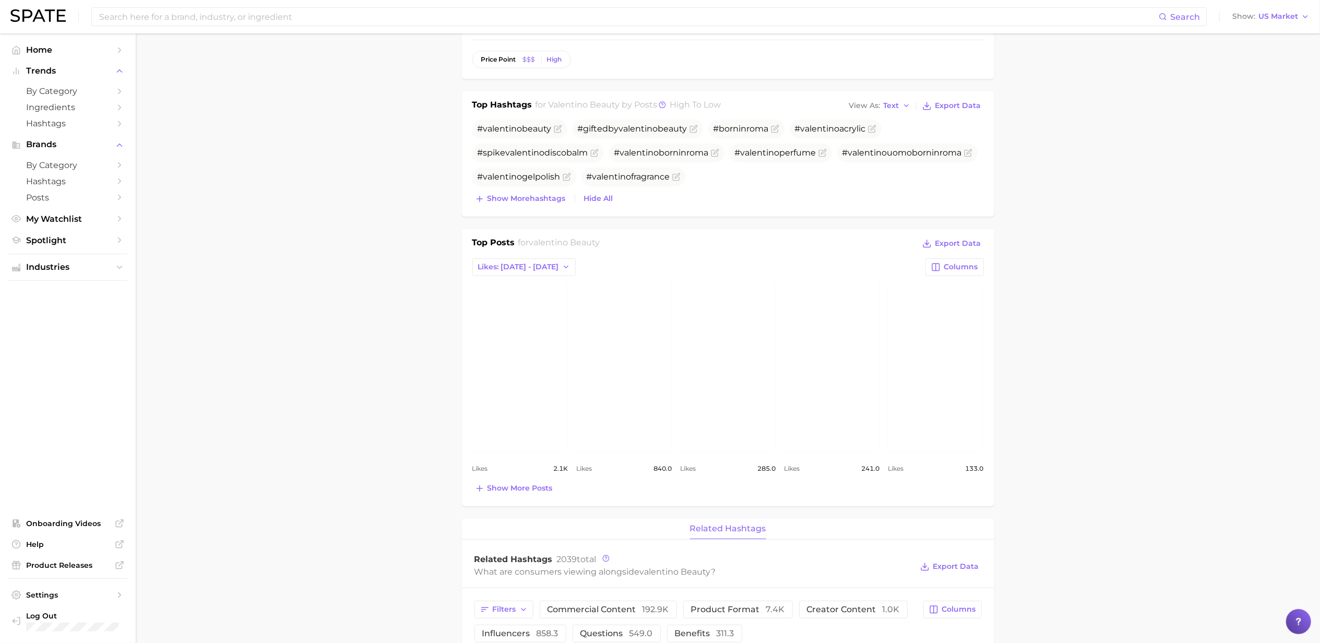
scroll to position [408, 0]
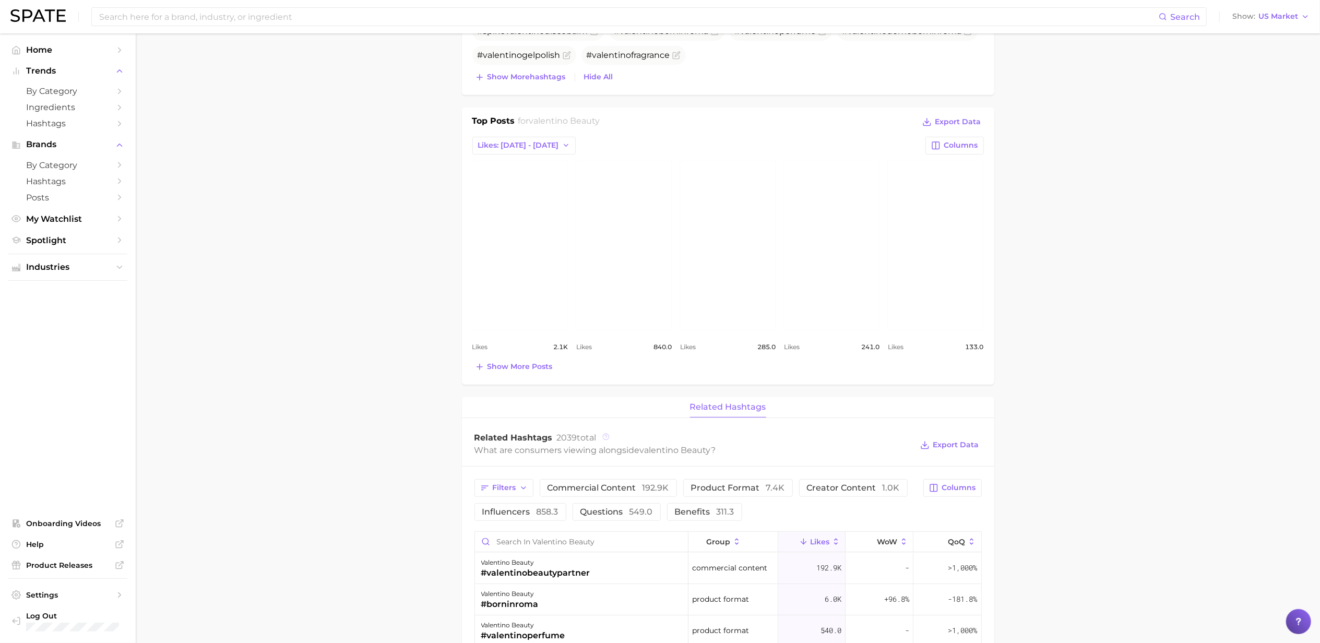
click at [606, 437] on icon at bounding box center [605, 436] width 7 height 7
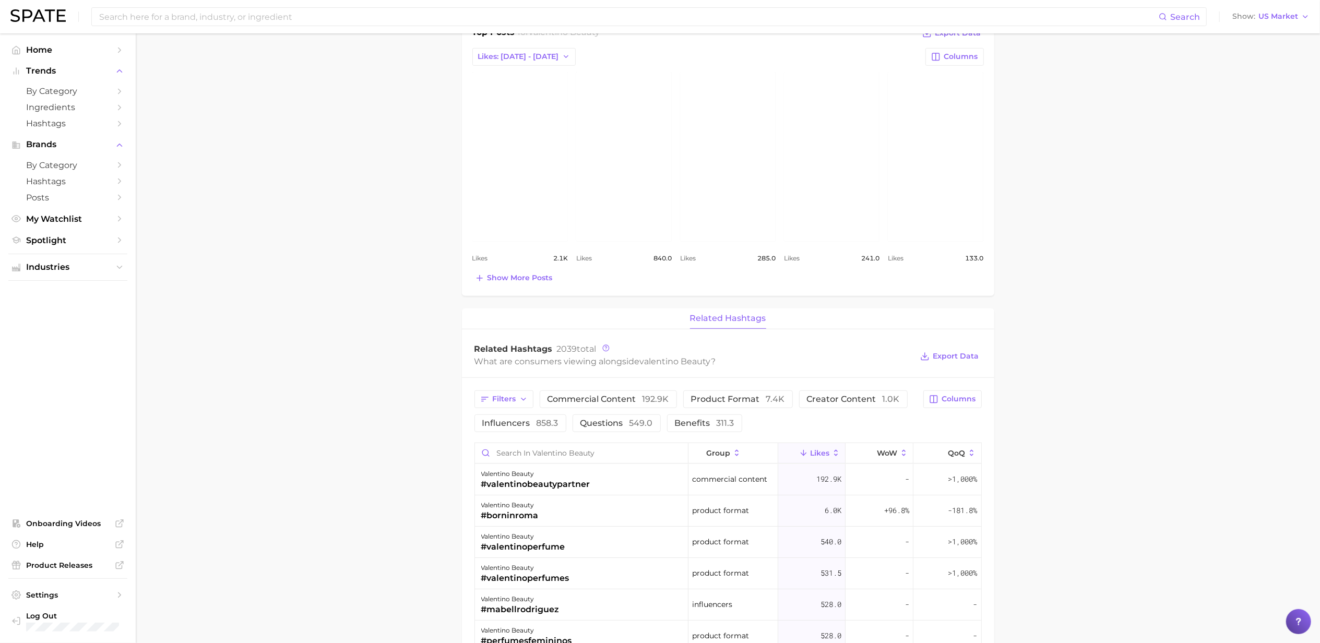
scroll to position [520, 0]
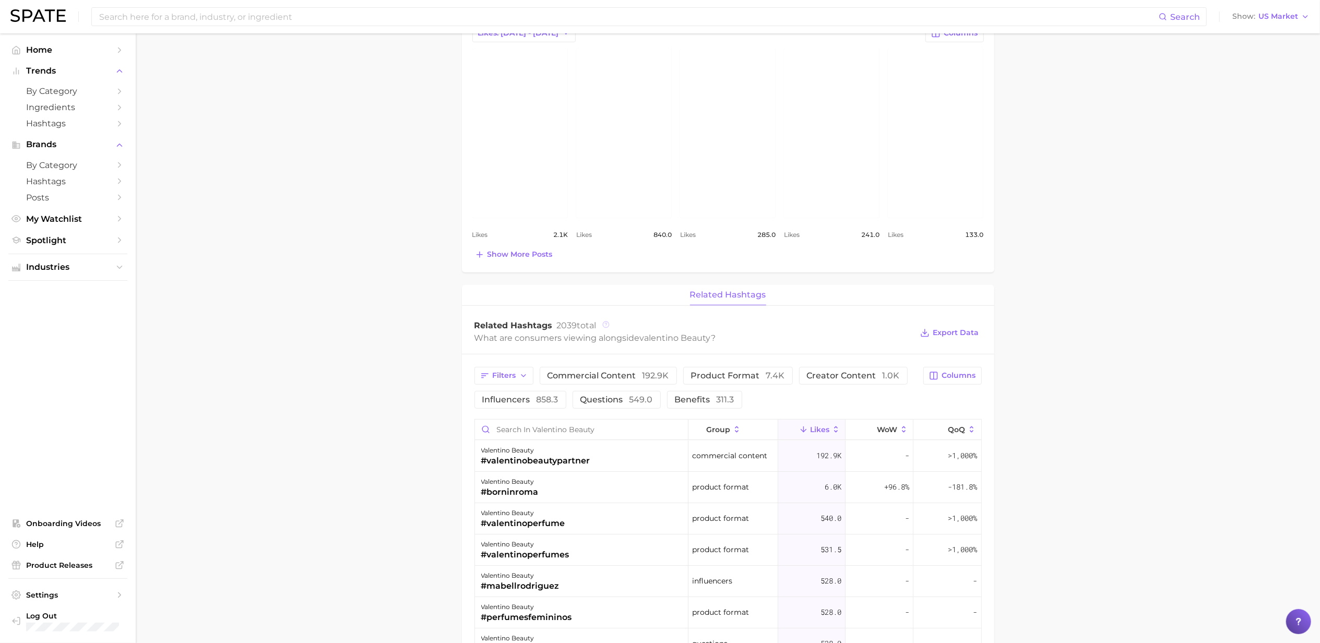
click at [602, 324] on icon at bounding box center [605, 324] width 7 height 7
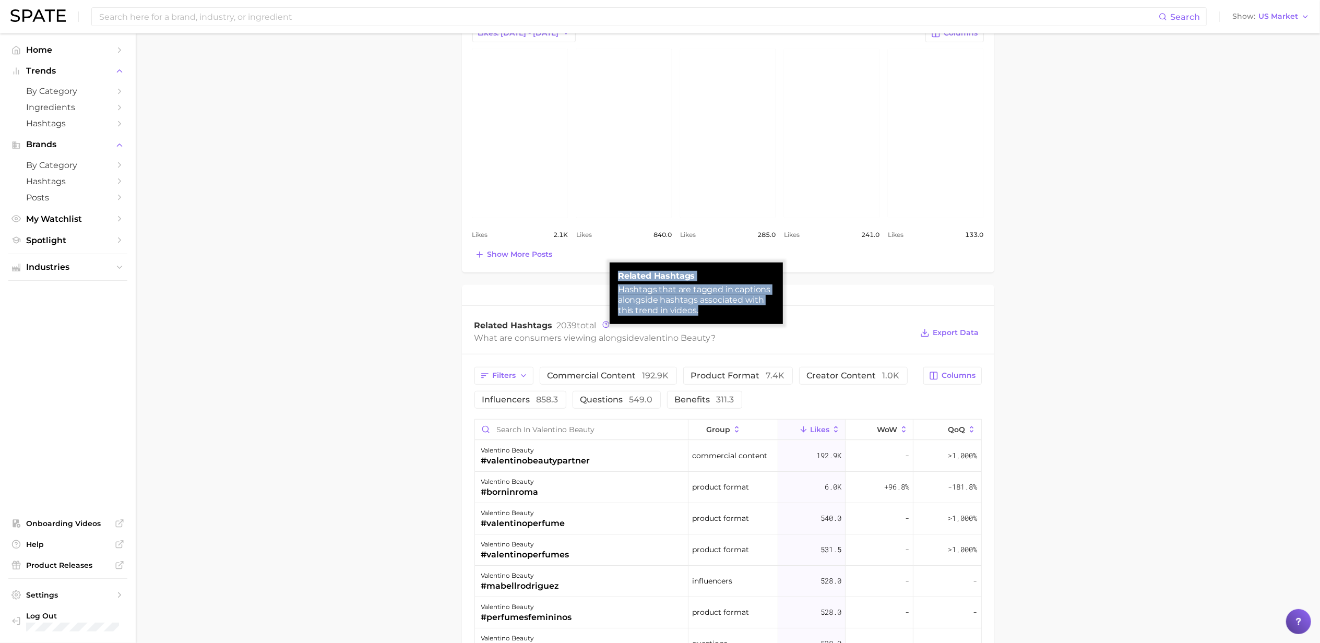
drag, startPoint x: 618, startPoint y: 276, endPoint x: 698, endPoint y: 317, distance: 89.8
click at [698, 317] on div "related hashtags Hashtags that are tagged in captions alongside hashtags associ…" at bounding box center [695, 293] width 173 height 62
copy div "related hashtags Hashtags that are tagged in captions alongside hashtags associ…"
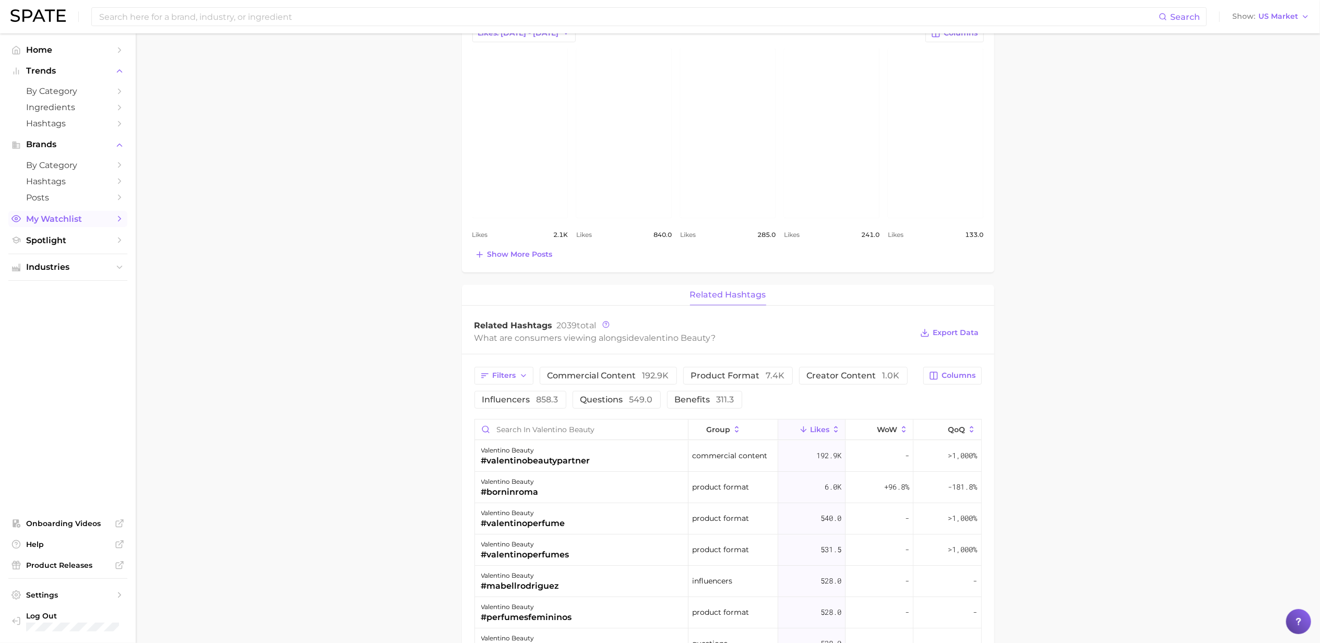
click at [120, 221] on icon "Sidebar" at bounding box center [119, 218] width 9 height 9
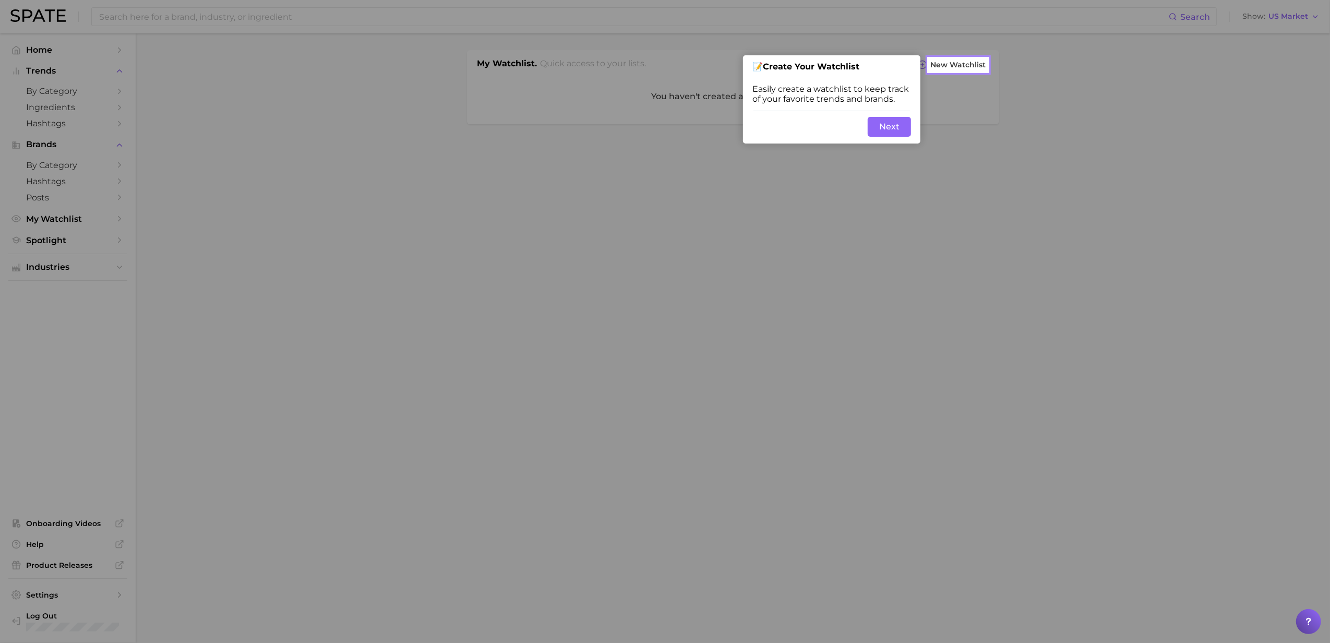
click at [894, 128] on button "Next" at bounding box center [889, 127] width 43 height 20
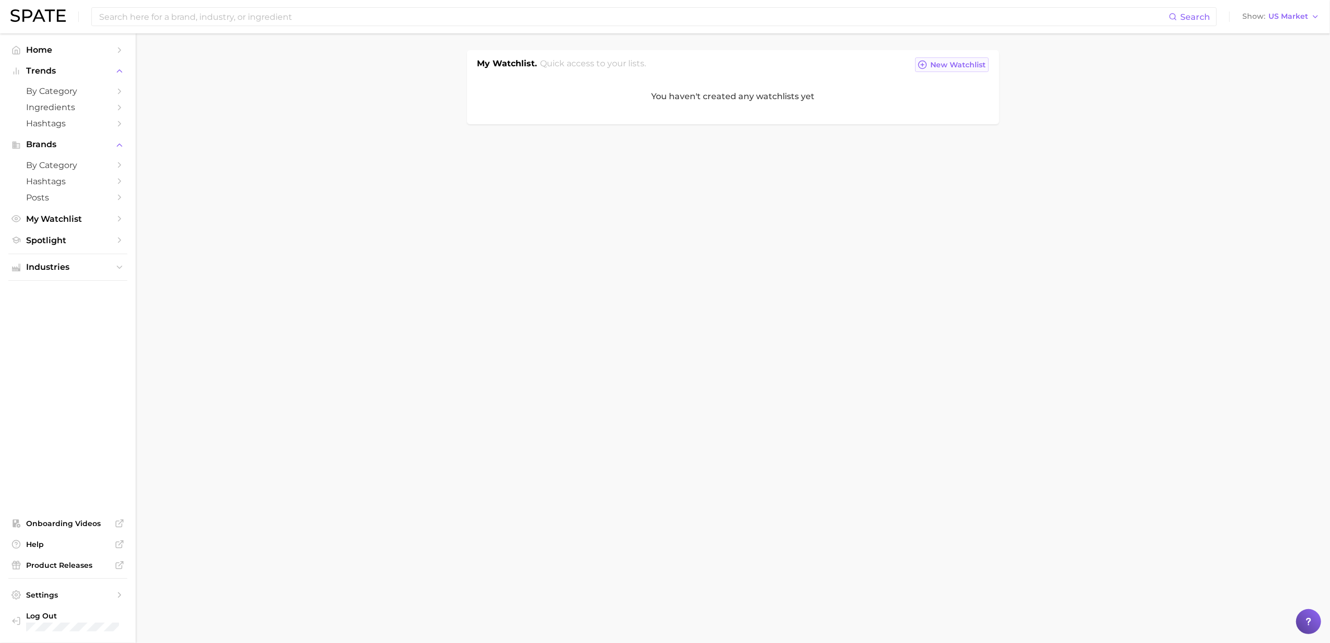
click at [943, 67] on span "New Watchlist" at bounding box center [958, 65] width 55 height 9
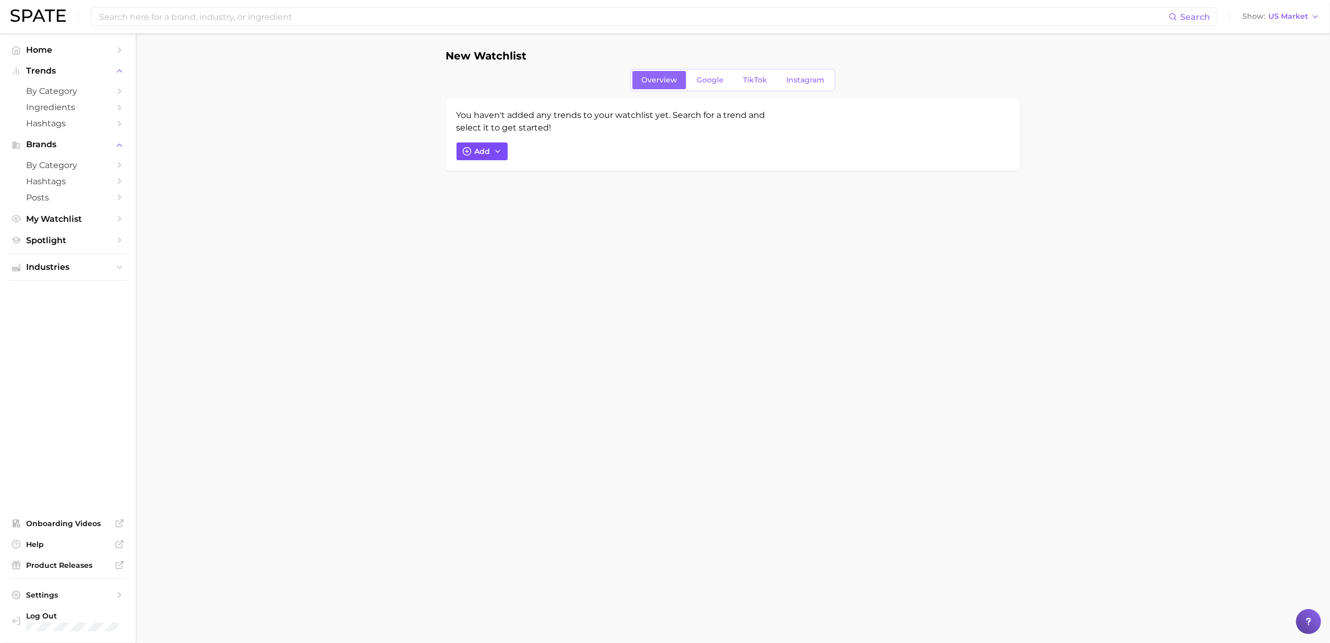
click at [501, 153] on icon "button" at bounding box center [498, 151] width 8 height 8
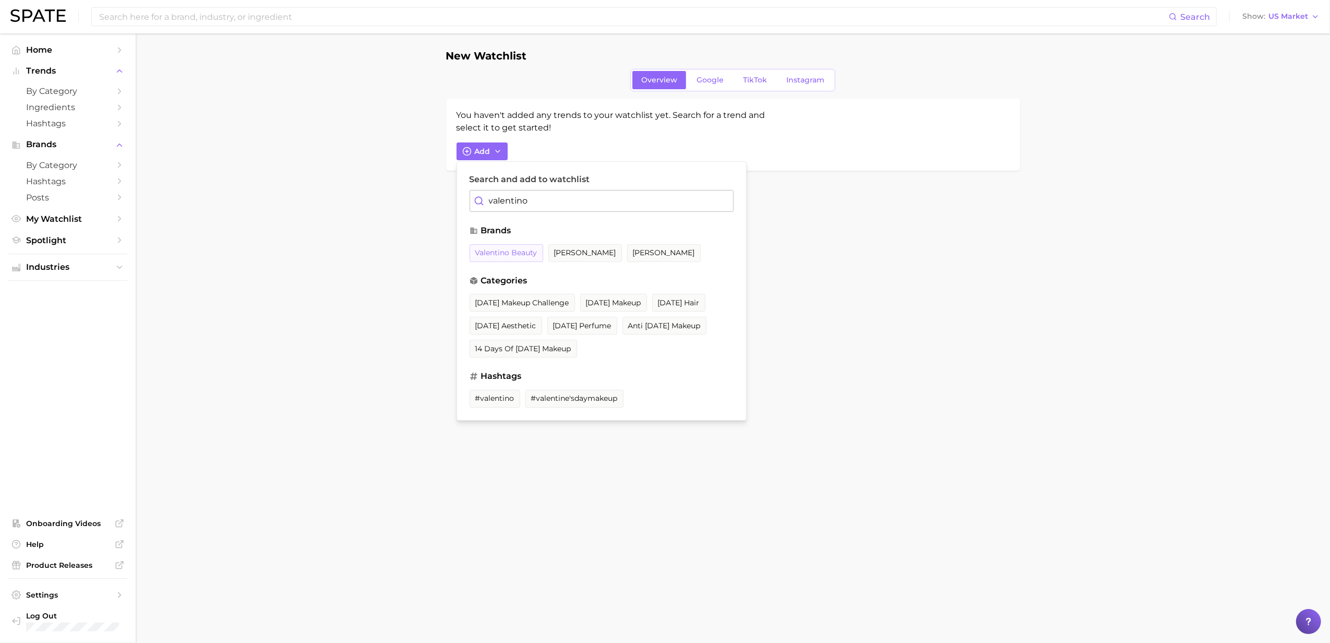
type input "valentino"
click at [501, 249] on span "valentino beauty" at bounding box center [506, 252] width 62 height 9
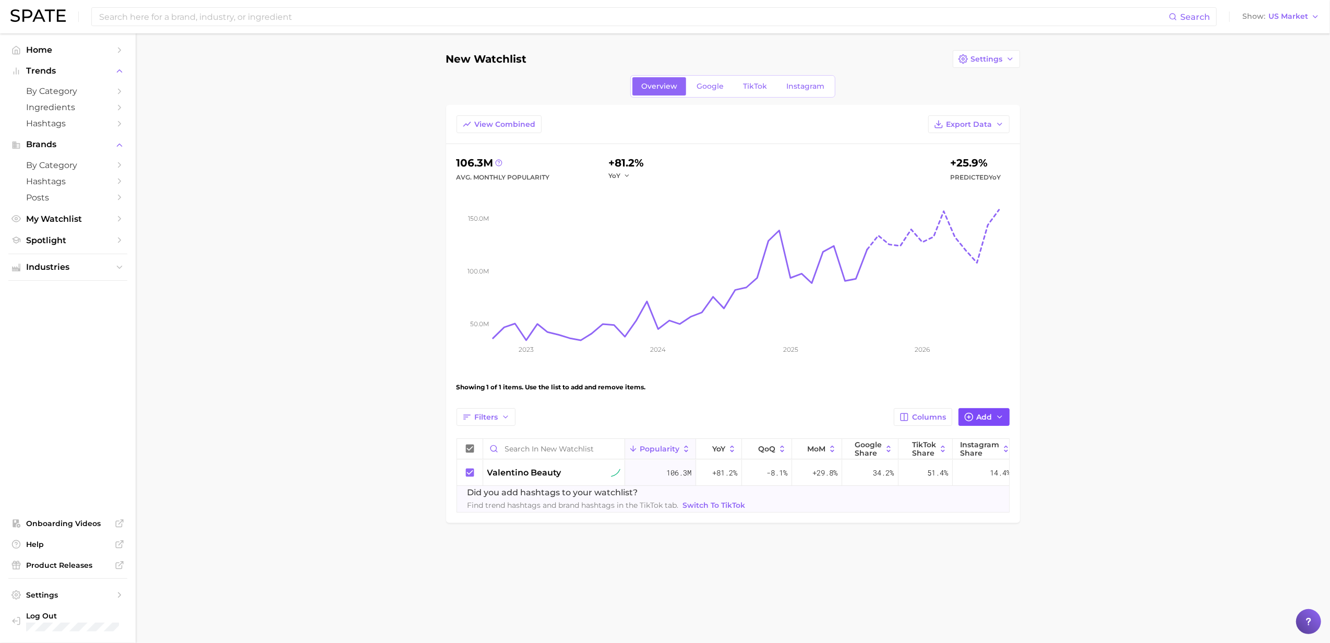
click at [988, 422] on span "Add" at bounding box center [985, 417] width 16 height 9
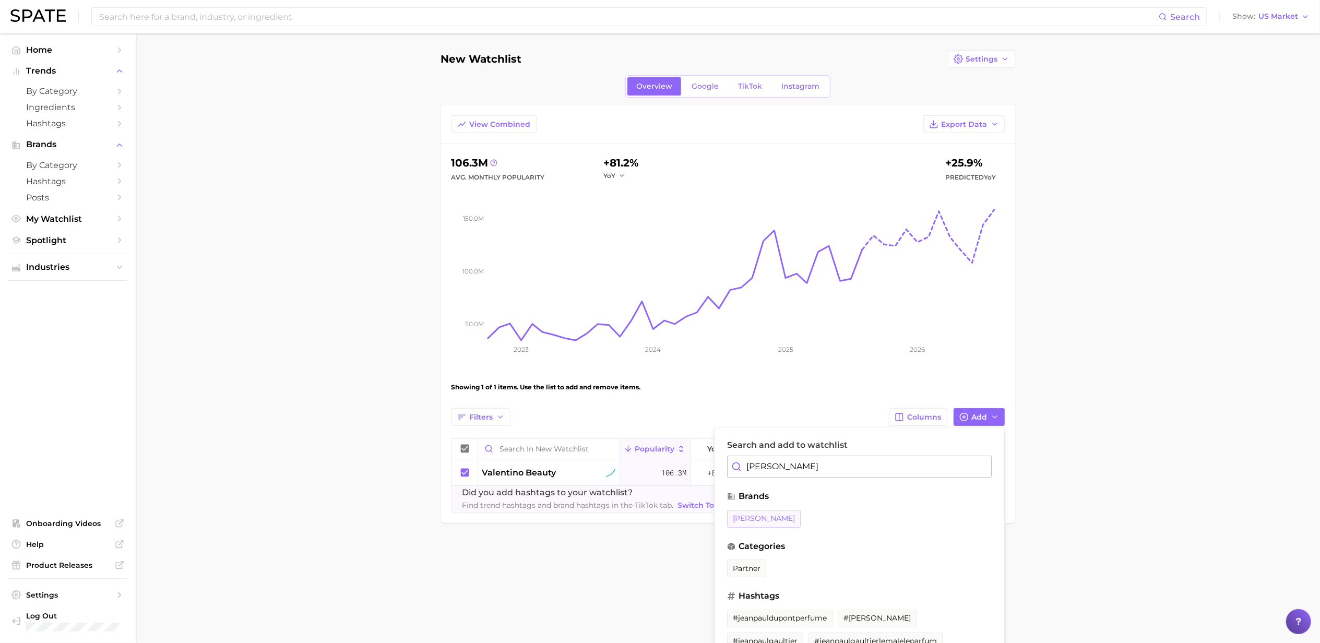
click at [782, 523] on span "[PERSON_NAME]" at bounding box center [764, 518] width 62 height 9
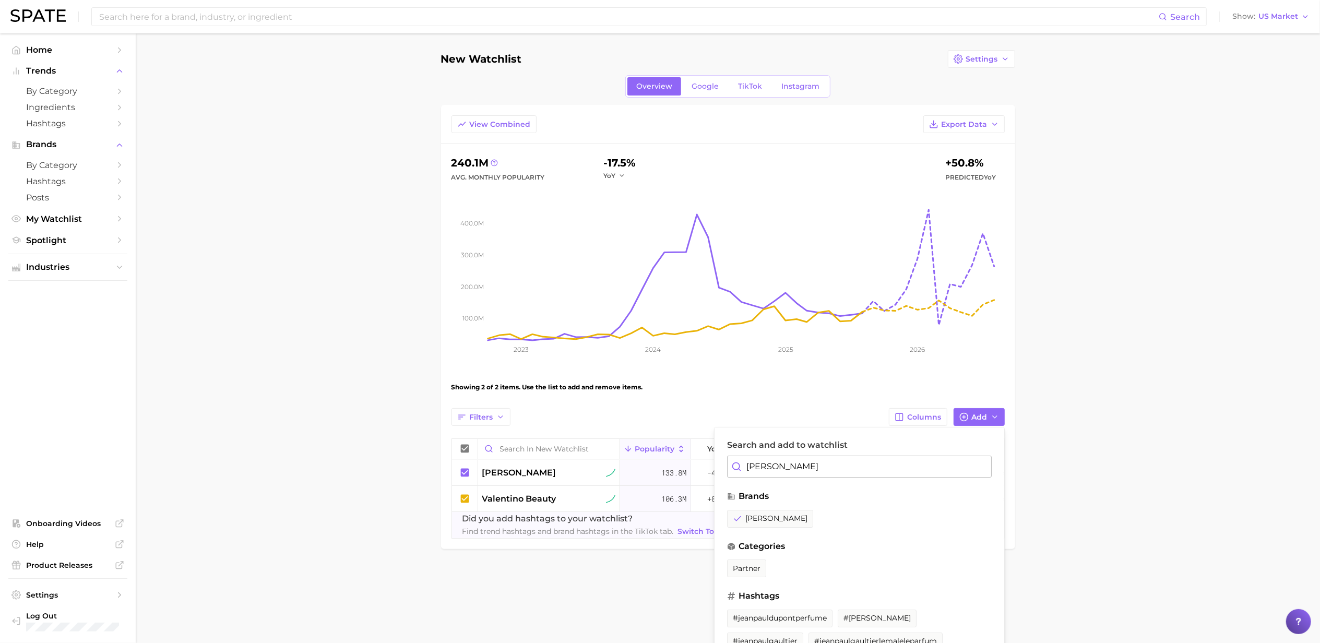
click at [858, 469] on input "[PERSON_NAME]" at bounding box center [859, 467] width 265 height 22
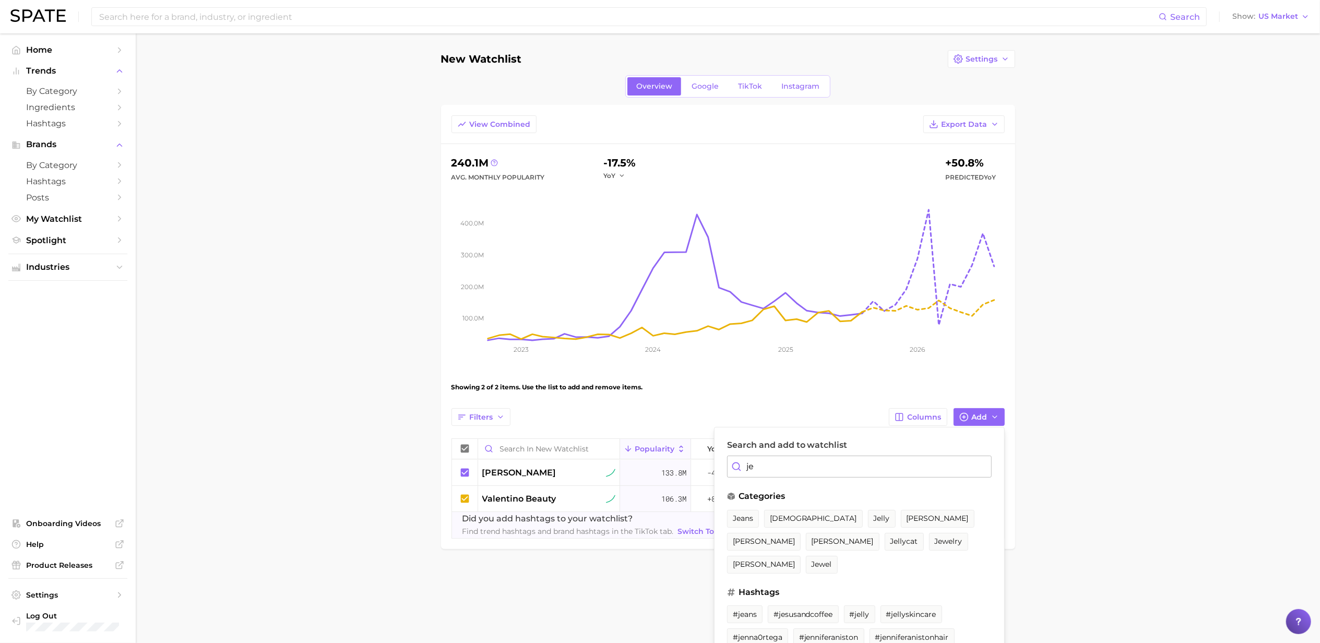
type input "j"
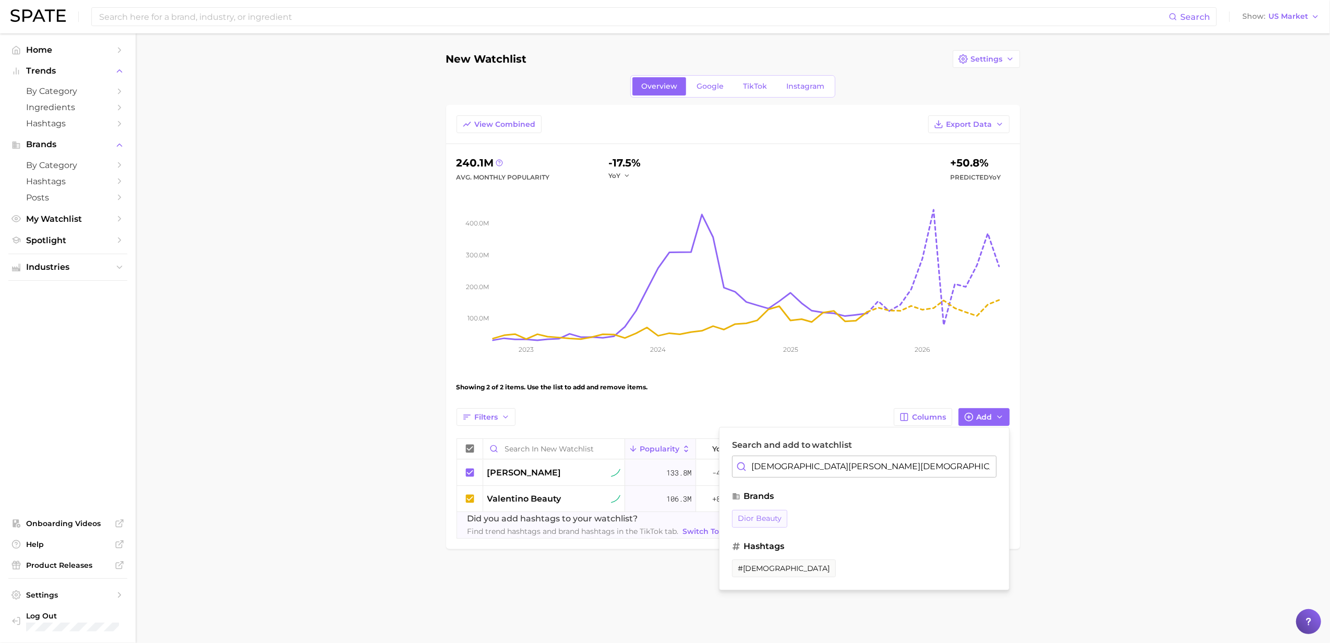
click at [755, 523] on span "dior beauty" at bounding box center [760, 518] width 44 height 9
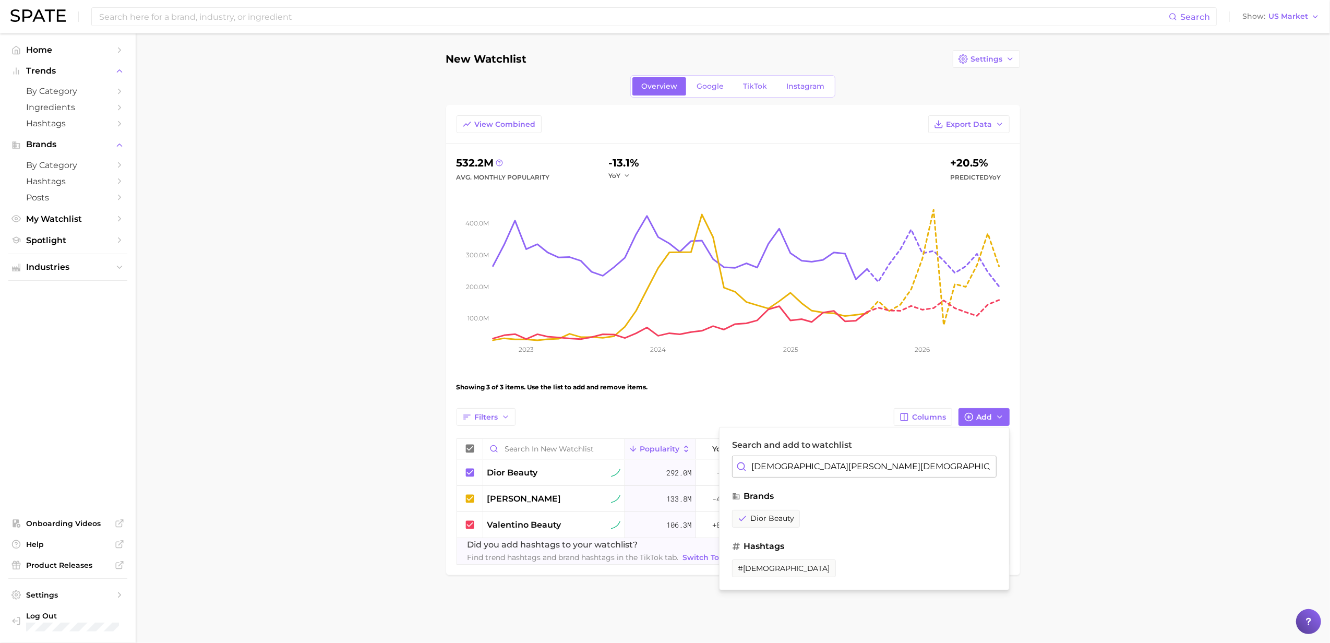
click at [785, 473] on input "[DEMOGRAPHIC_DATA][PERSON_NAME][DEMOGRAPHIC_DATA]" at bounding box center [864, 467] width 265 height 22
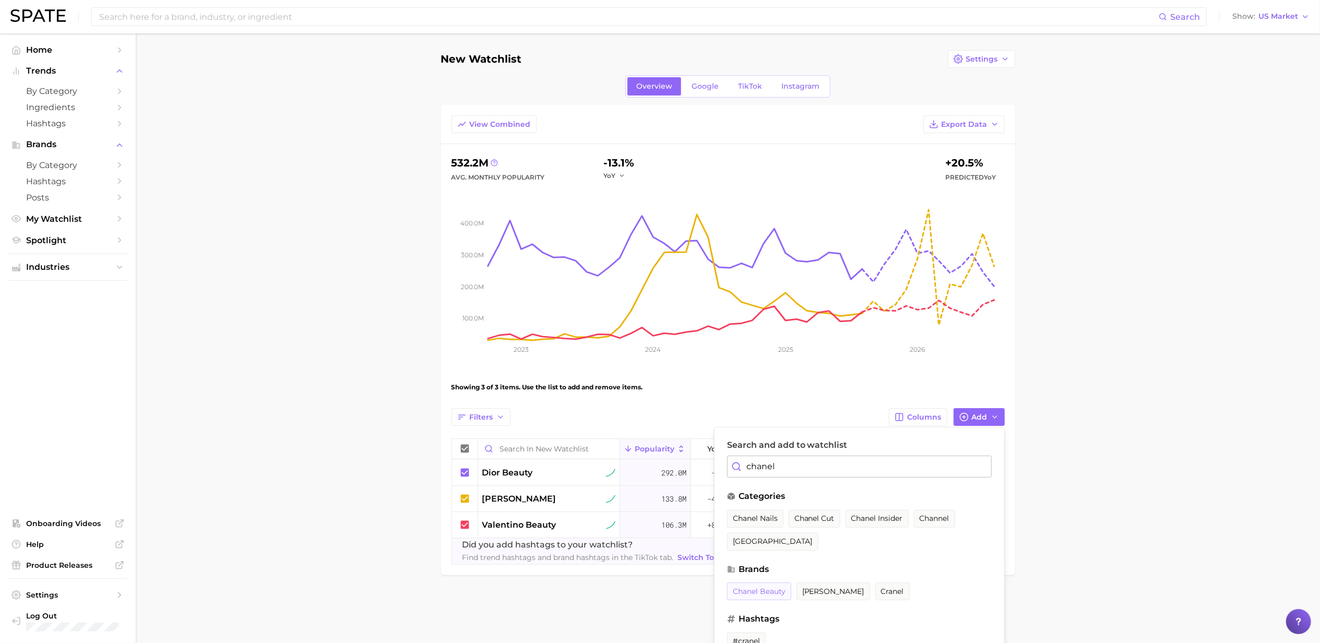
type input "chanel"
click at [765, 593] on span "chanel beauty" at bounding box center [759, 591] width 53 height 9
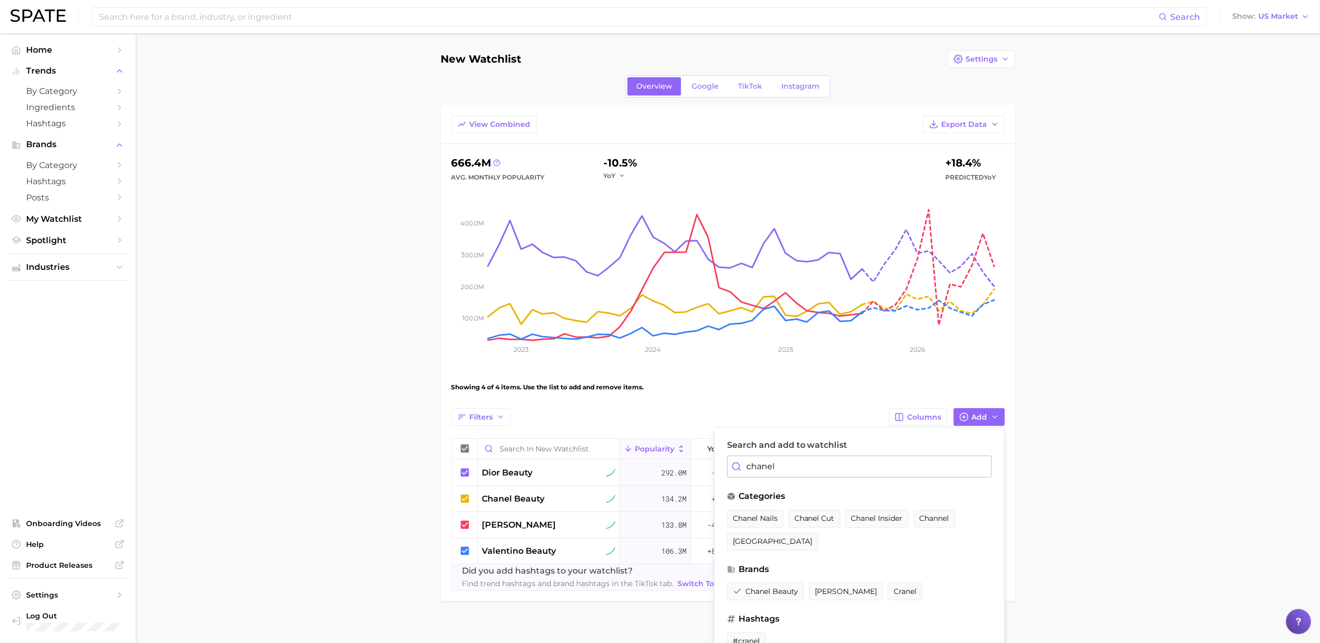
click at [1132, 483] on main "New Watchlist Settings Overview Google TikTok Instagram View Combined Export Da…" at bounding box center [728, 343] width 1184 height 620
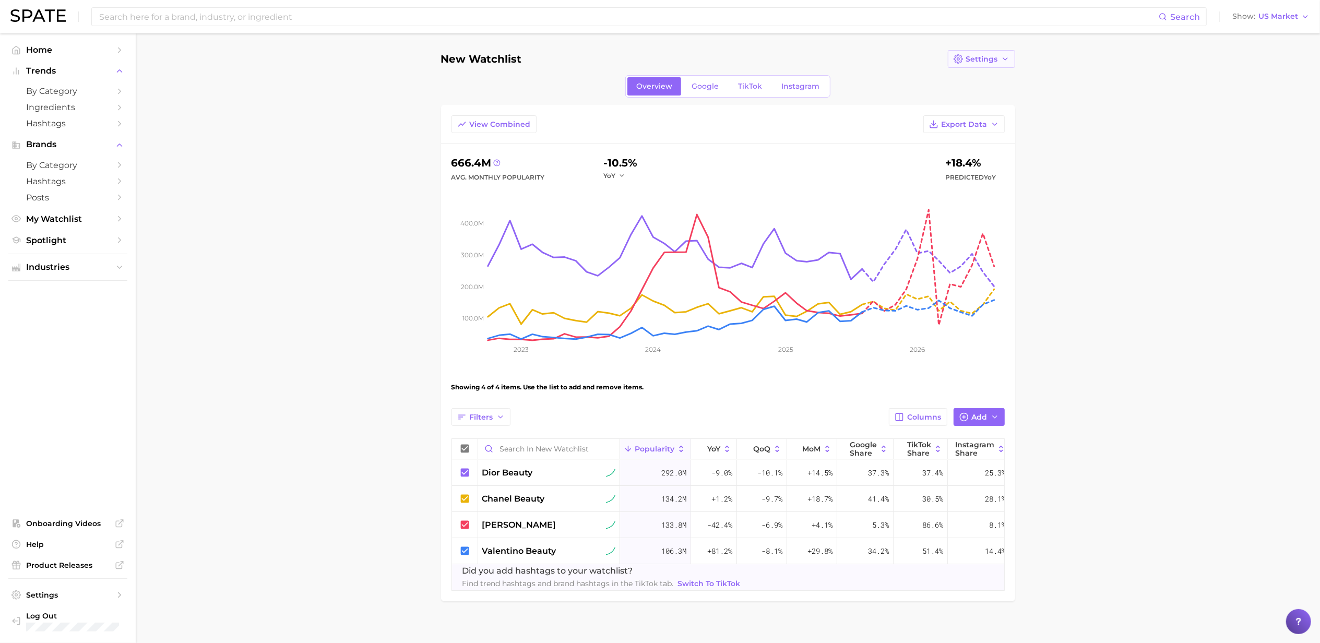
click at [1007, 61] on icon "button" at bounding box center [1005, 59] width 8 height 8
click at [1071, 137] on main "New Watchlist Settings Edit Details Duplicate Delete Overview Google TikTok Ins…" at bounding box center [728, 343] width 1184 height 620
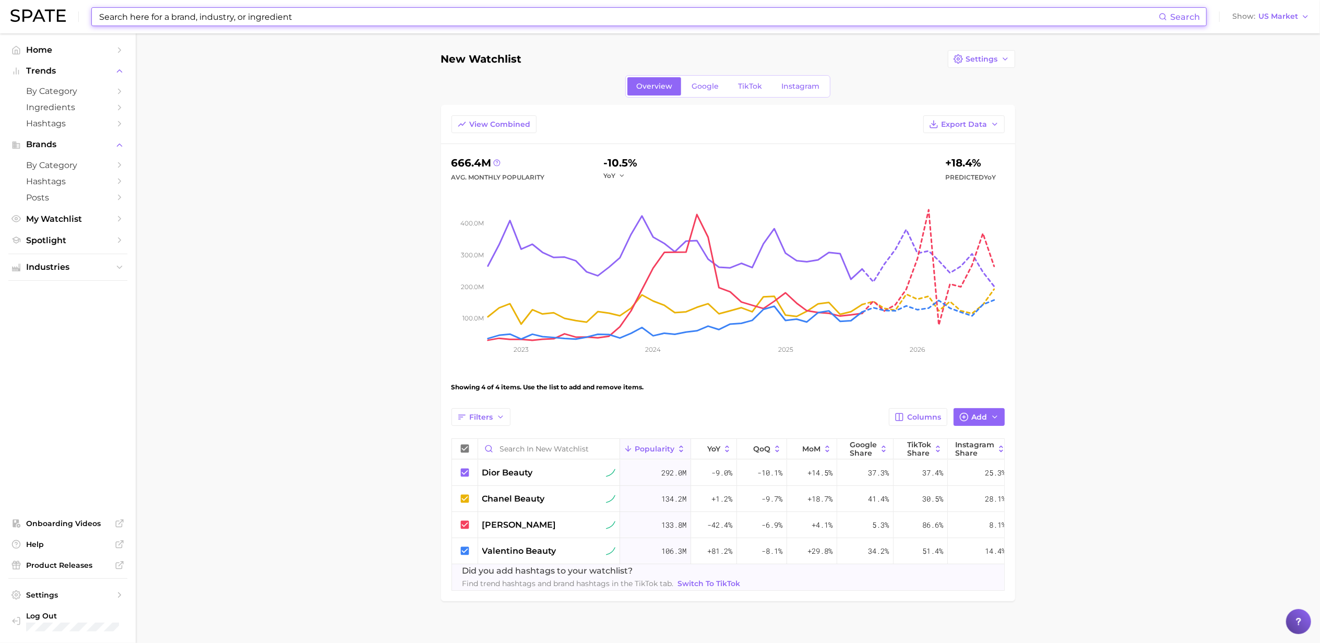
click at [155, 19] on input at bounding box center [628, 17] width 1060 height 18
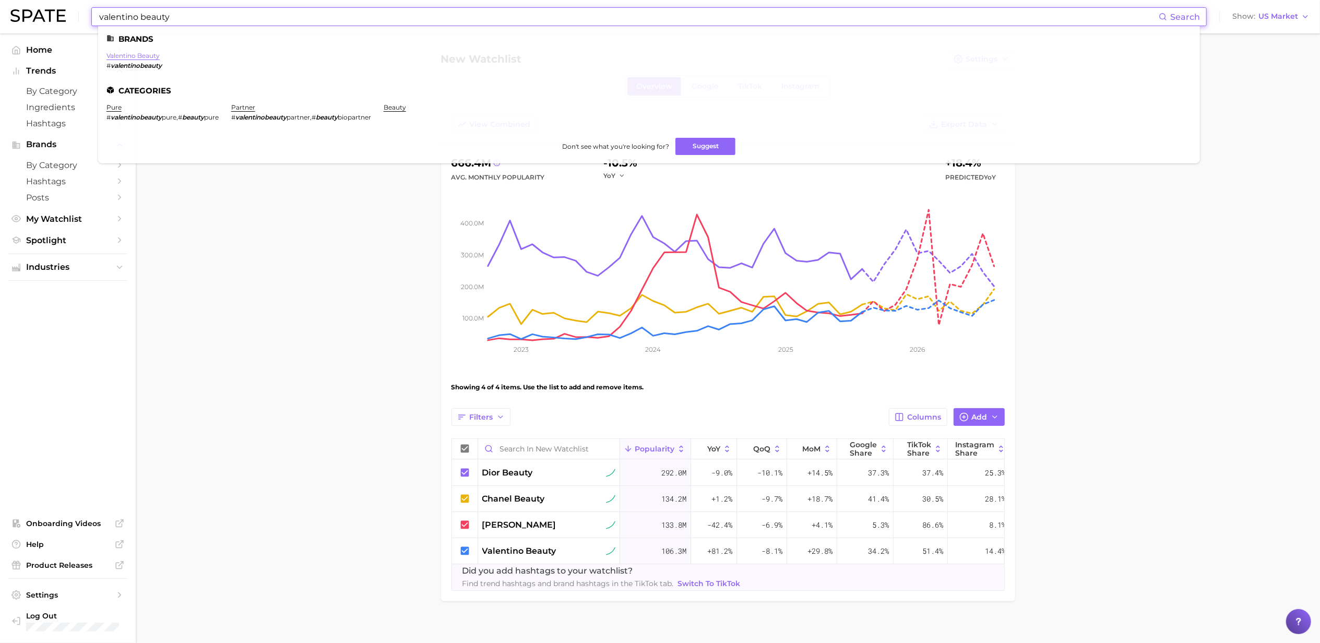
type input "valentino beauty"
click at [137, 59] on link "valentino beauty" at bounding box center [132, 56] width 53 height 8
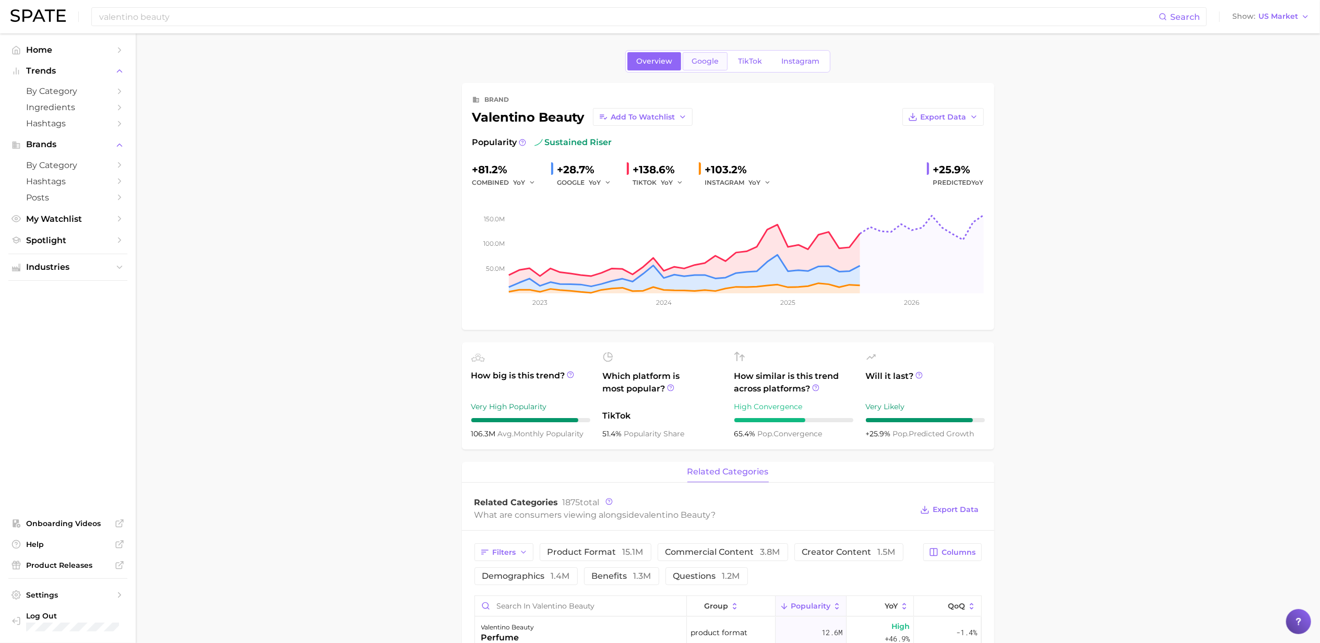
click at [710, 66] on link "Google" at bounding box center [705, 61] width 45 height 18
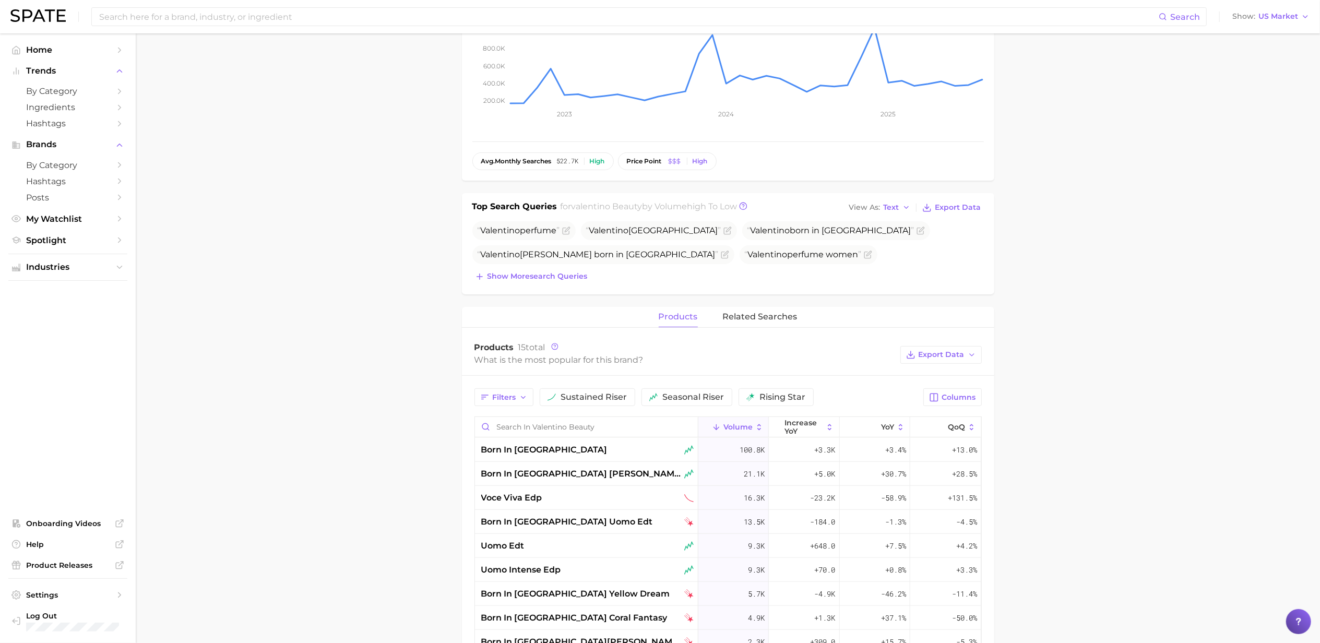
scroll to position [173, 0]
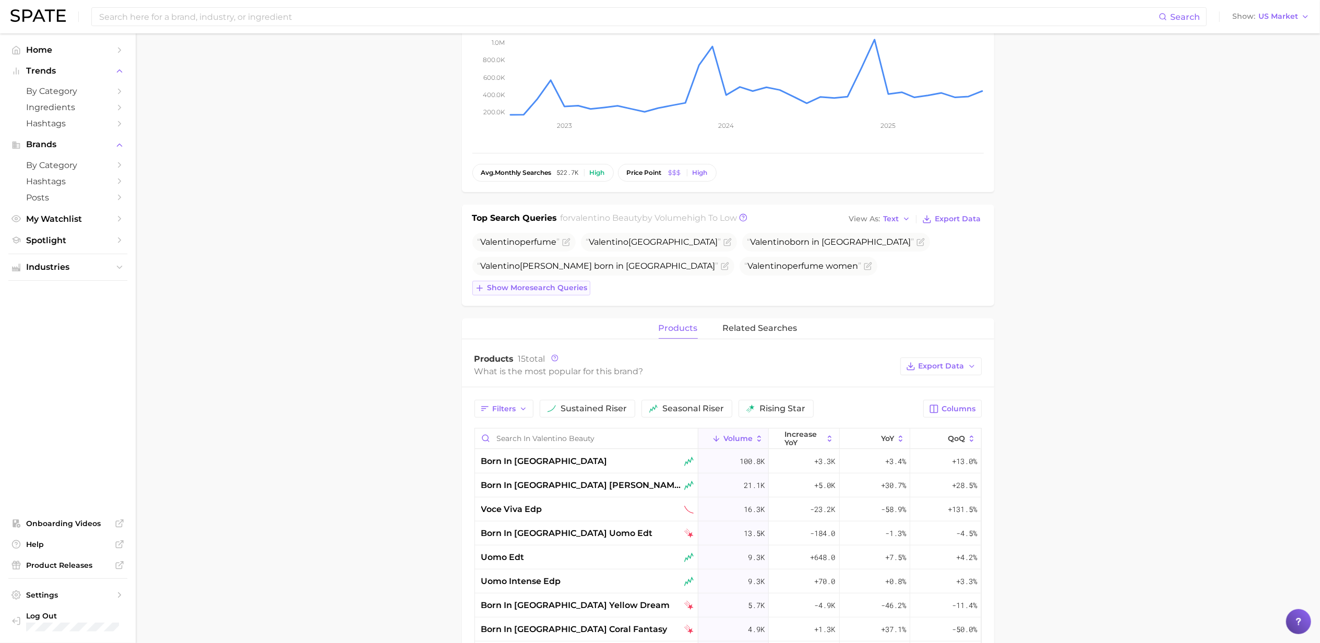
click at [544, 290] on span "Show more search queries" at bounding box center [537, 287] width 100 height 9
